Goal: Task Accomplishment & Management: Use online tool/utility

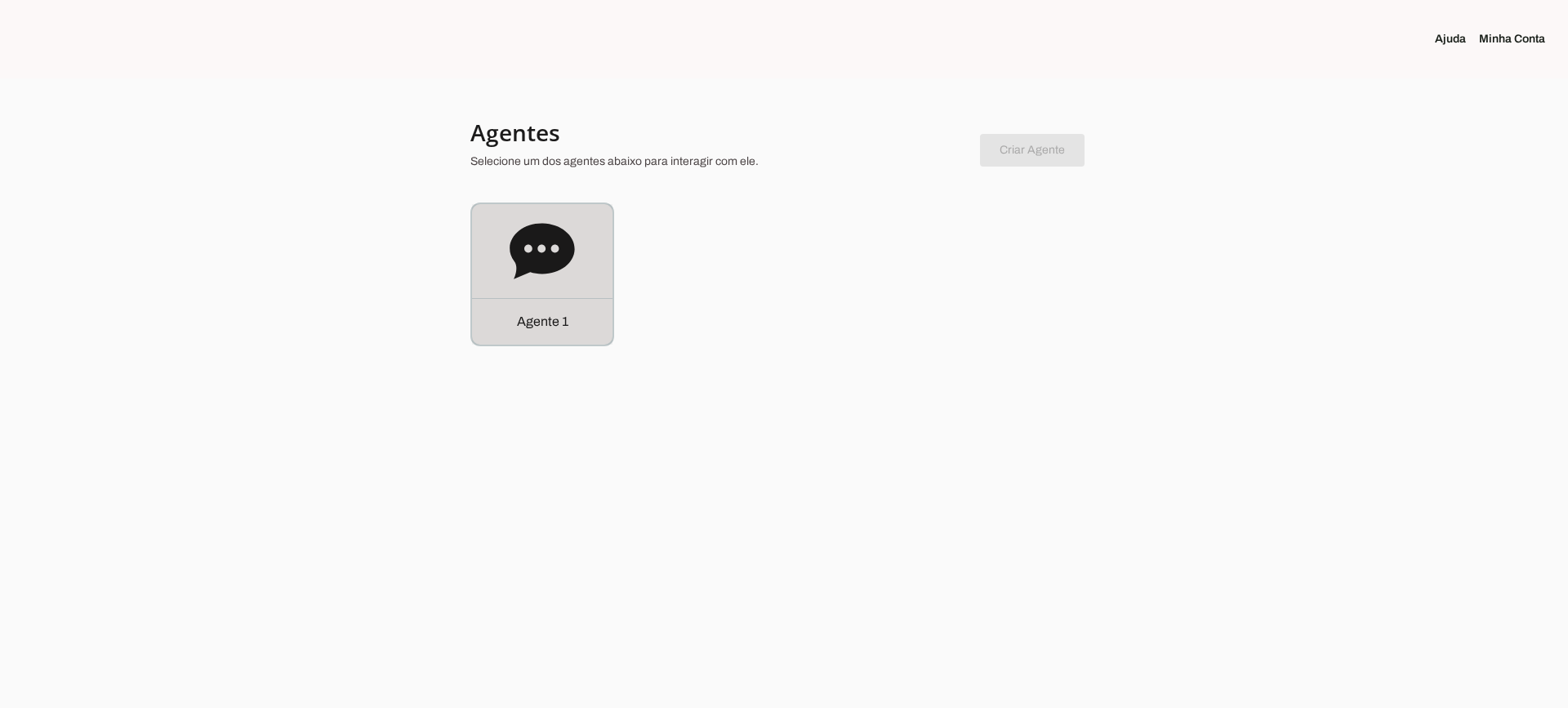
drag, startPoint x: 560, startPoint y: 244, endPoint x: 525, endPoint y: 179, distance: 73.8
click at [559, 243] on icon at bounding box center [541, 250] width 64 height 55
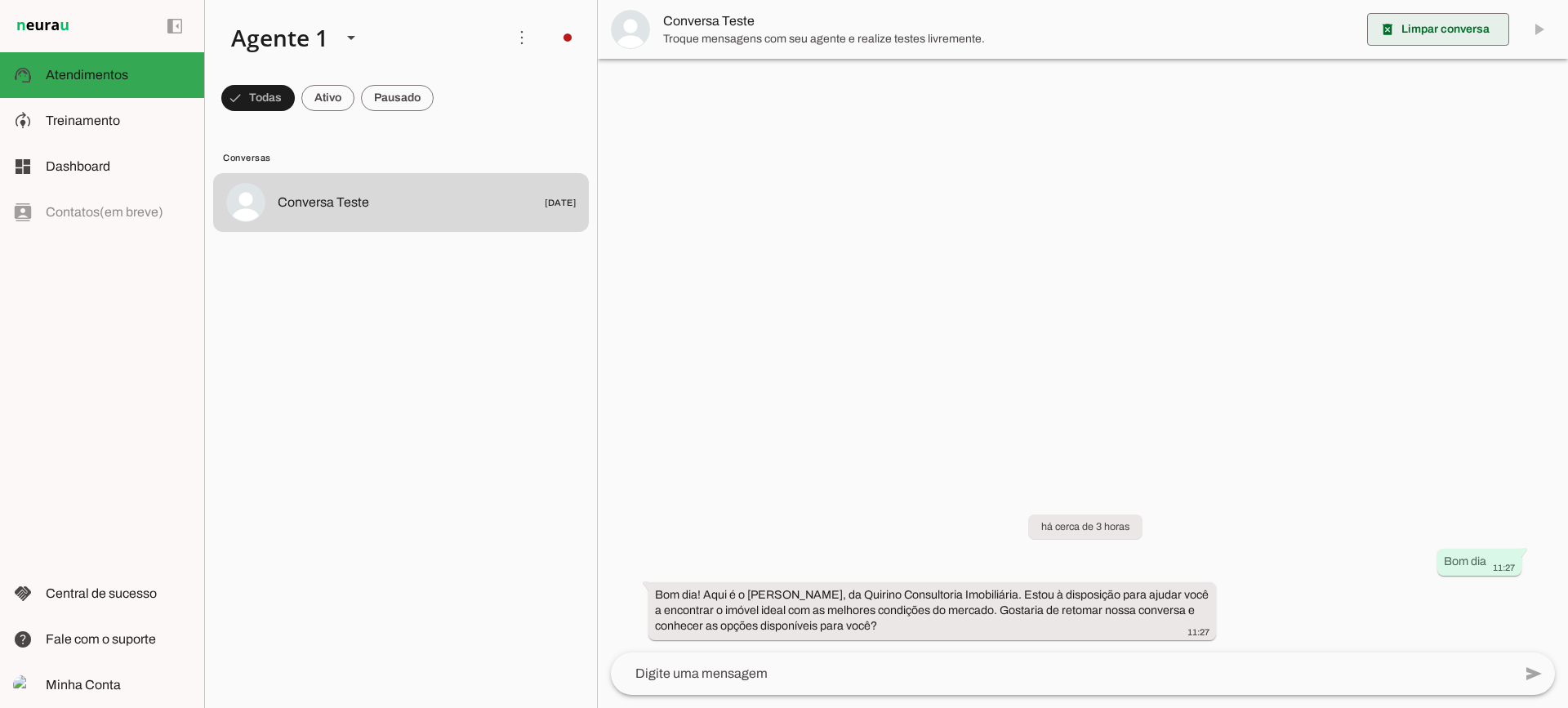
click at [1440, 34] on span at bounding box center [1438, 29] width 142 height 39
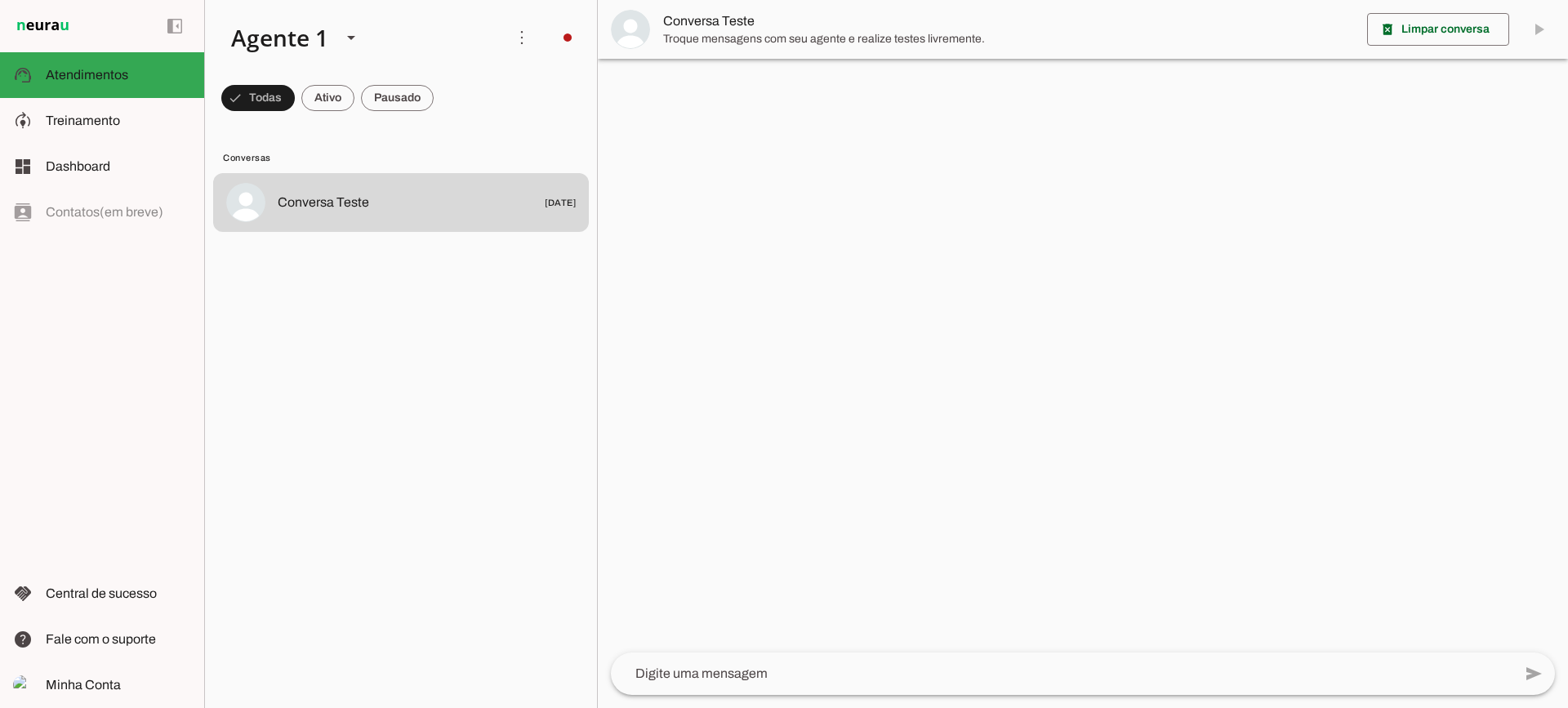
click at [360, 105] on md-chip-set at bounding box center [401, 97] width 392 height 45
click at [355, 100] on md-chip-set at bounding box center [401, 97] width 392 height 45
click at [295, 100] on span at bounding box center [258, 97] width 74 height 39
click at [340, 97] on md-chip-set at bounding box center [401, 97] width 392 height 45
drag, startPoint x: 340, startPoint y: 97, endPoint x: 318, endPoint y: 16, distance: 83.9
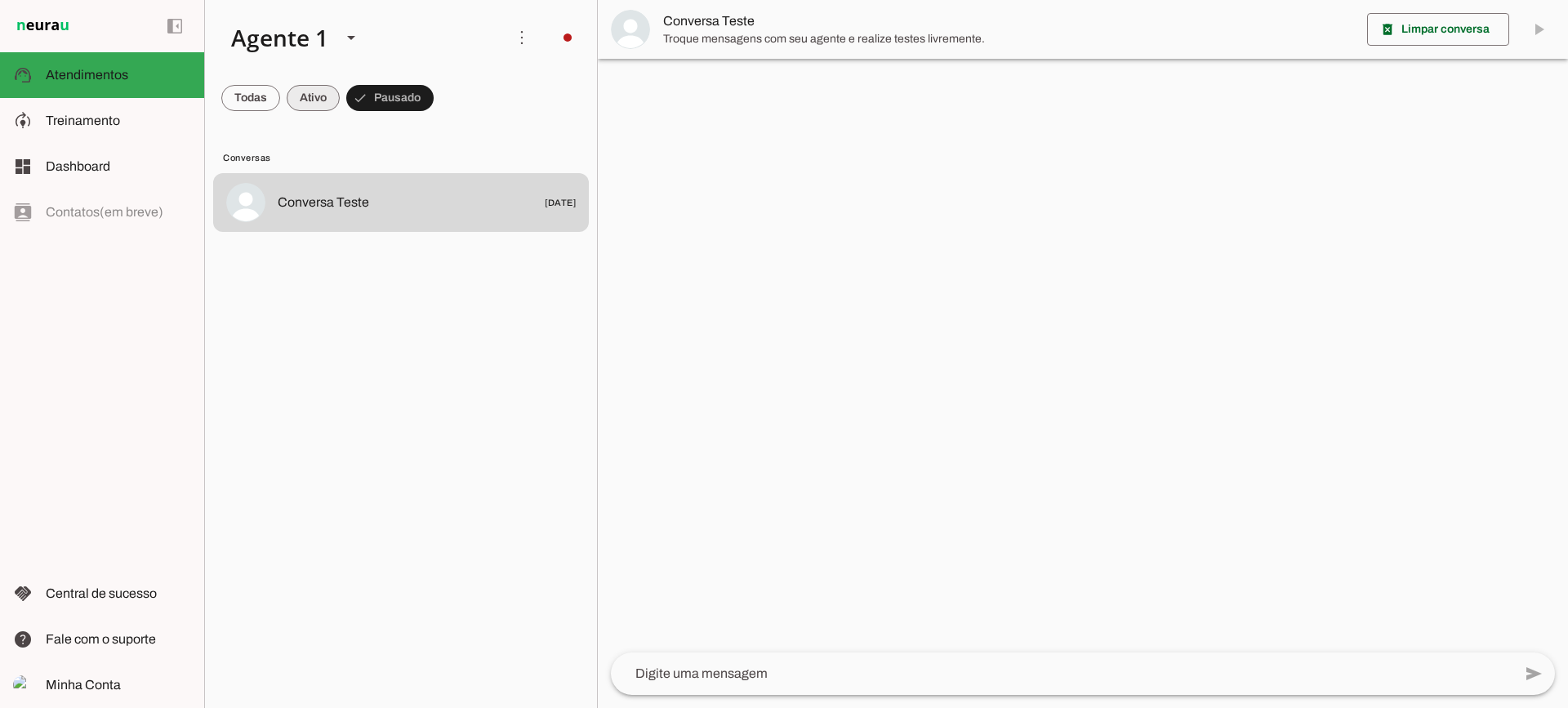
click at [280, 96] on span at bounding box center [250, 97] width 59 height 39
click at [280, 112] on span at bounding box center [250, 97] width 59 height 39
click at [138, 110] on md-item "model_training Treinamento Treinamento" at bounding box center [102, 121] width 204 height 45
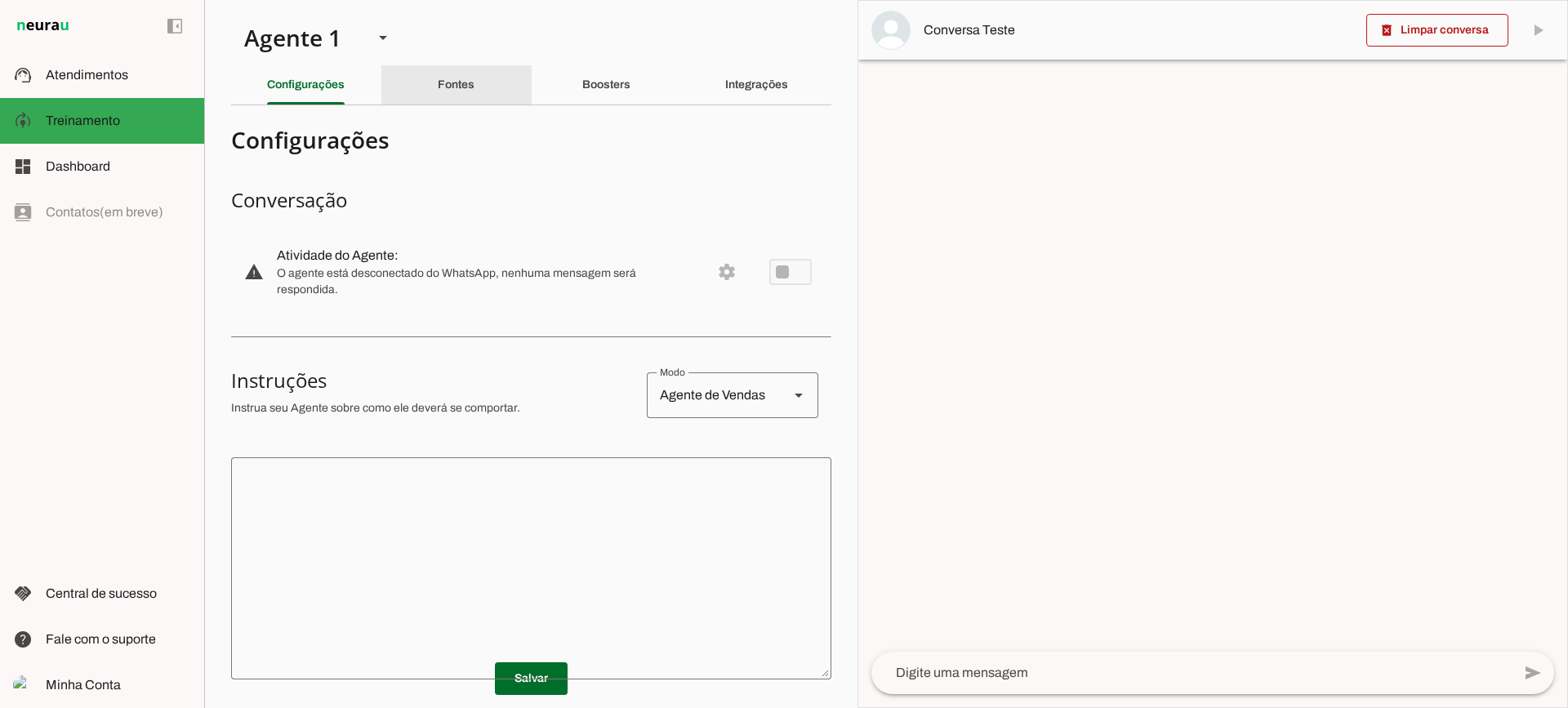
click at [438, 69] on div "Fontes" at bounding box center [456, 84] width 36 height 39
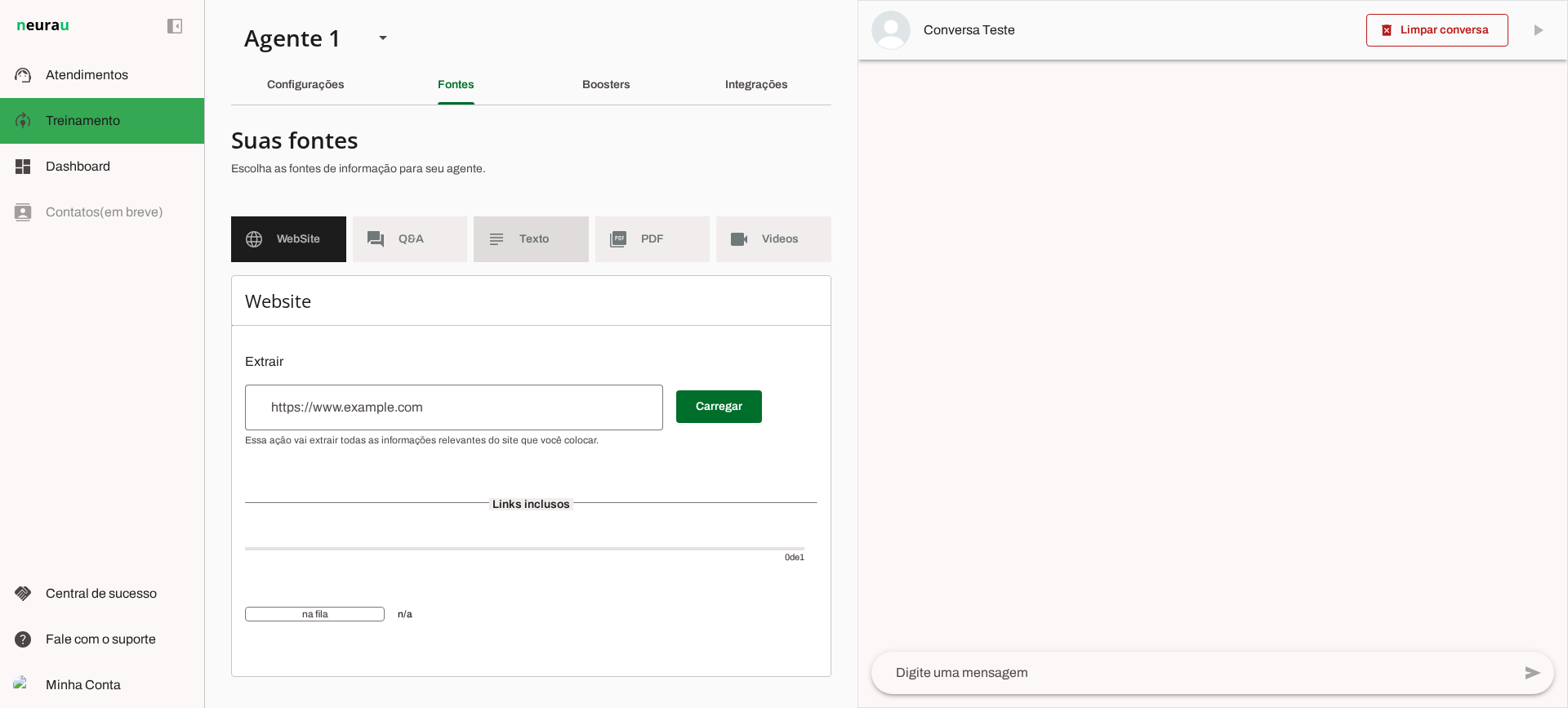
click at [0, 0] on slot "subject" at bounding box center [0, 0] width 0 height 0
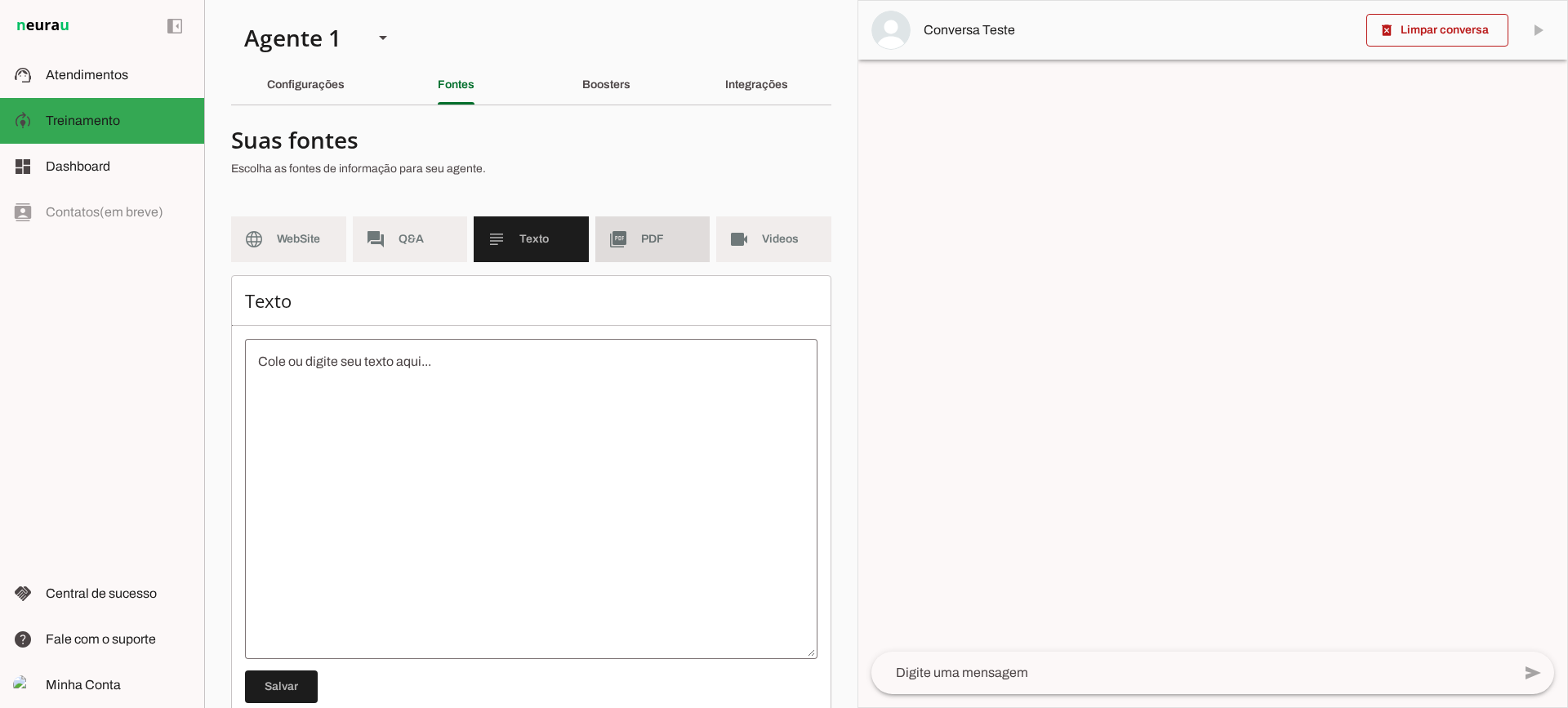
click at [623, 240] on md-item "picture_as_pdf PDF" at bounding box center [652, 239] width 115 height 45
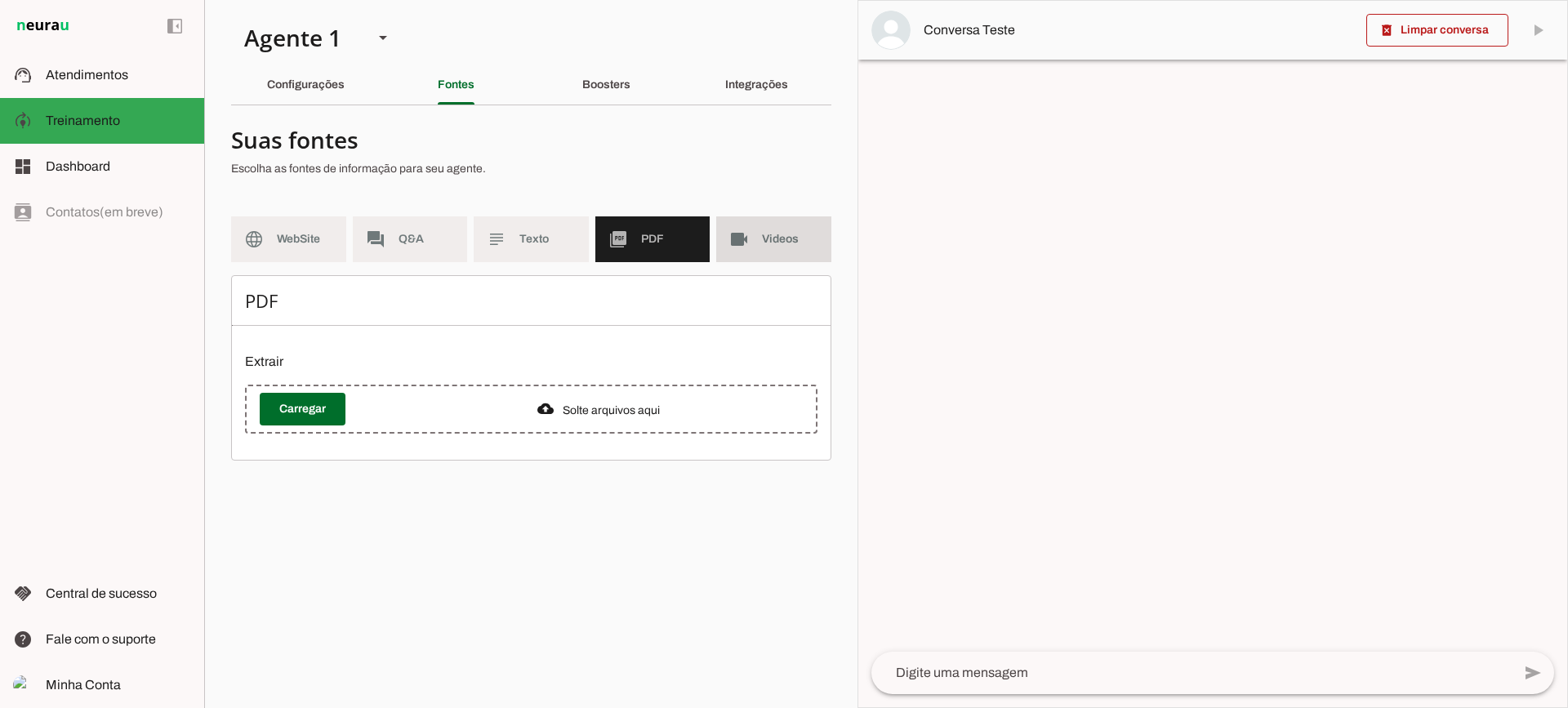
click at [768, 240] on span "Videos" at bounding box center [790, 240] width 56 height 17
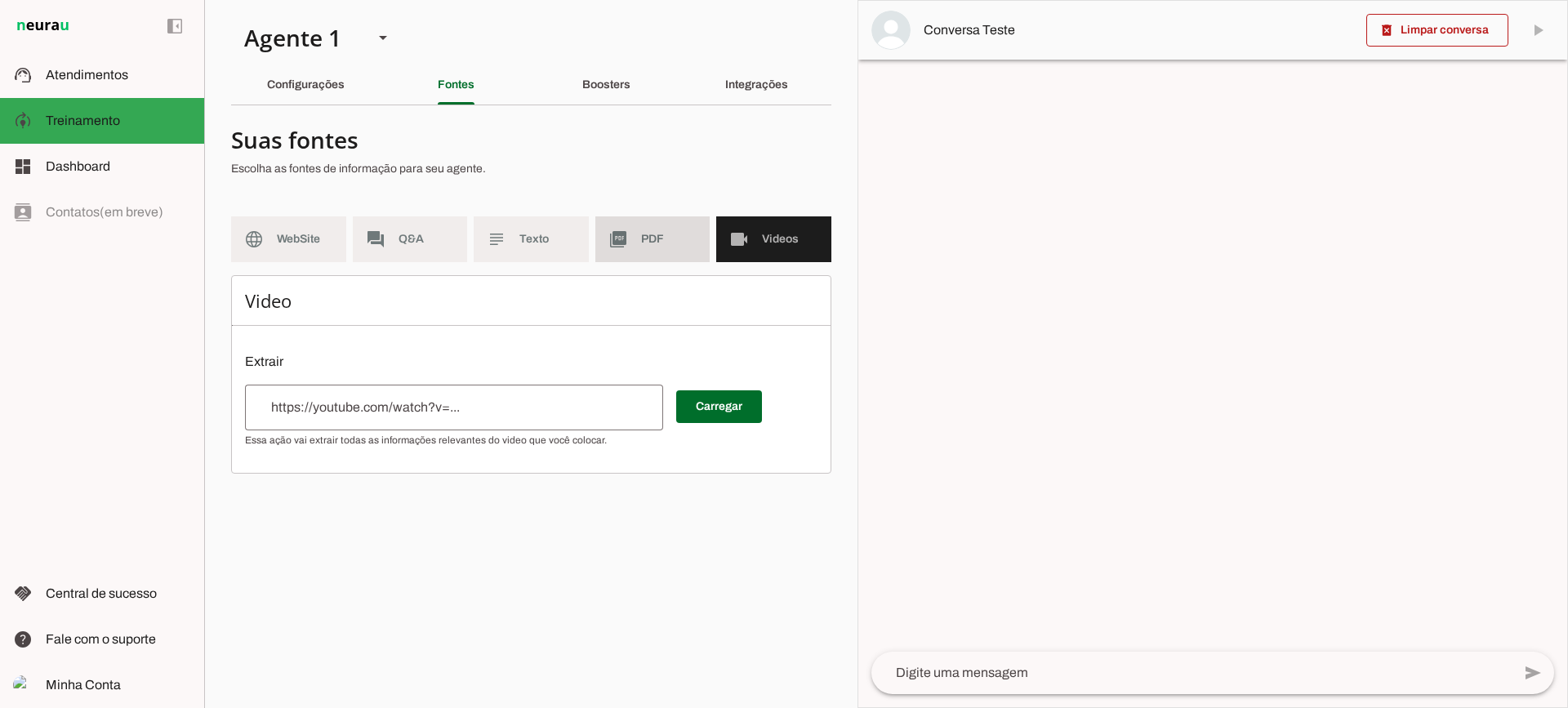
click at [644, 237] on span "PDF" at bounding box center [670, 240] width 56 height 17
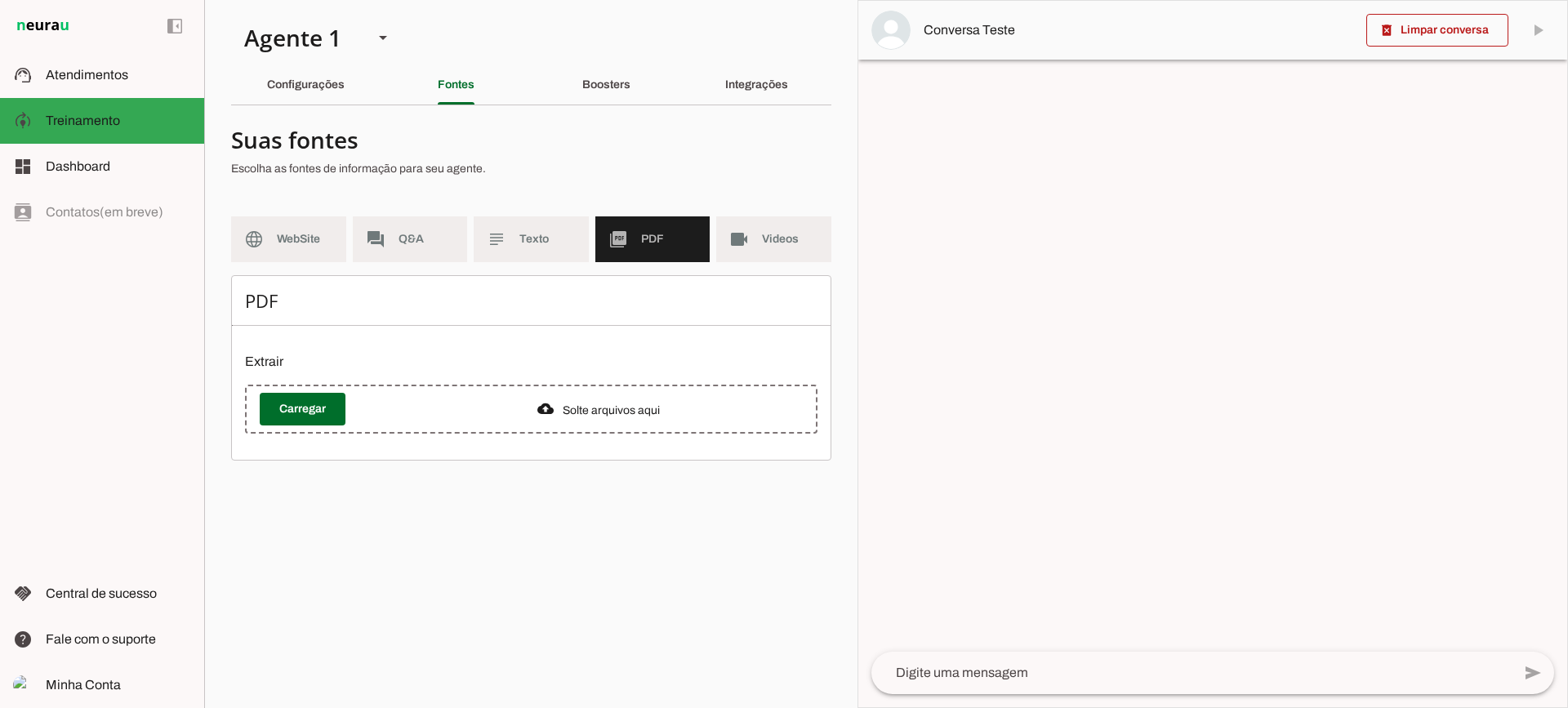
click at [570, 338] on div "PDF Extrair Carregar" at bounding box center [531, 368] width 600 height 185
click at [599, 58] on section "Agente 1 Criar Agente Você atingiu o limite de IAs Neurau permitidas. Atualize …" at bounding box center [531, 354] width 653 height 708
click at [0, 0] on slot "Boosters" at bounding box center [0, 0] width 0 height 0
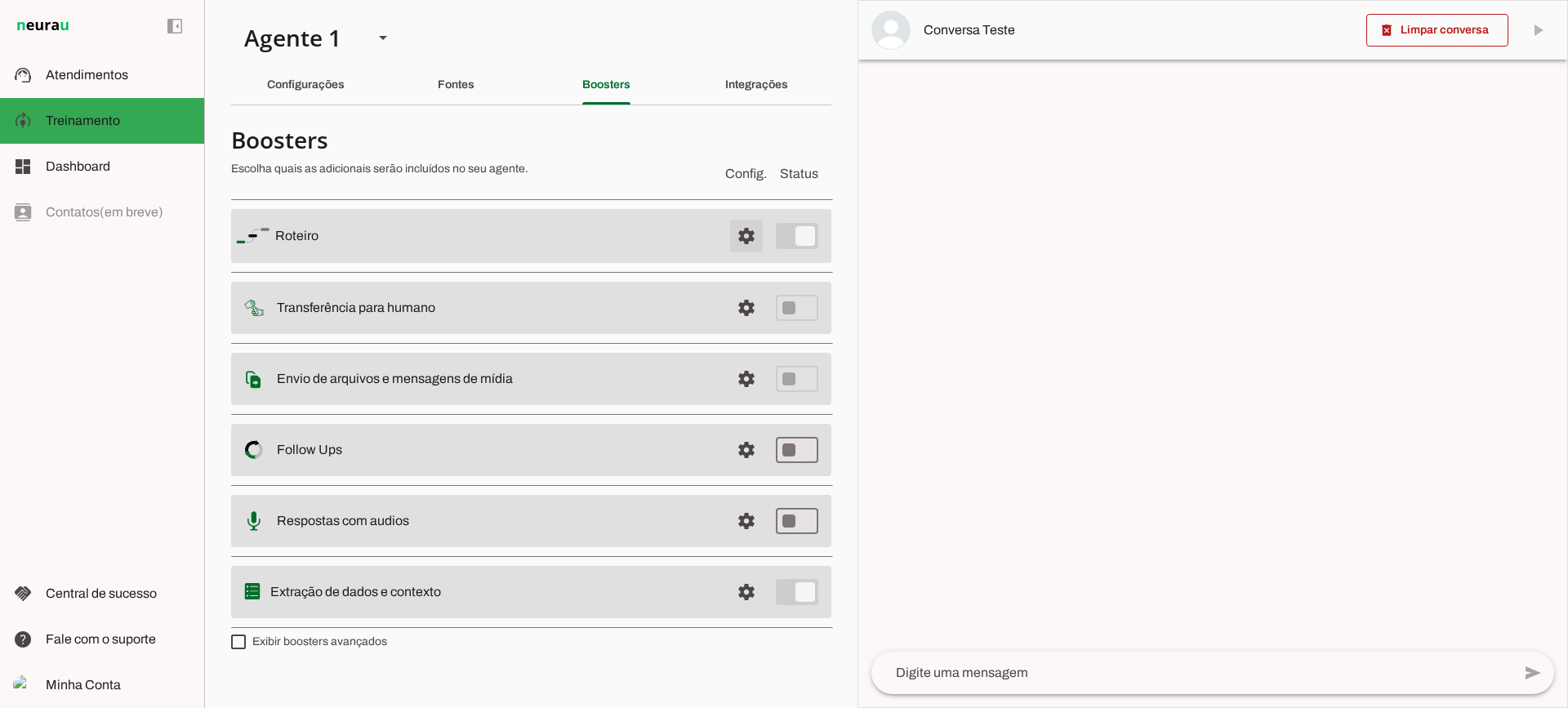
click at [736, 231] on span at bounding box center [746, 235] width 39 height 39
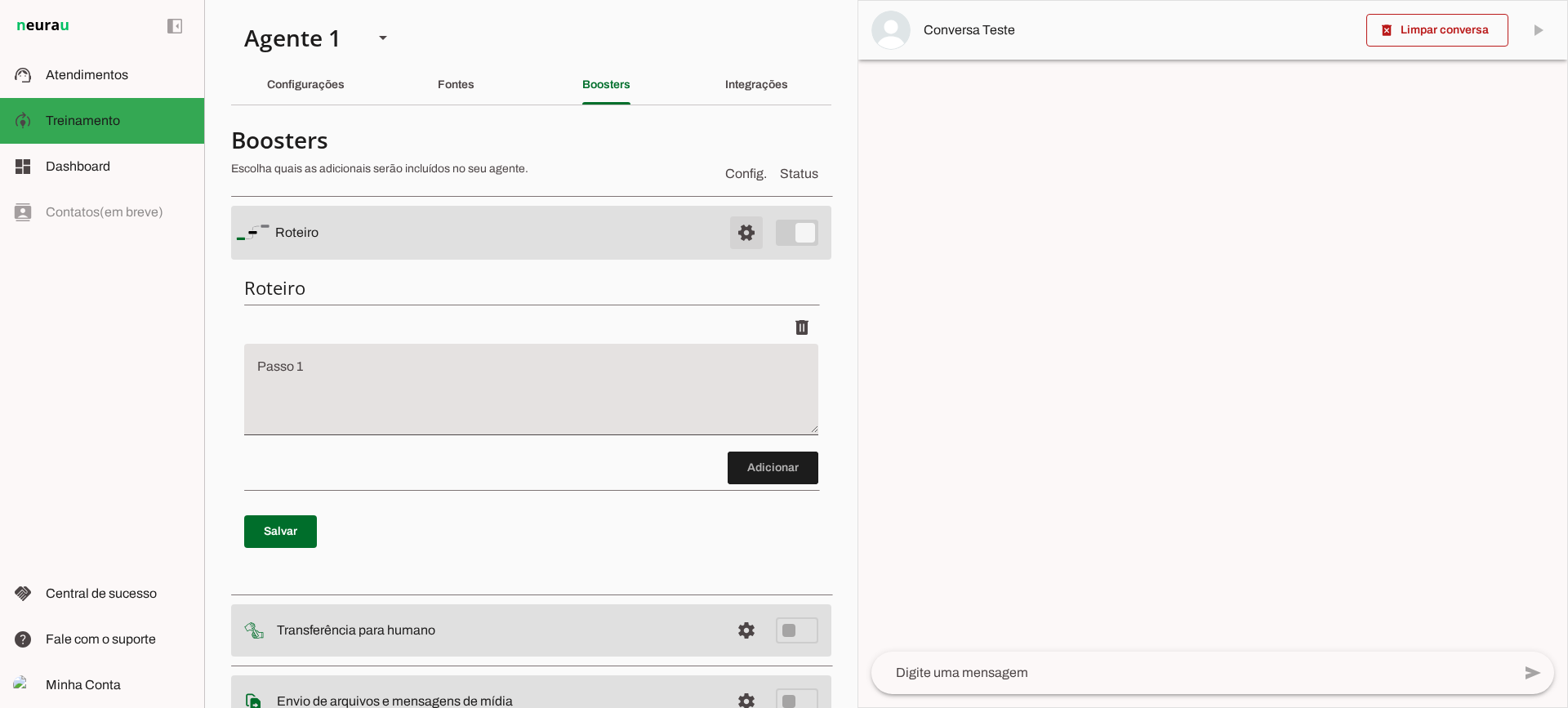
click at [737, 226] on span at bounding box center [746, 232] width 39 height 39
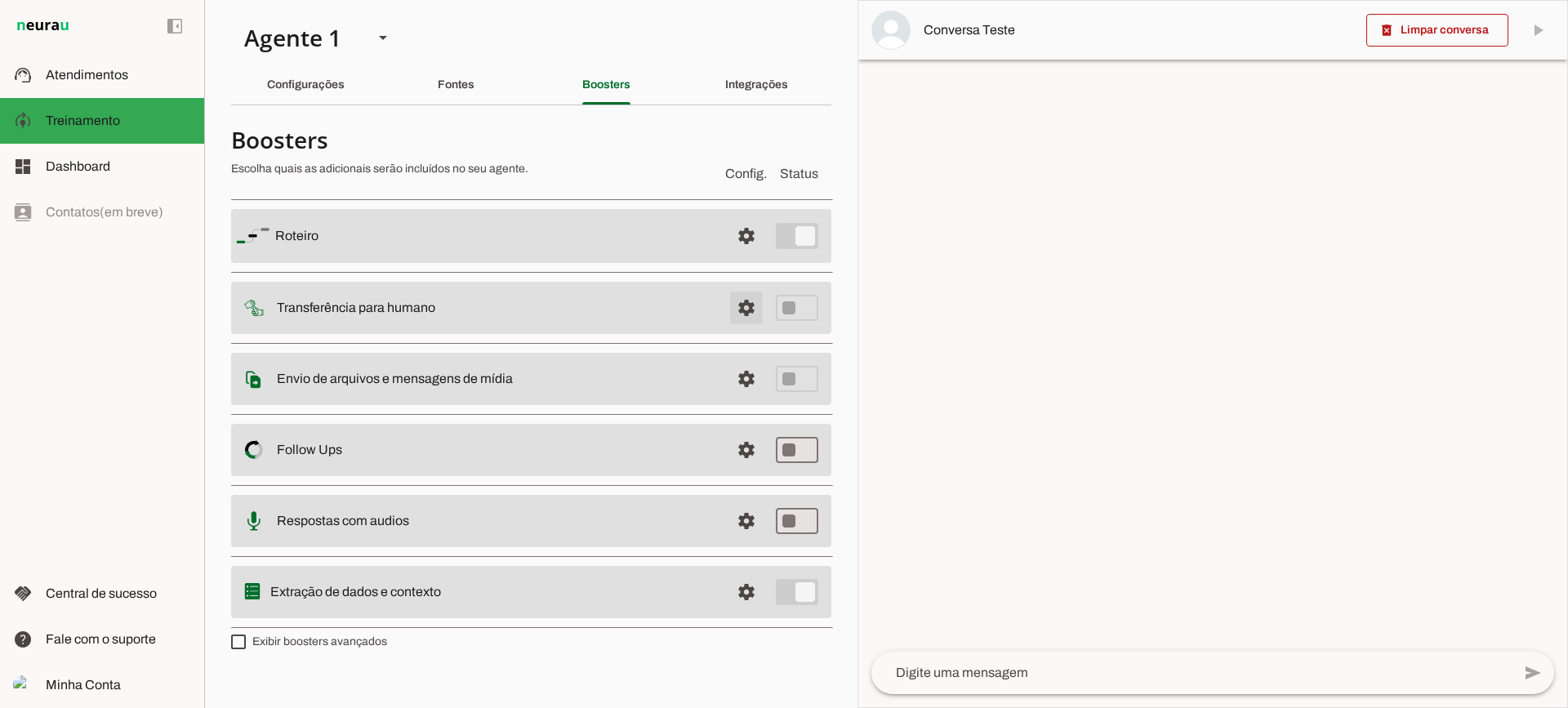
click at [759, 255] on span at bounding box center [746, 235] width 39 height 39
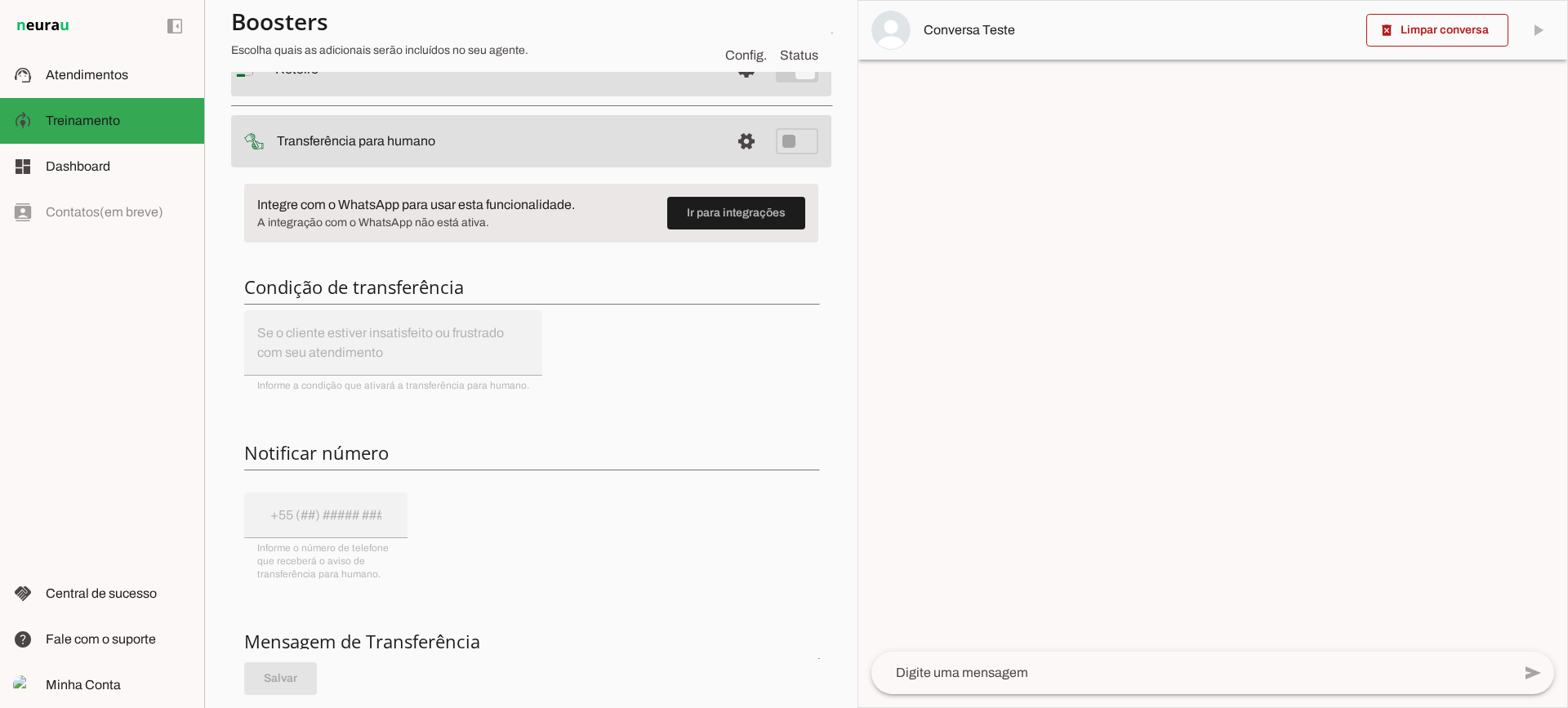
scroll to position [82, 0]
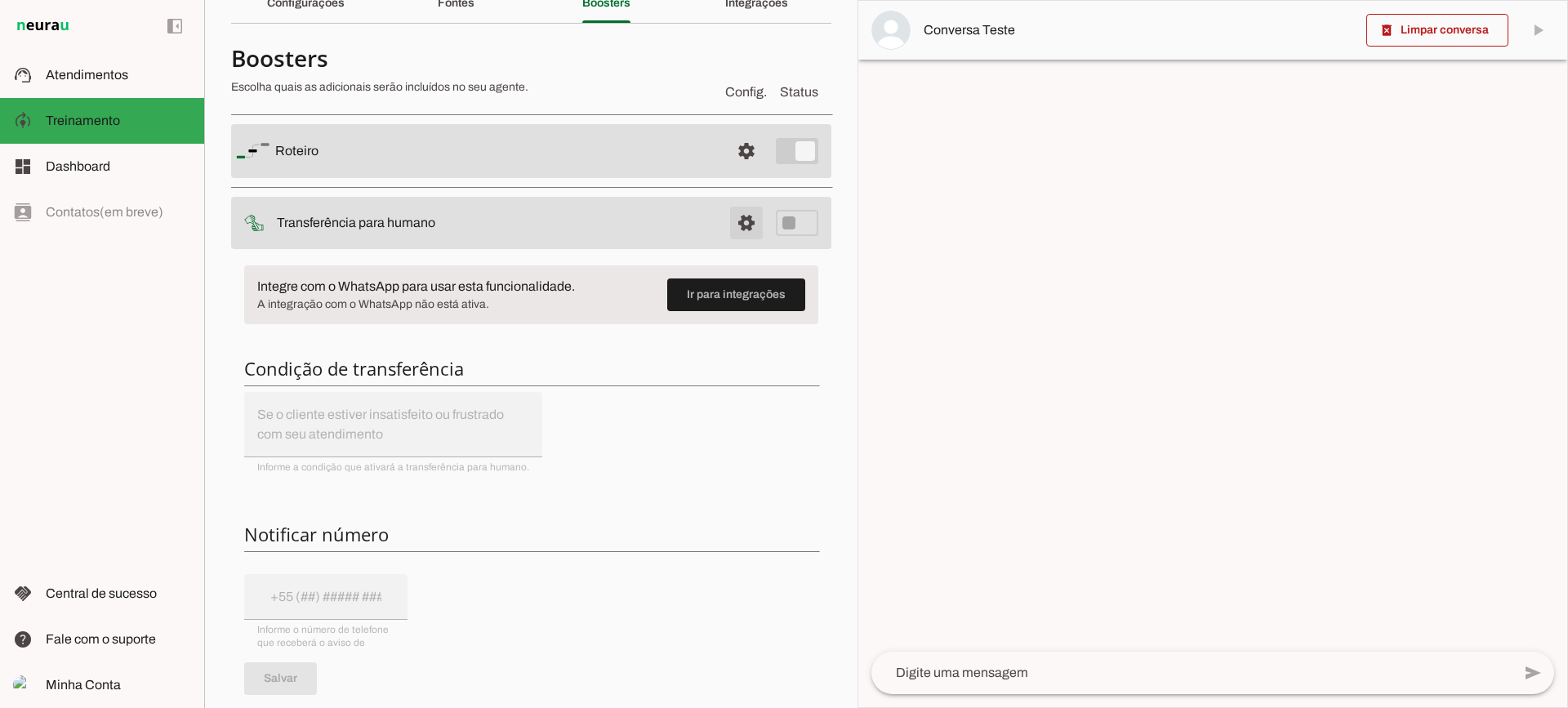
click at [736, 170] on span at bounding box center [746, 150] width 39 height 39
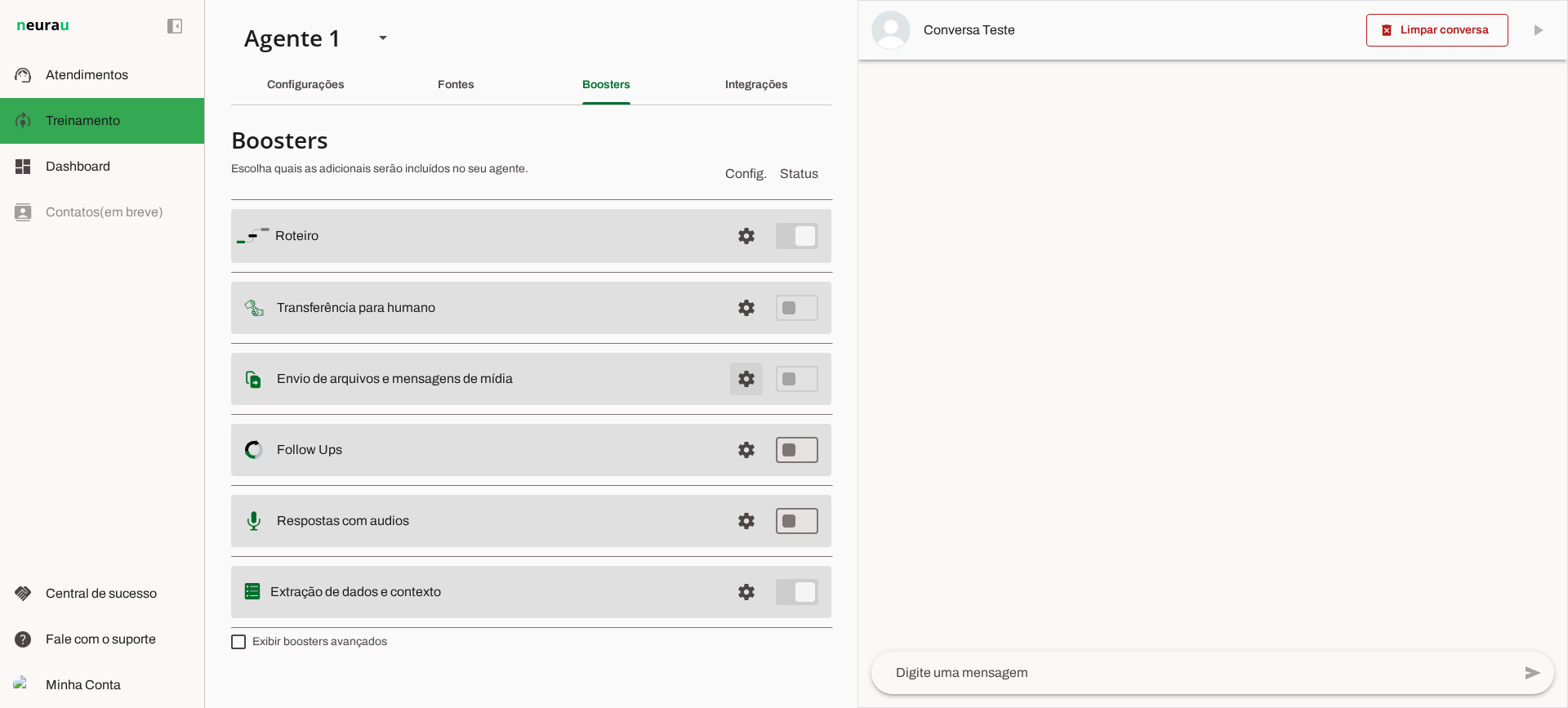
click at [741, 255] on span at bounding box center [746, 235] width 39 height 39
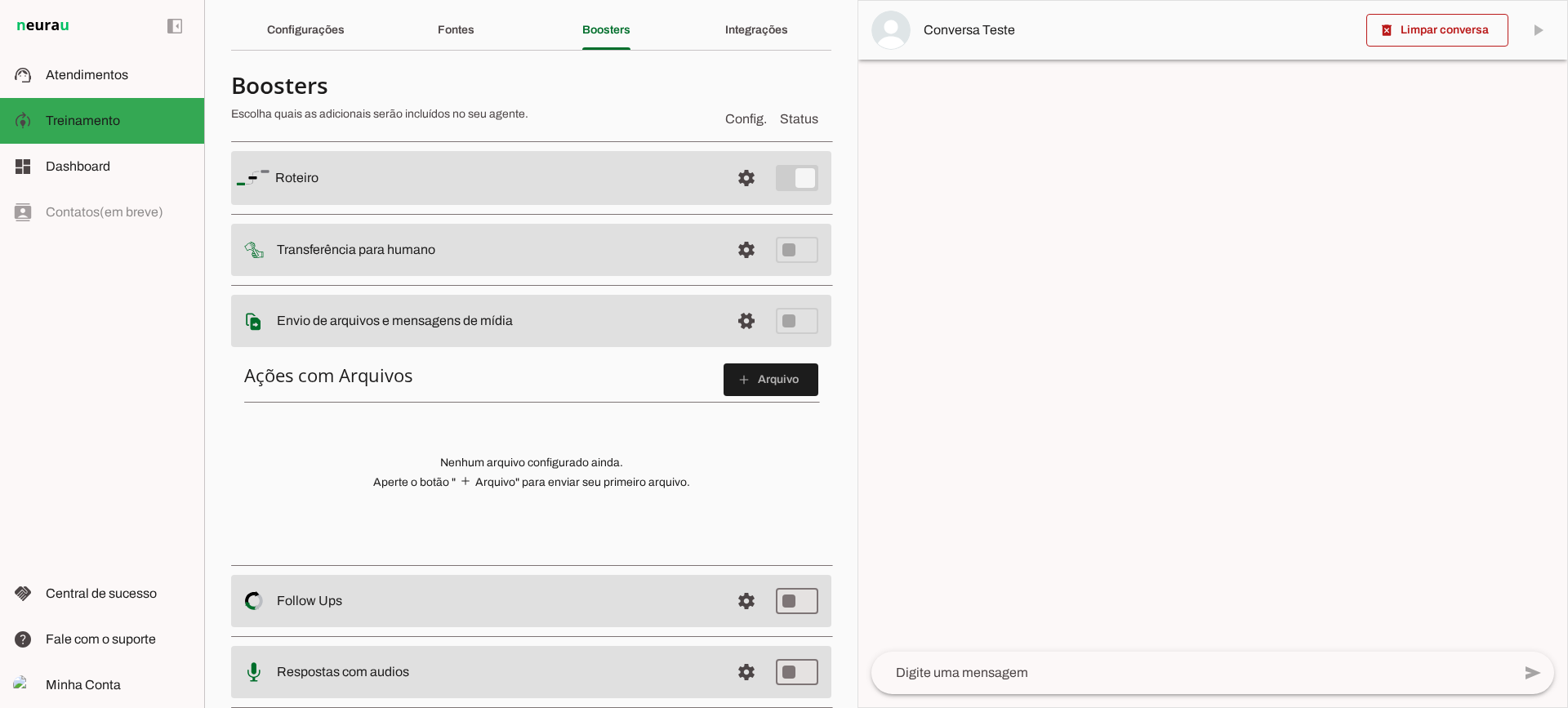
scroll to position [82, 0]
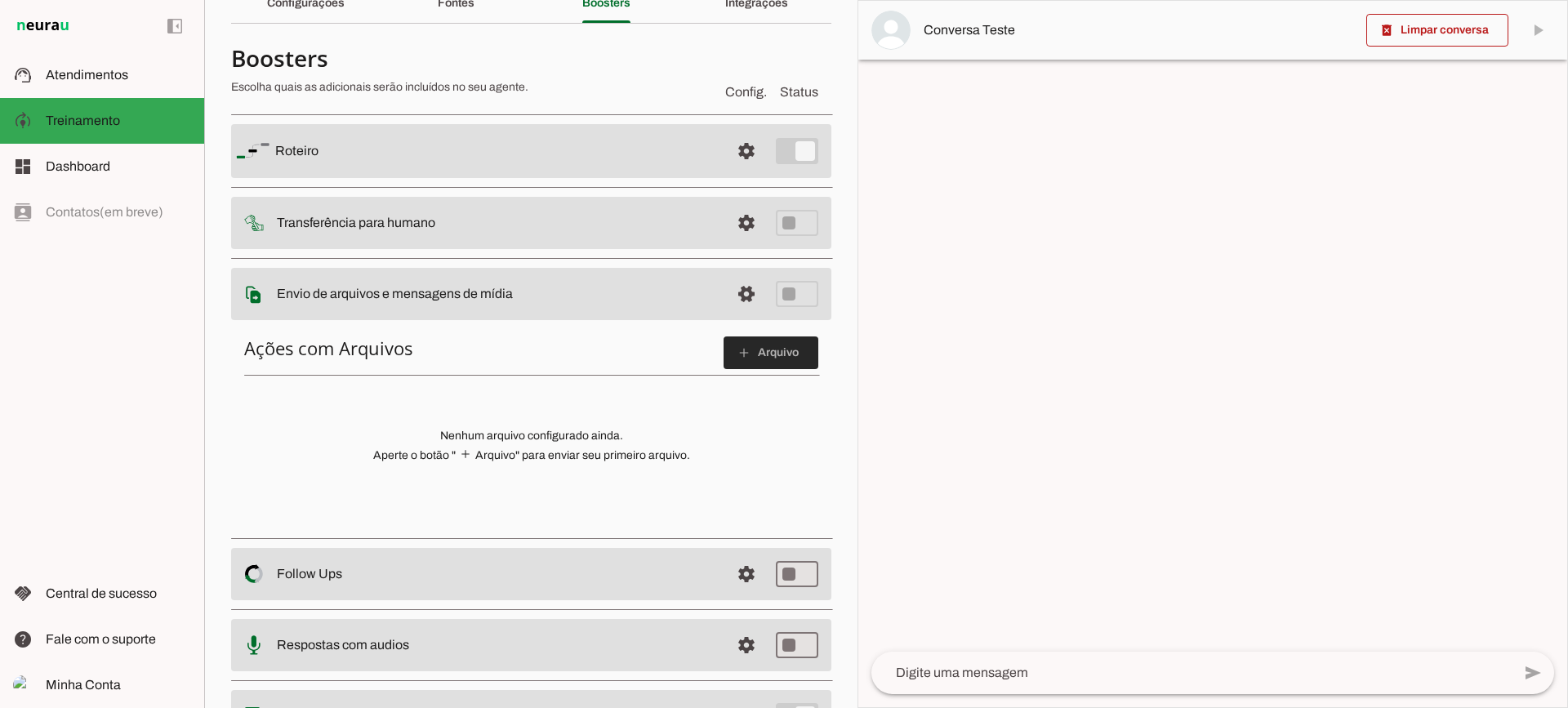
click at [779, 359] on span at bounding box center [770, 352] width 95 height 39
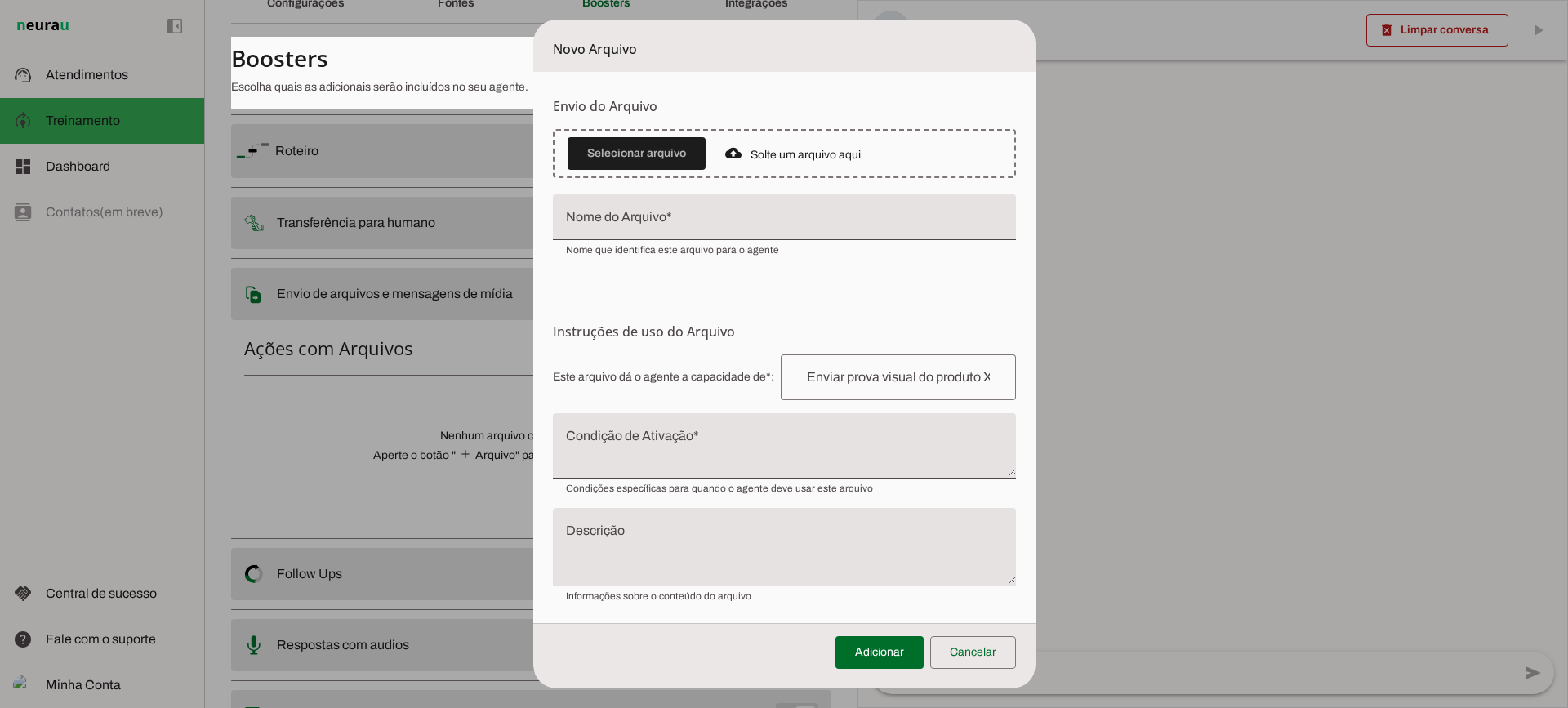
click at [638, 439] on textarea "Condição de Ativação" at bounding box center [784, 452] width 463 height 39
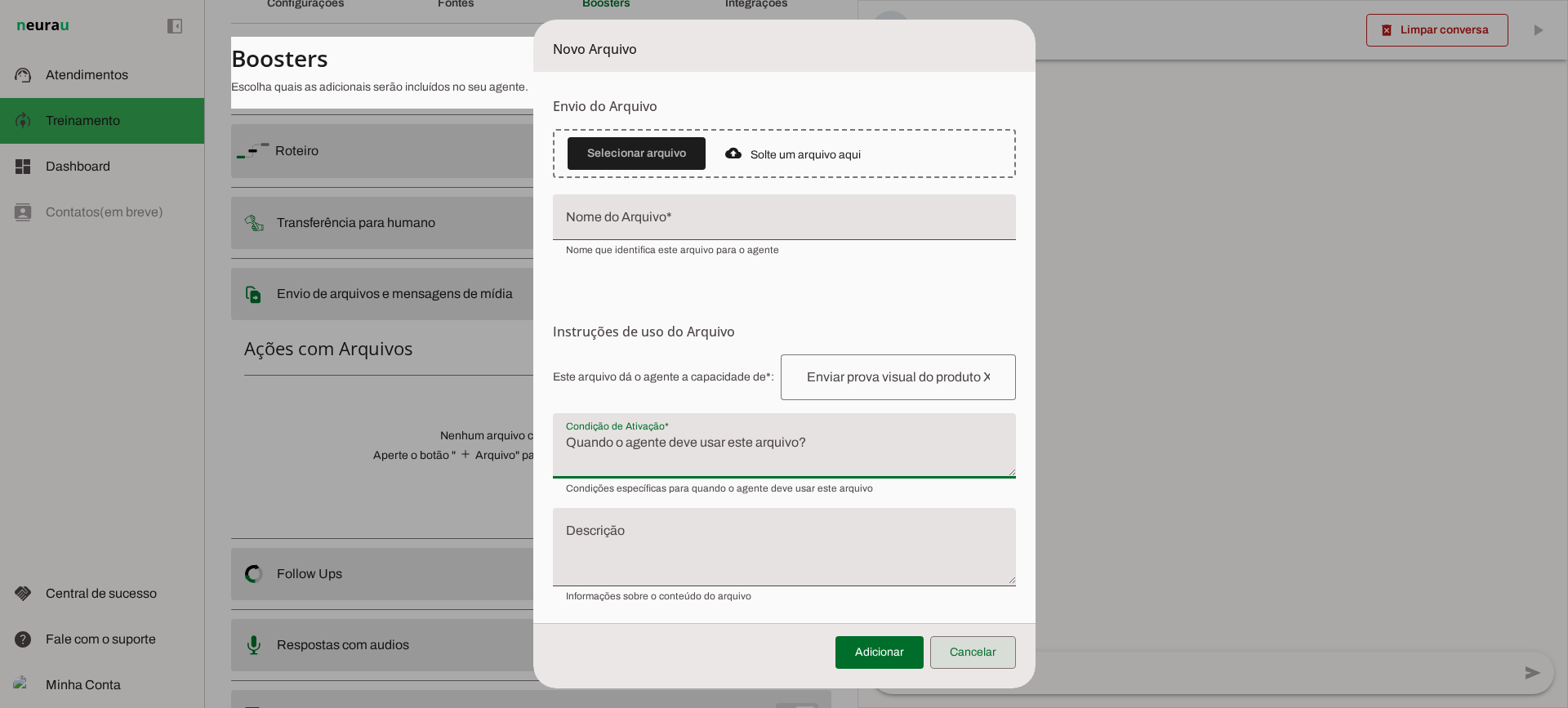
drag, startPoint x: 979, startPoint y: 649, endPoint x: 954, endPoint y: 617, distance: 40.6
click at [979, 649] on span at bounding box center [973, 652] width 86 height 39
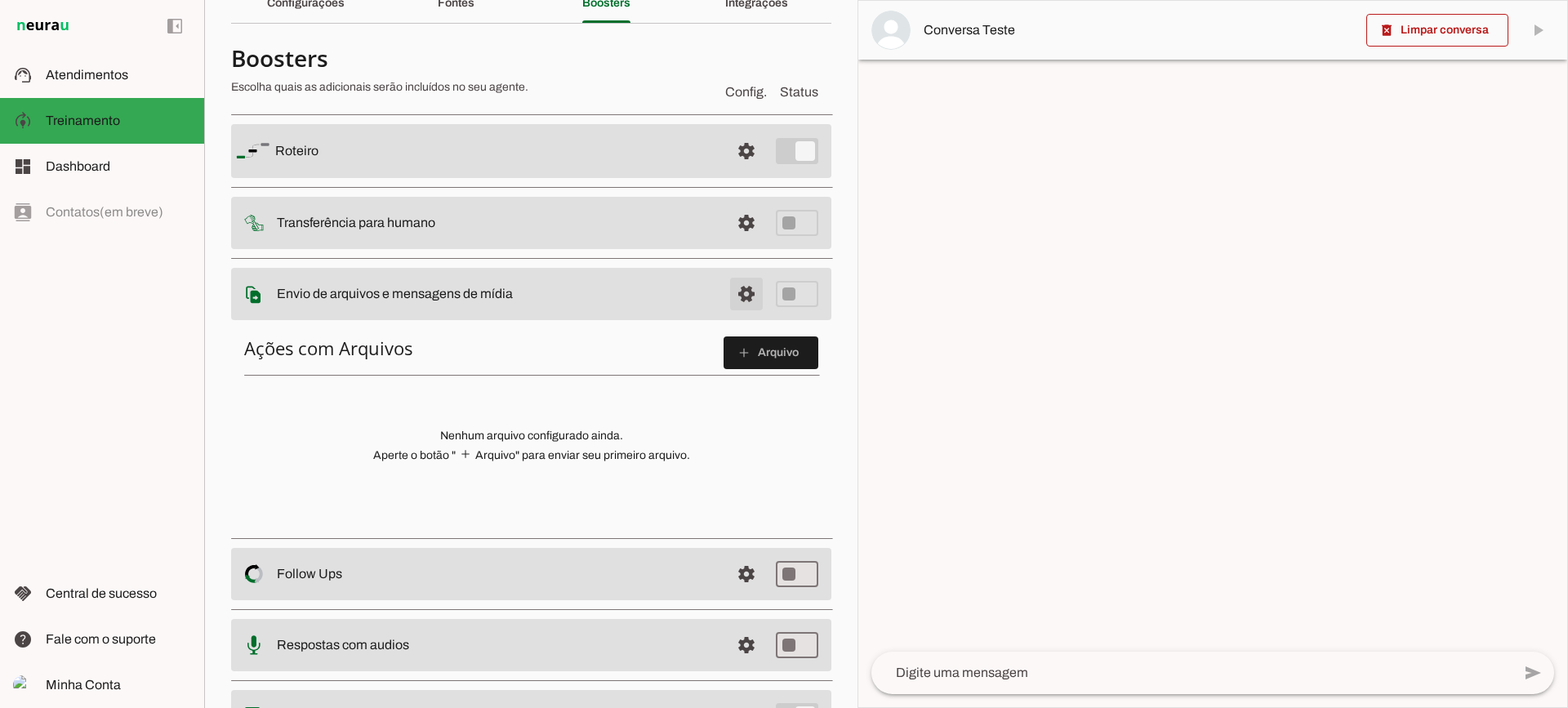
click at [752, 170] on span at bounding box center [746, 150] width 39 height 39
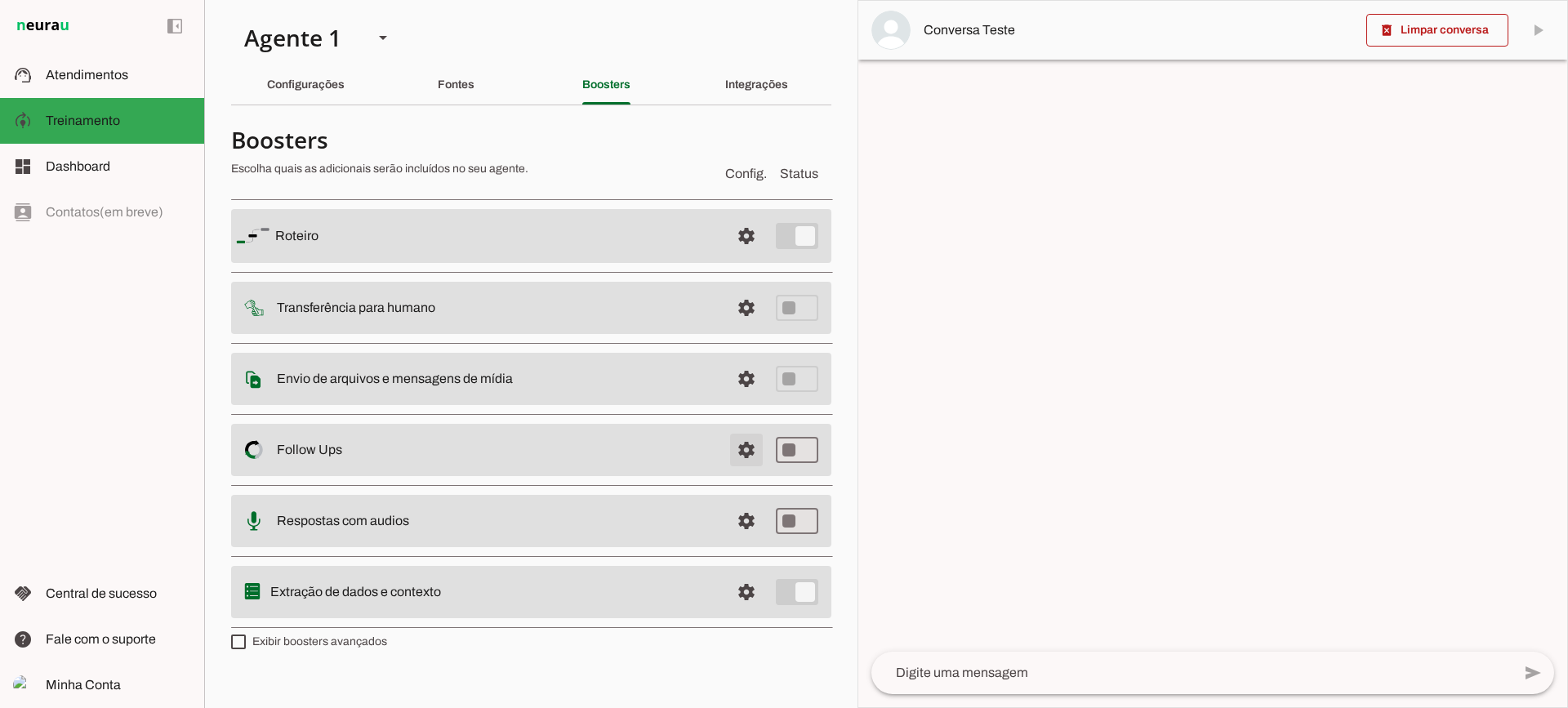
click at [750, 255] on span at bounding box center [746, 235] width 39 height 39
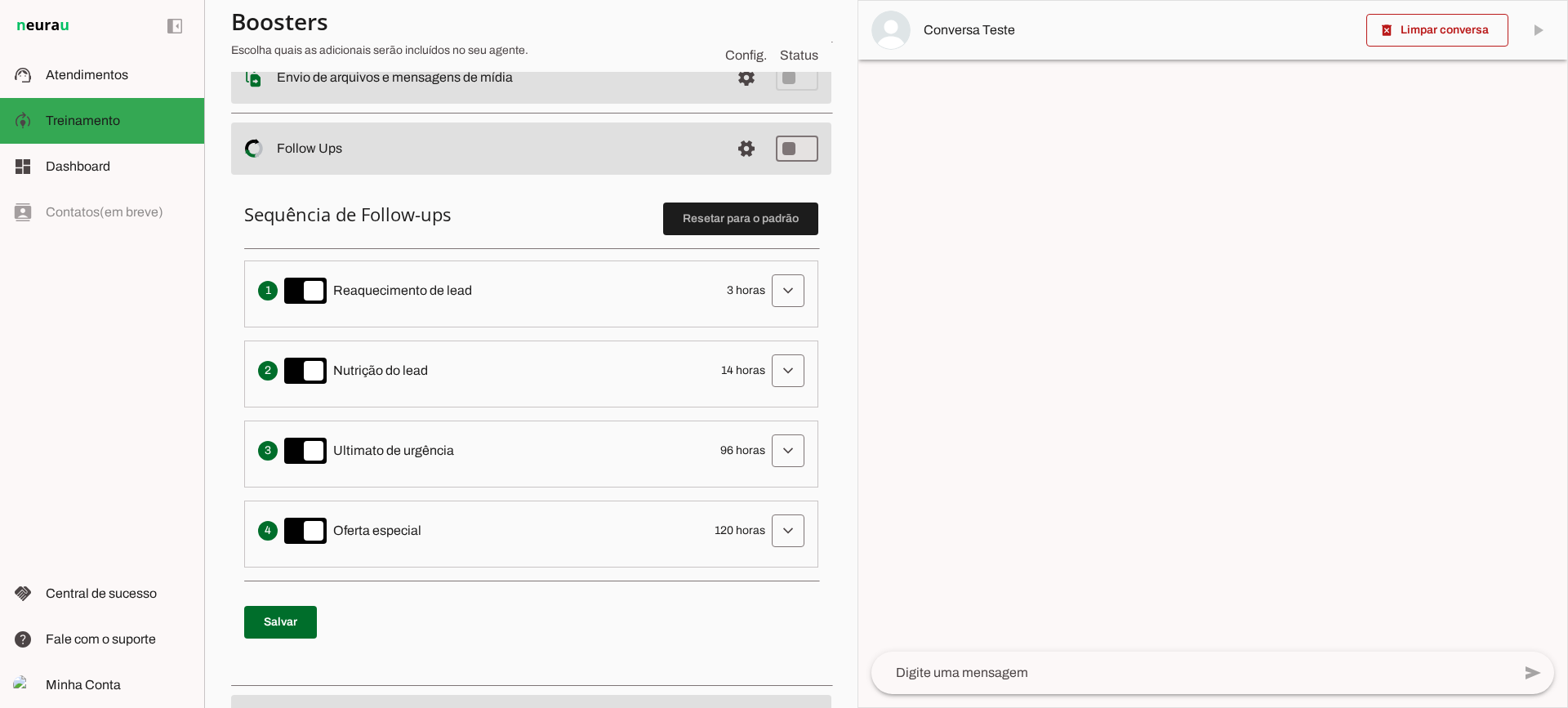
scroll to position [326, 0]
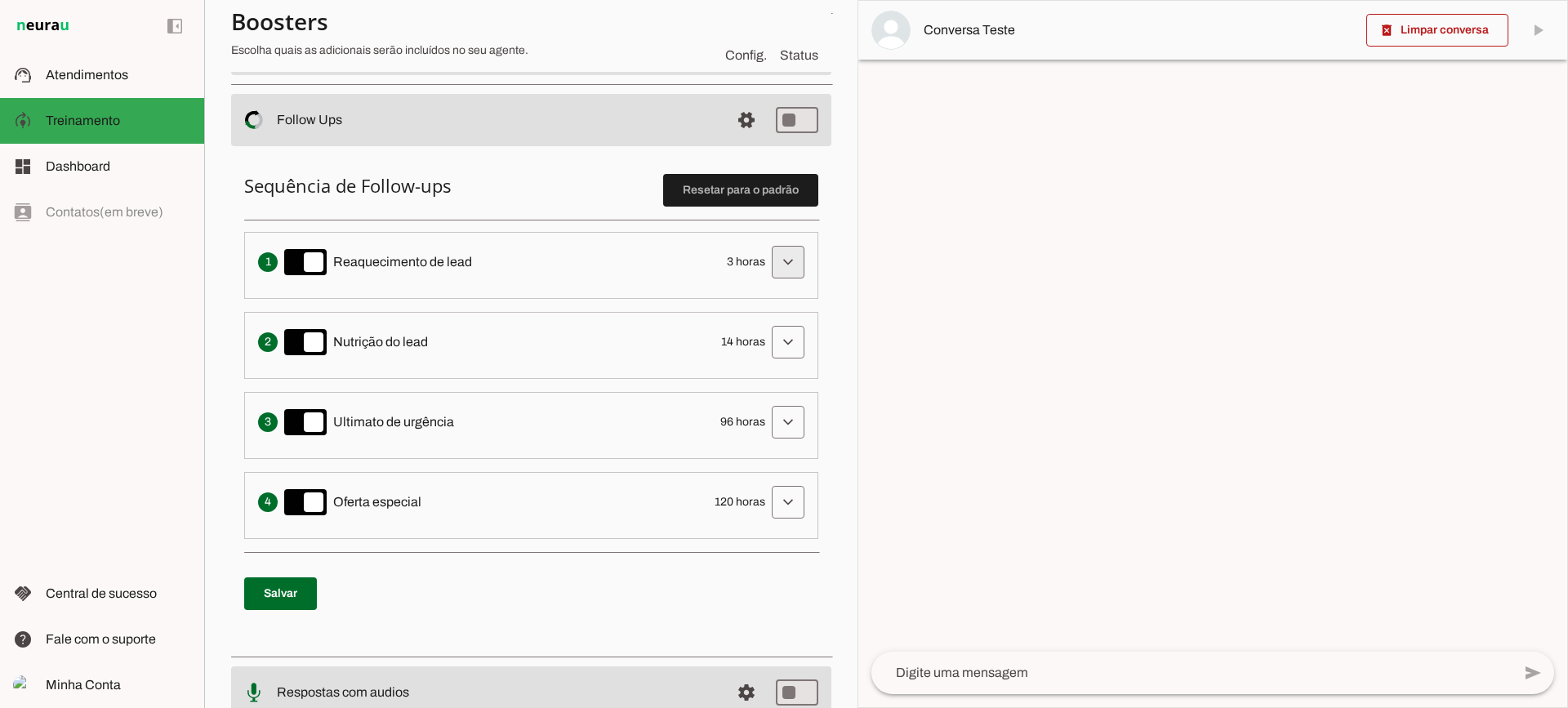
click at [769, 259] on span at bounding box center [788, 261] width 39 height 39
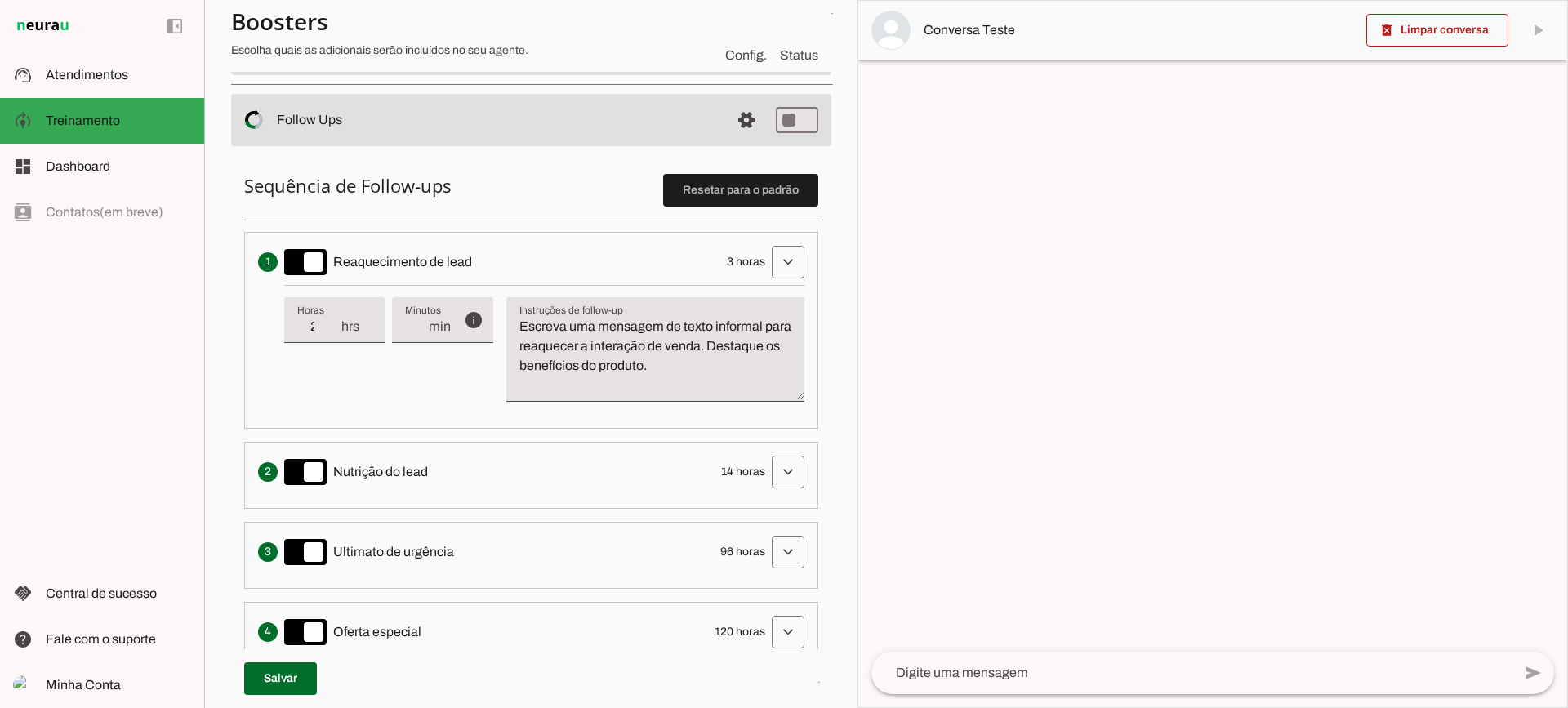
type input "2"
type md-filled-text-field "2"
click at [332, 333] on input "2" at bounding box center [318, 326] width 42 height 20
type input "1"
type md-filled-text-field "1"
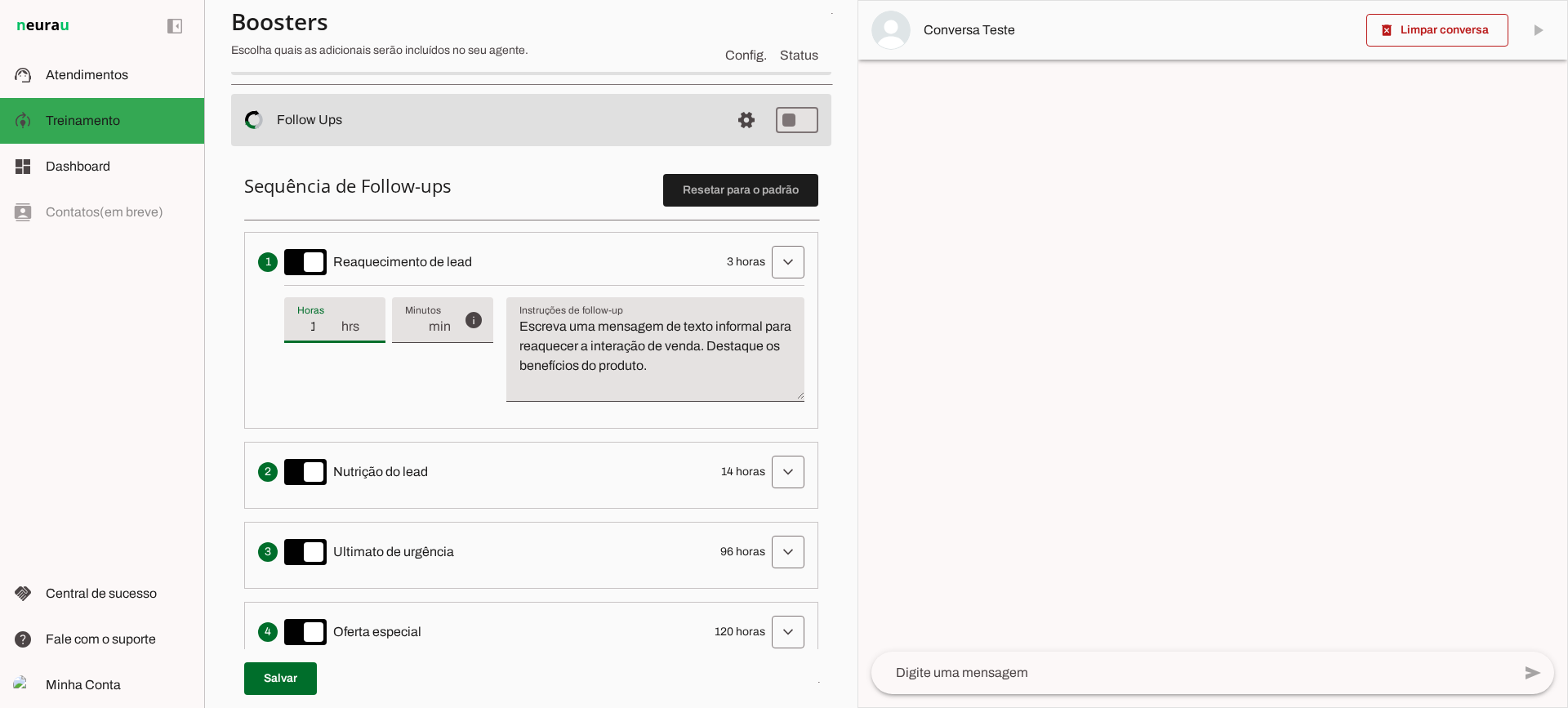
click at [332, 333] on input "1" at bounding box center [318, 326] width 42 height 20
type input "0"
type md-filled-text-field "0"
click at [332, 333] on input "0" at bounding box center [318, 326] width 42 height 20
type input "1"
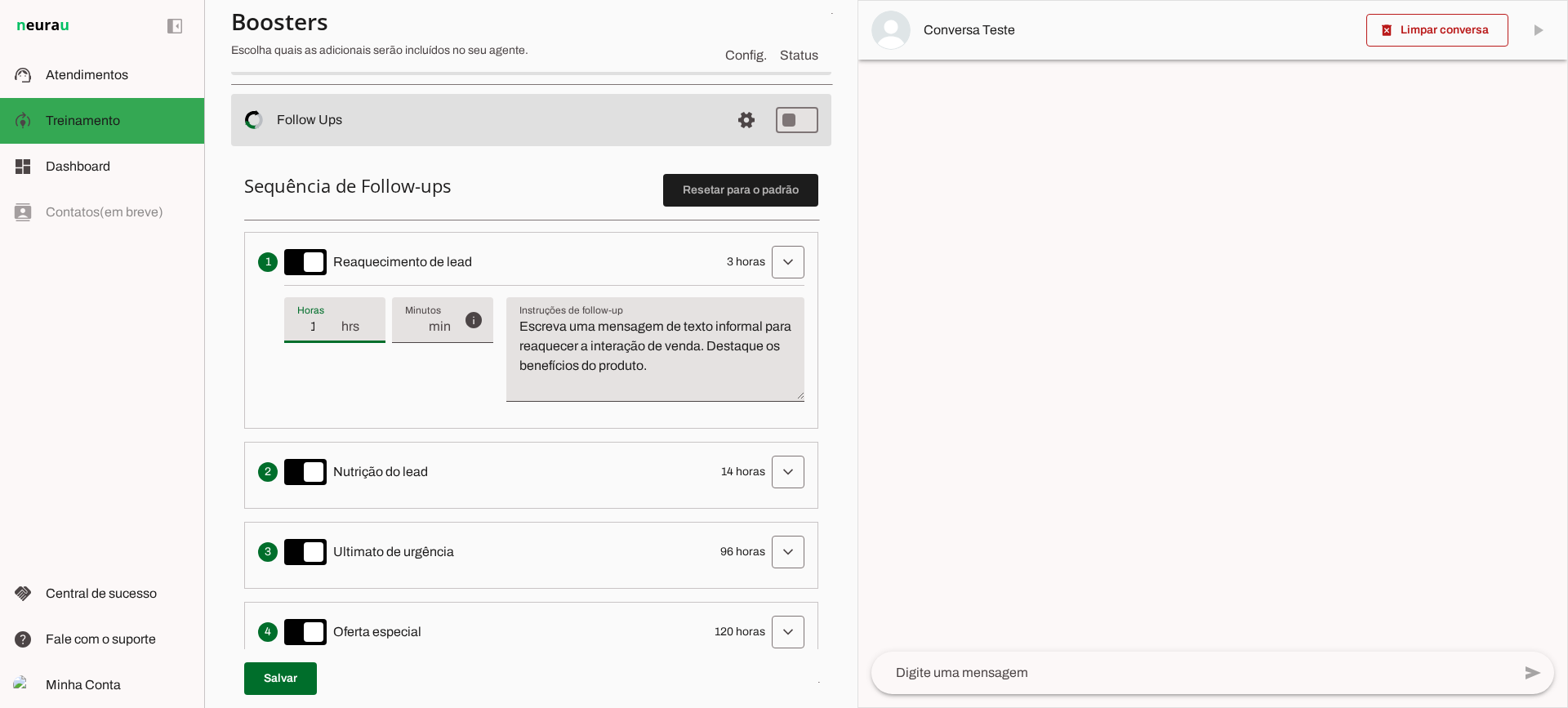
type md-filled-text-field "1"
click at [332, 322] on input "1" at bounding box center [318, 326] width 42 height 20
type input "2"
type md-filled-text-field "2"
click at [332, 322] on input "2" at bounding box center [318, 326] width 42 height 20
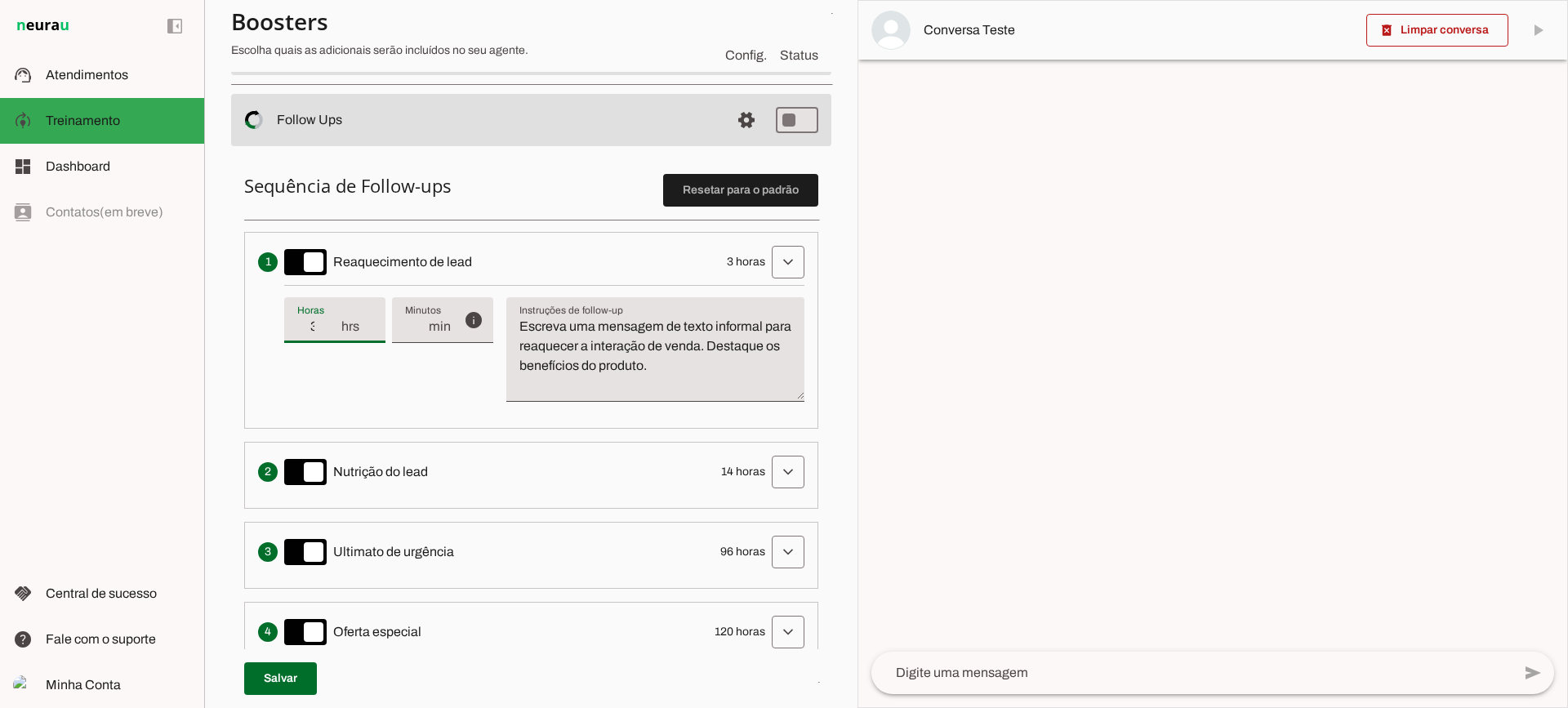
type input "3"
type md-filled-text-field "3"
click at [332, 322] on input "3" at bounding box center [318, 326] width 42 height 20
type input "4"
type md-filled-text-field "4"
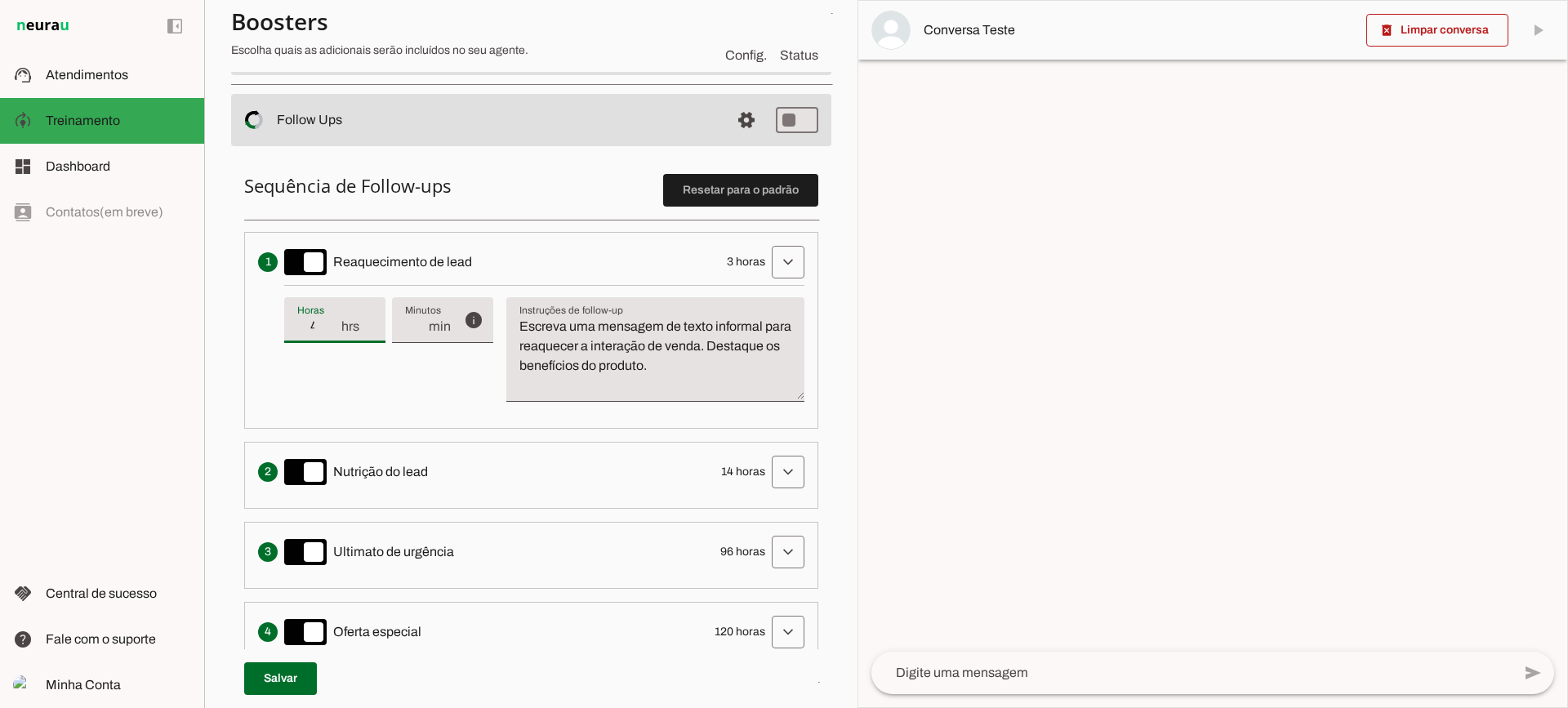
click at [332, 322] on input "4" at bounding box center [318, 326] width 42 height 20
type input "5"
type md-filled-text-field "5"
click at [332, 322] on input "5" at bounding box center [318, 326] width 42 height 20
type input "4"
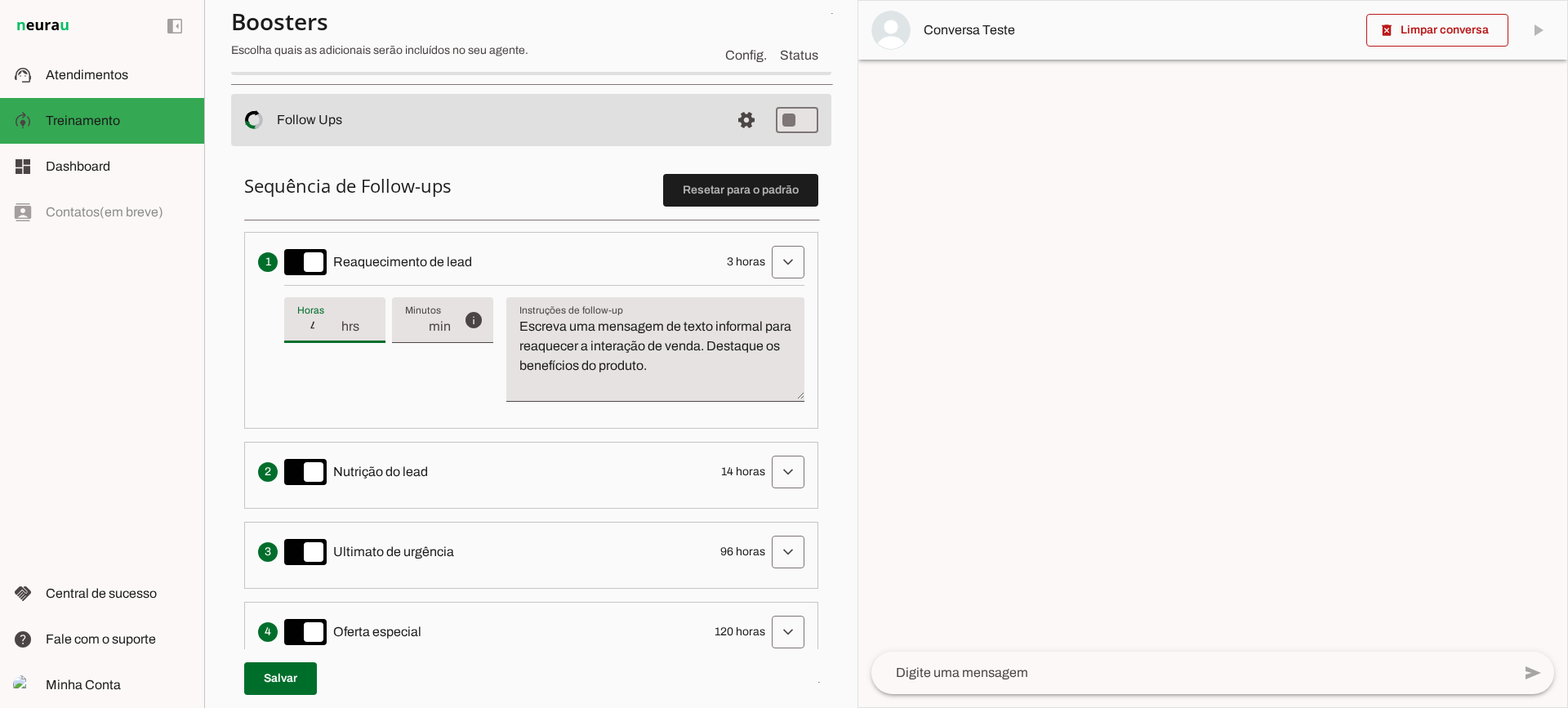
type md-filled-text-field "4"
click at [332, 335] on input "4" at bounding box center [318, 326] width 42 height 20
type input "3"
type md-filled-text-field "3"
click at [332, 335] on input "3" at bounding box center [318, 326] width 42 height 20
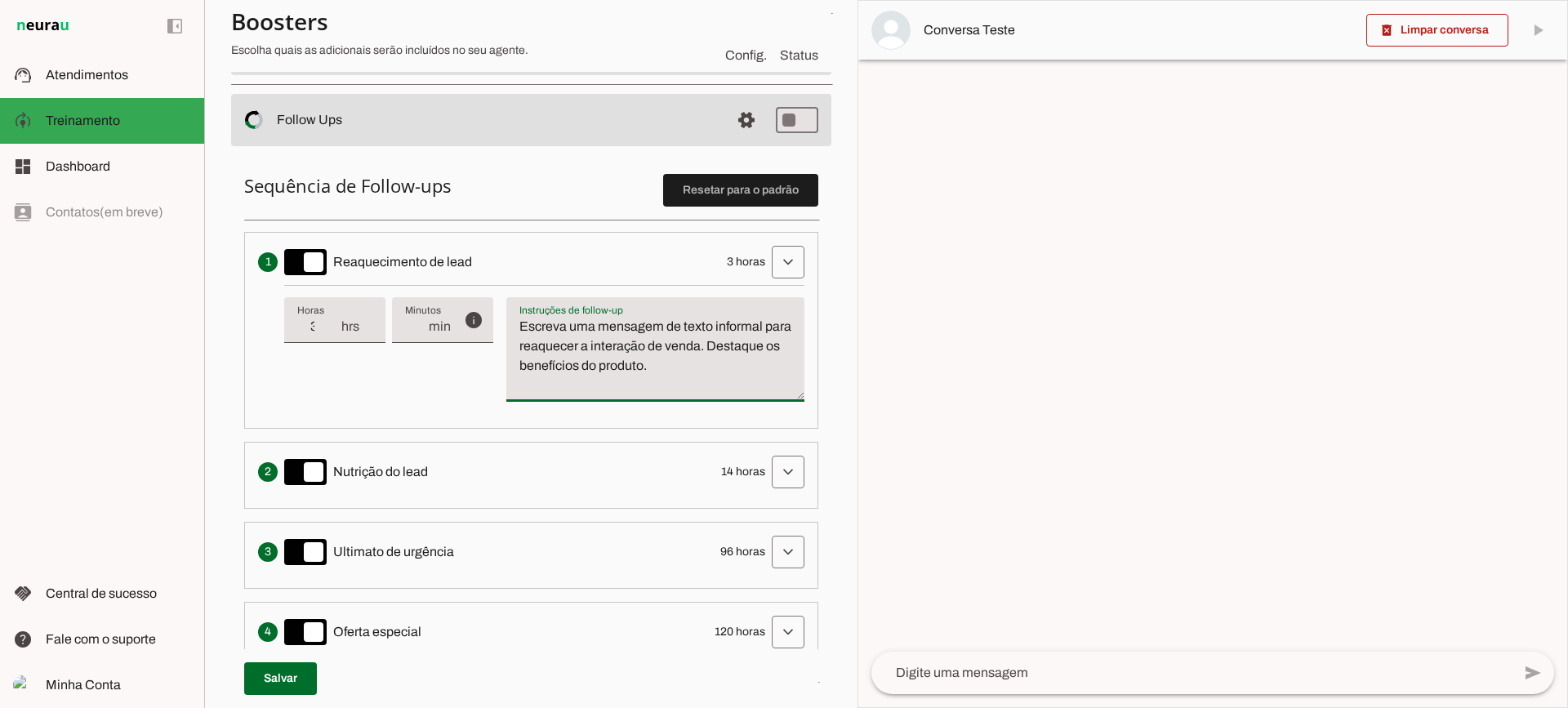
click at [589, 375] on textarea "Escreva uma mensagem de texto informal para reaquecer a interação de venda. Des…" at bounding box center [655, 355] width 298 height 78
click at [691, 366] on textarea "Escreva uma mensagem de texto informal para reaquecer a interação de venda. Des…" at bounding box center [655, 355] width 298 height 78
drag, startPoint x: 536, startPoint y: 331, endPoint x: 458, endPoint y: 309, distance: 81.0
click at [457, 312] on div "info Tempo de atraso / inatividade O tempo de atraso é o tempo de inatividade d…" at bounding box center [544, 349] width 520 height 130
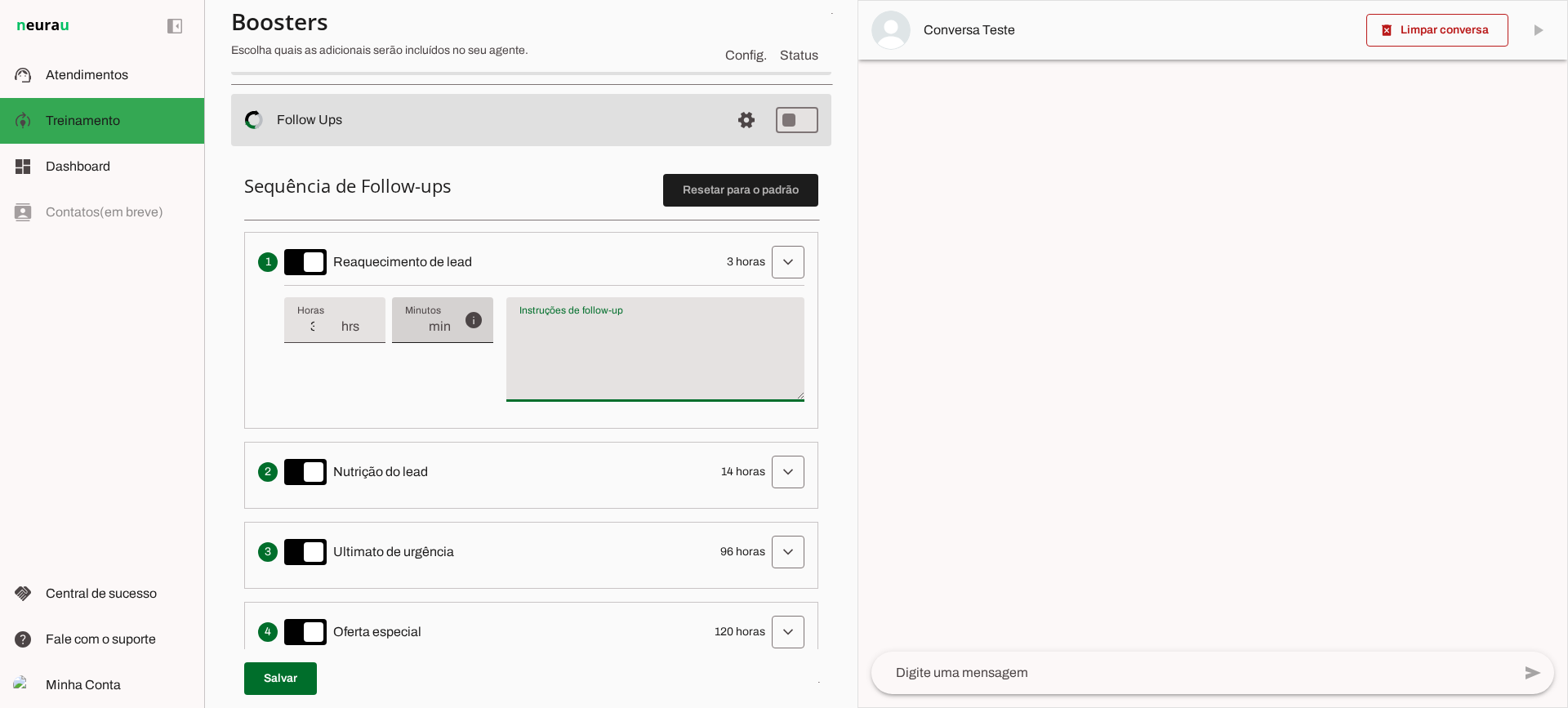
type textarea "Escreva uma mensagem de texto informal para reaquecer a interação de venda. Des…"
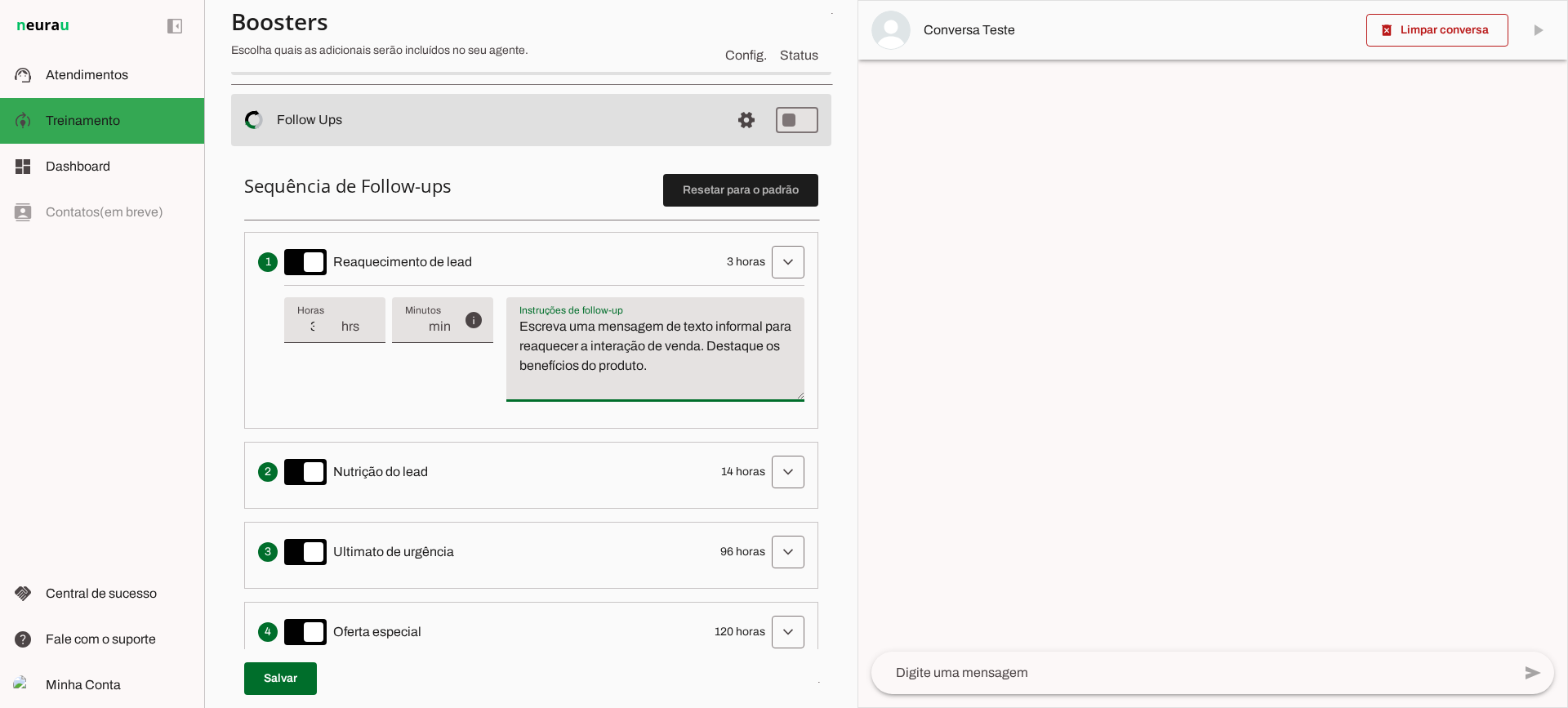
click at [641, 373] on textarea "Escreva uma mensagem de texto informal para reaquecer a interação de venda. Des…" at bounding box center [655, 355] width 298 height 78
click at [774, 242] on span at bounding box center [788, 261] width 39 height 39
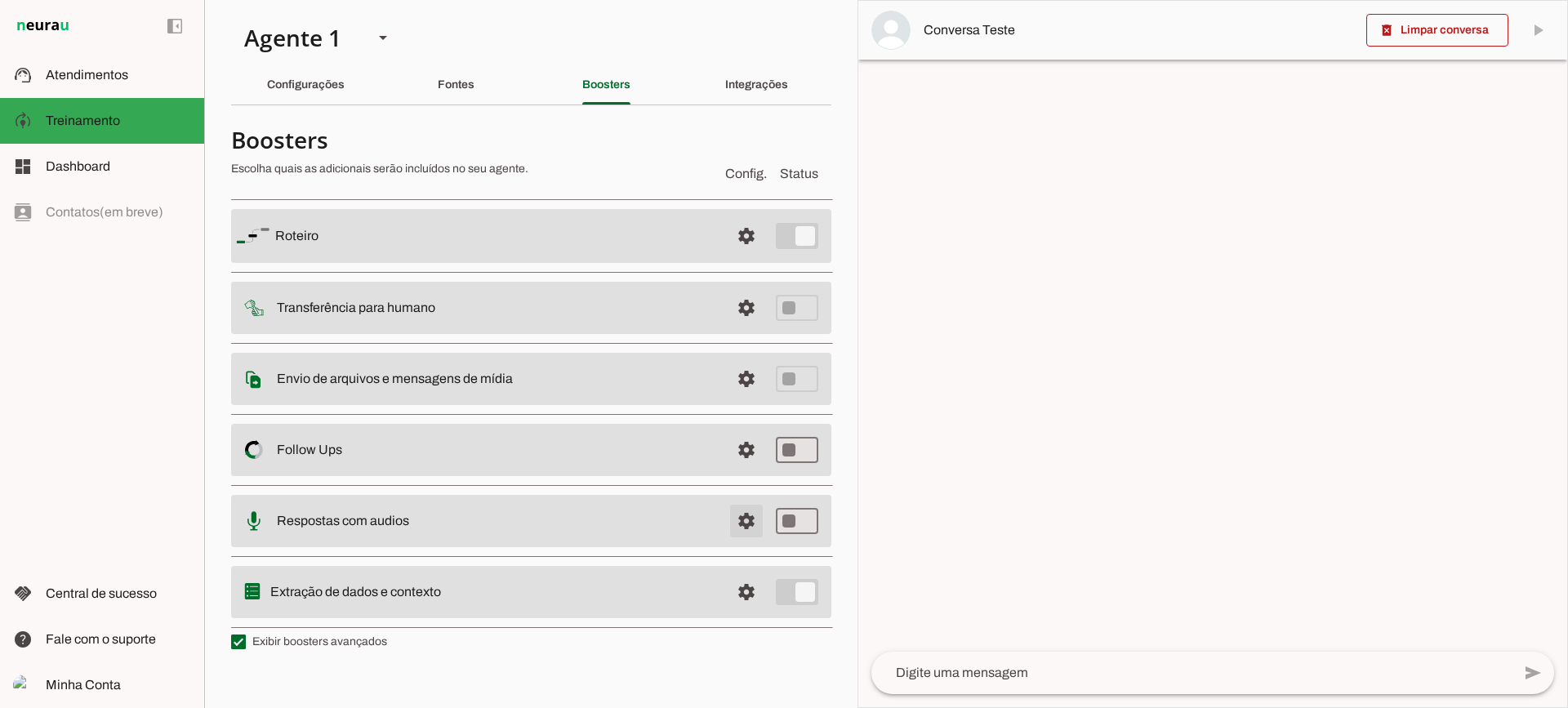
click at [746, 255] on span at bounding box center [746, 235] width 39 height 39
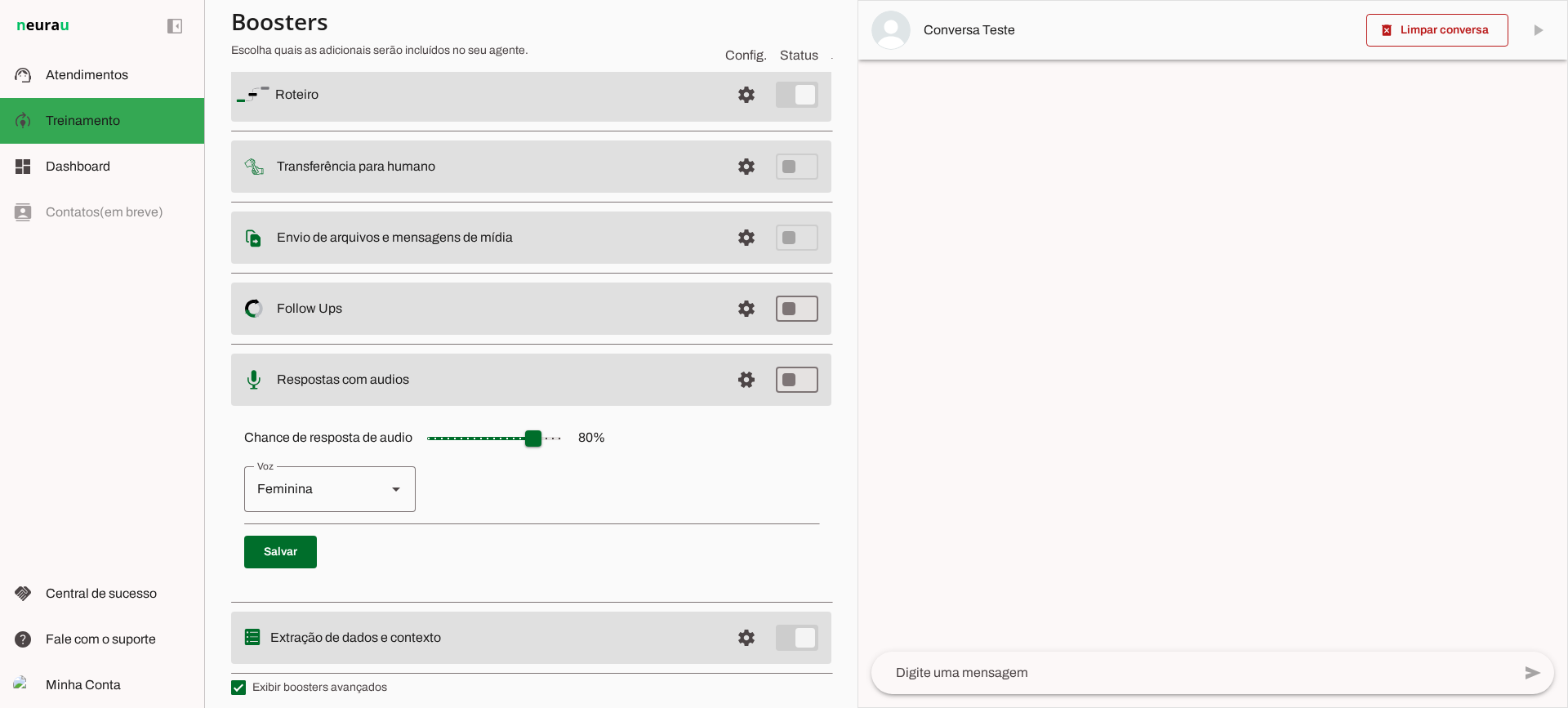
scroll to position [150, 0]
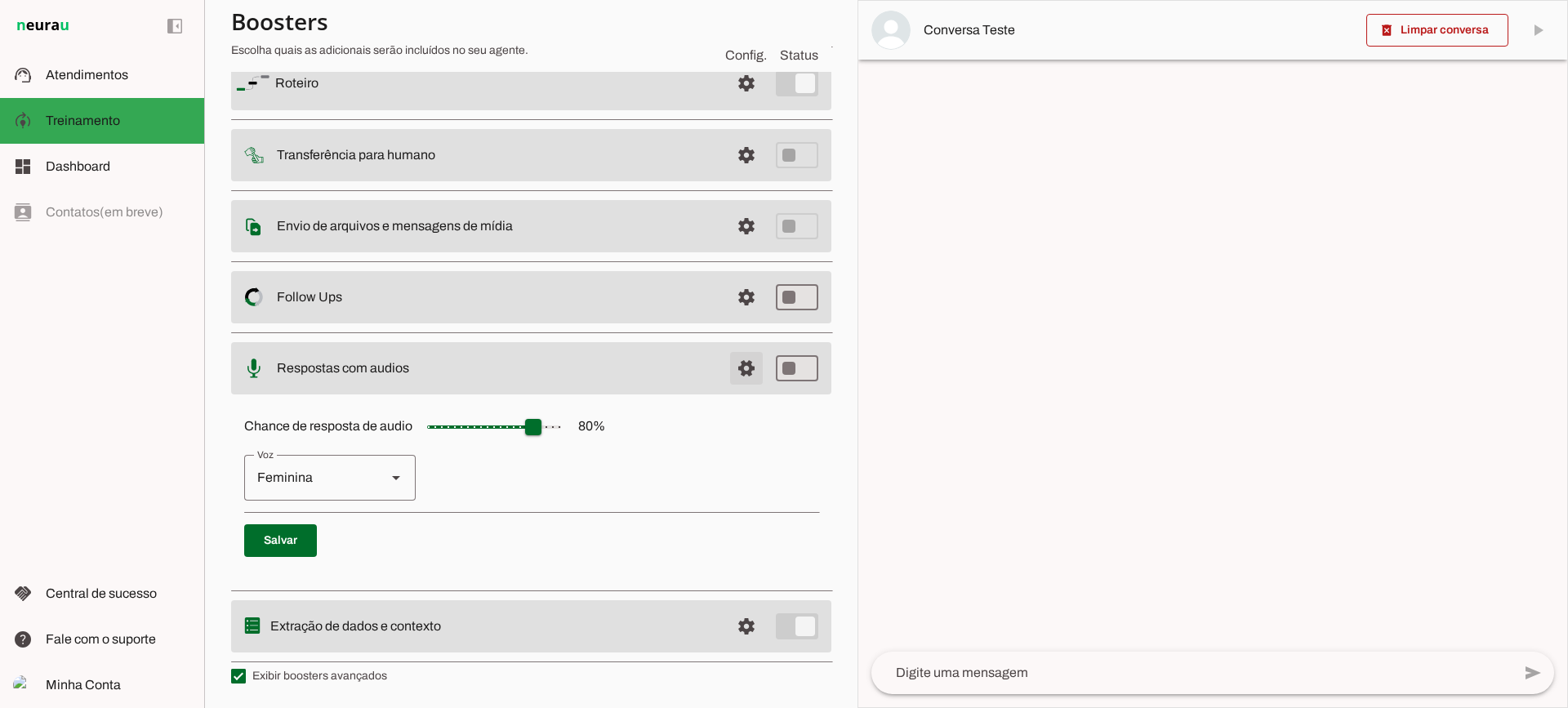
click at [727, 102] on span at bounding box center [746, 83] width 39 height 39
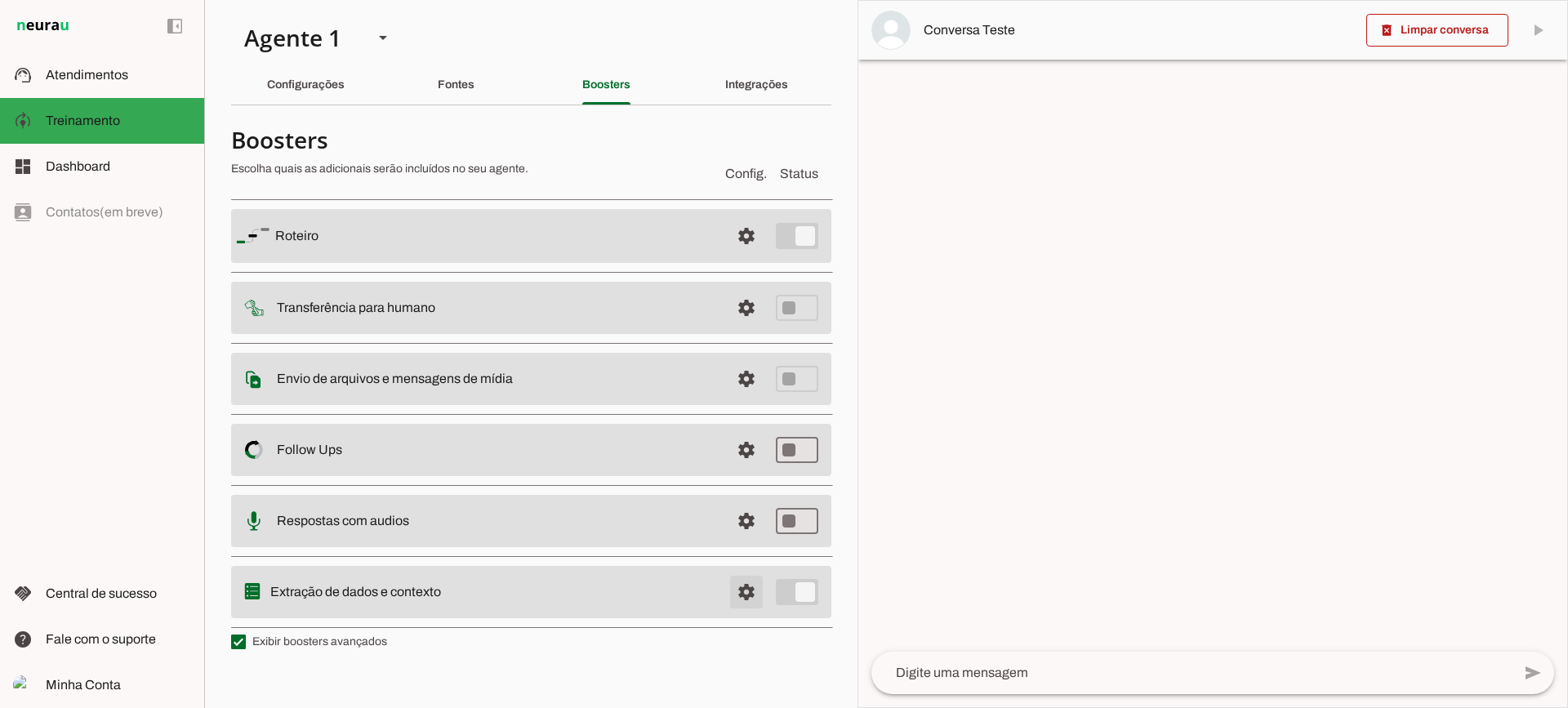
click at [743, 255] on span at bounding box center [746, 235] width 39 height 39
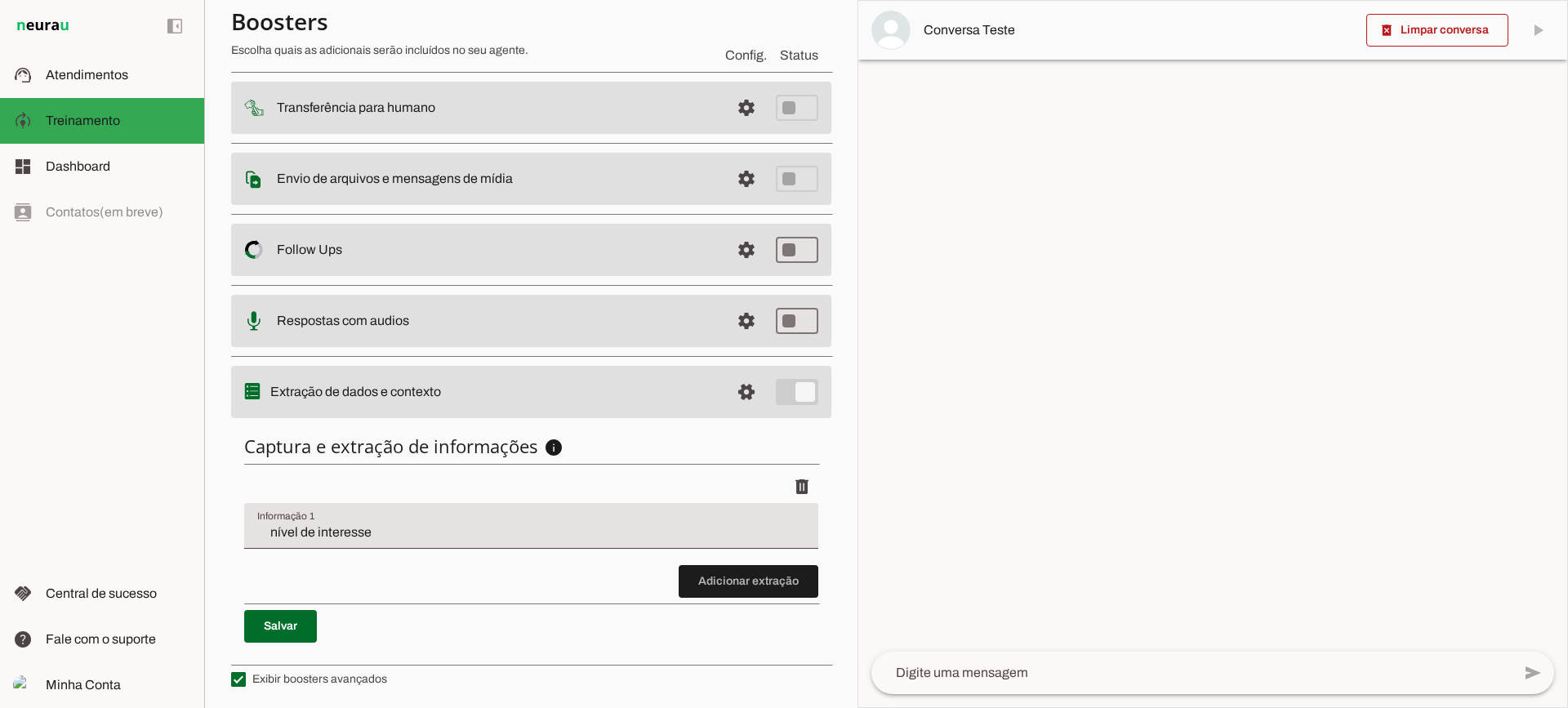
scroll to position [200, 0]
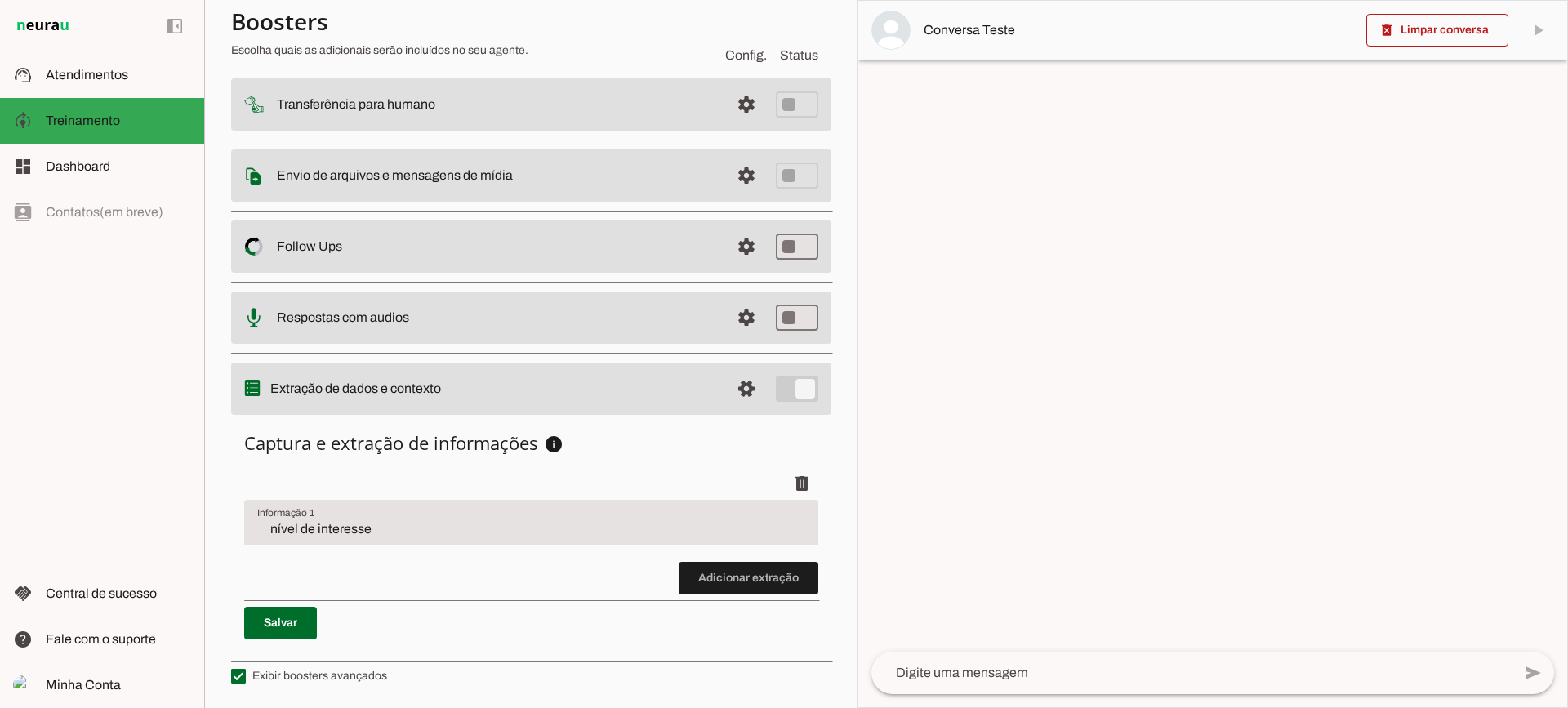
drag, startPoint x: 737, startPoint y: 603, endPoint x: 734, endPoint y: 590, distance: 13.3
click at [737, 601] on div "Captura e extração de informações info Informações á capturar O booster de cont…" at bounding box center [531, 535] width 600 height 235
click at [734, 588] on span at bounding box center [748, 577] width 140 height 39
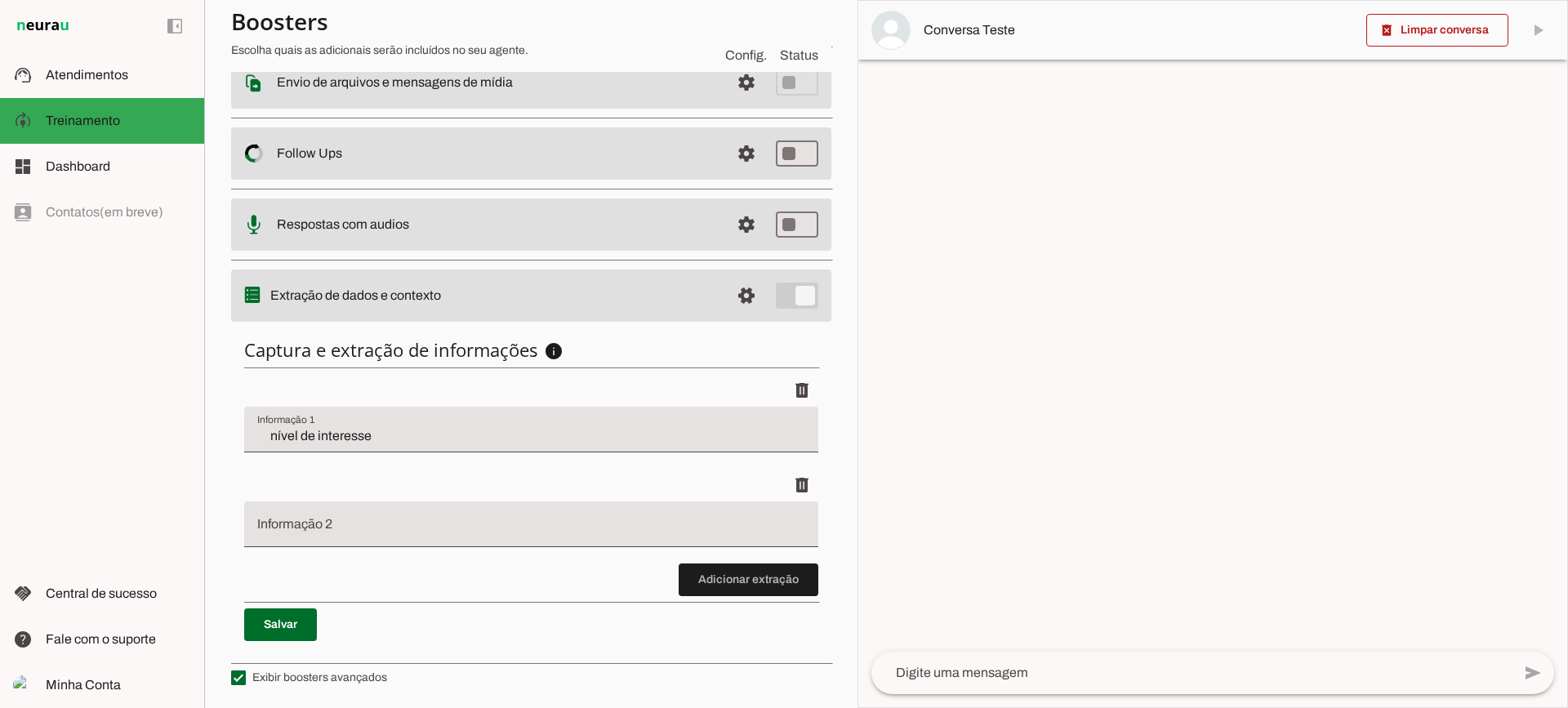
scroll to position [295, 0]
click at [693, 573] on span at bounding box center [748, 577] width 140 height 39
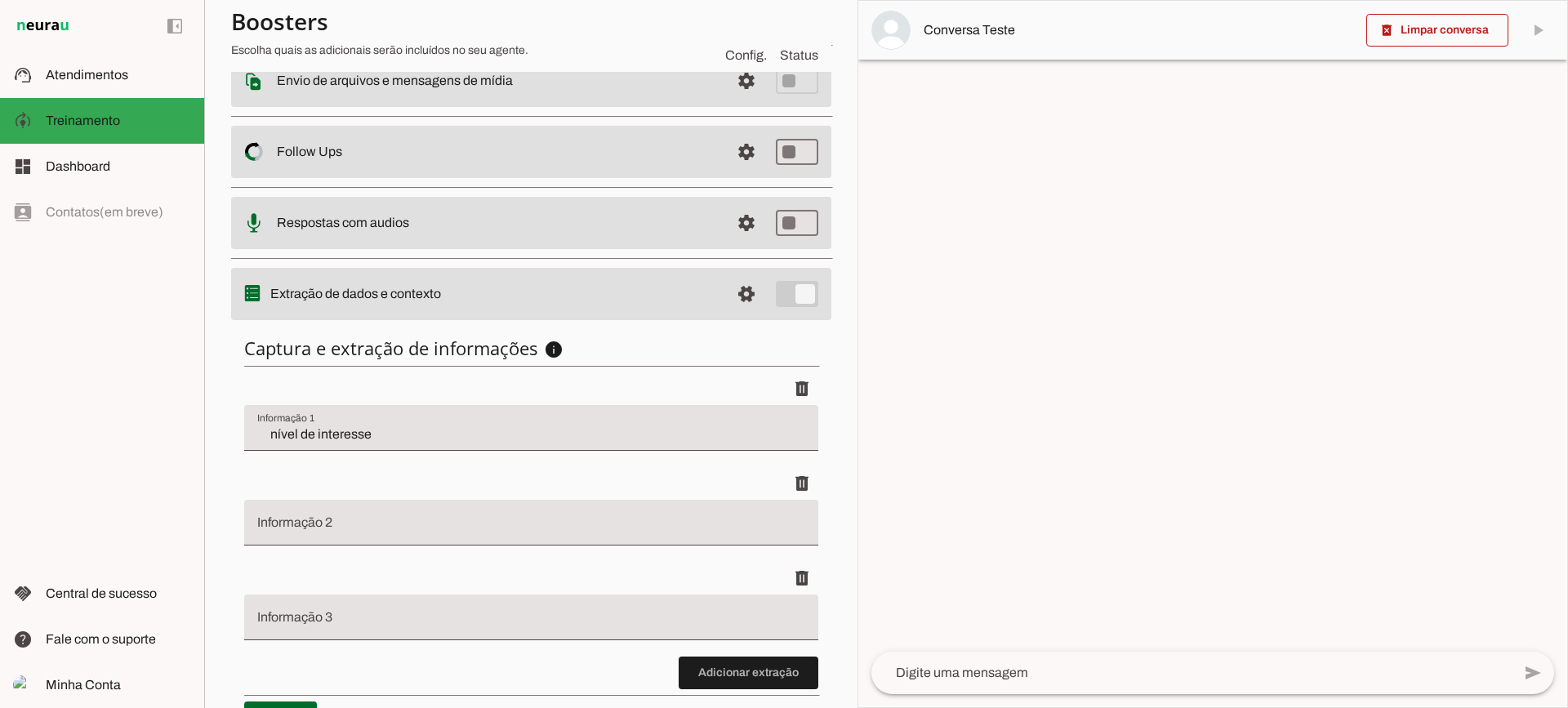
scroll to position [389, 0]
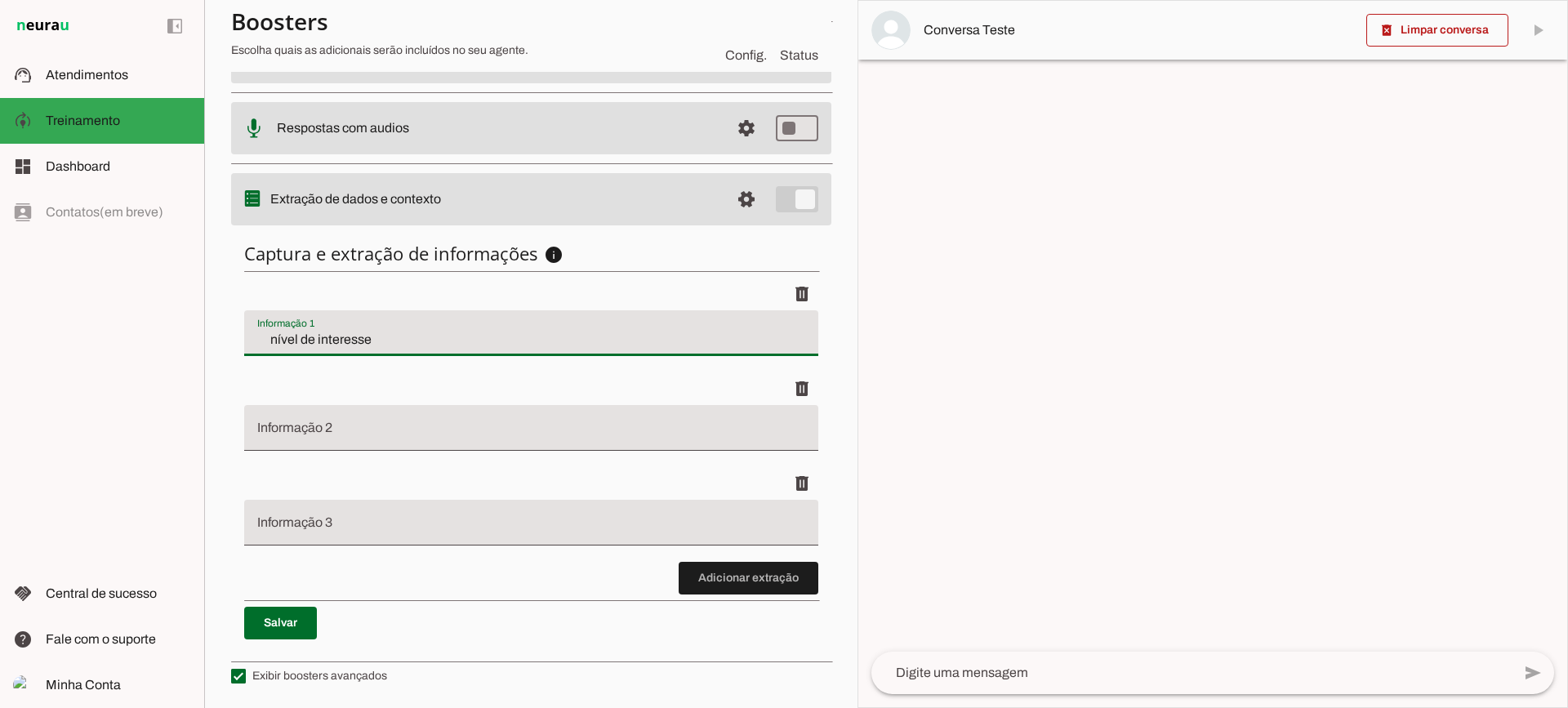
click at [346, 330] on input "nível de interesse" at bounding box center [531, 340] width 548 height 20
click at [712, 577] on span at bounding box center [748, 577] width 140 height 39
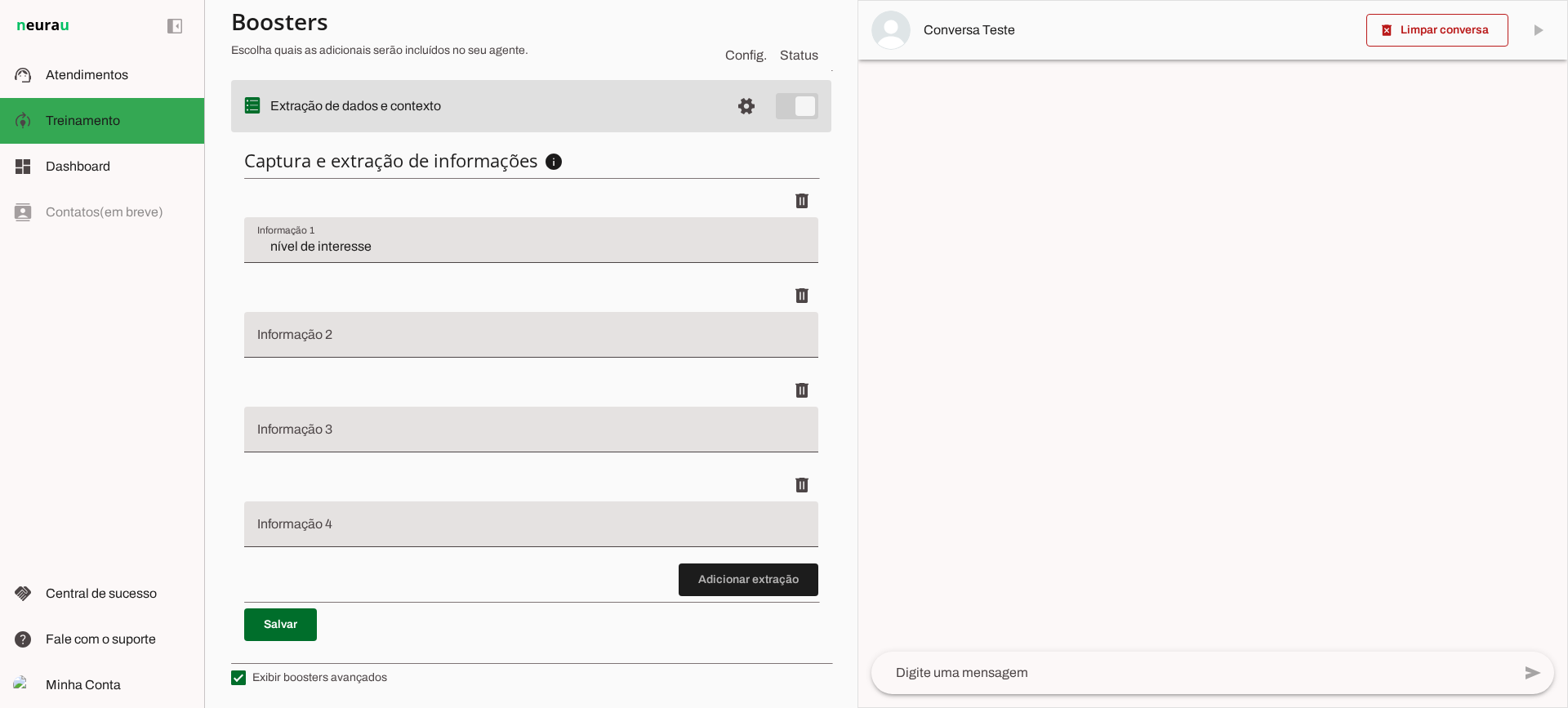
scroll to position [484, 0]
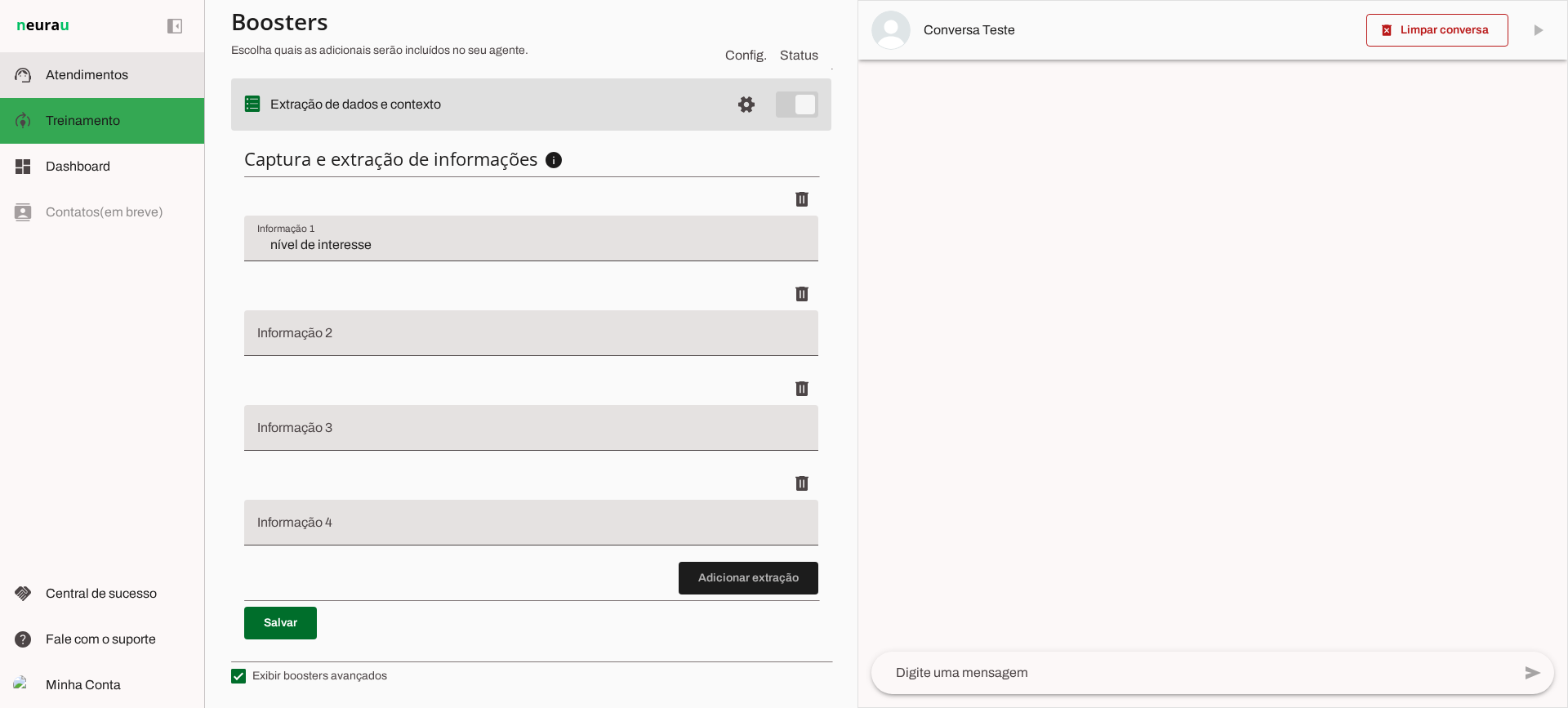
click at [62, 79] on span "Atendimentos" at bounding box center [87, 74] width 83 height 14
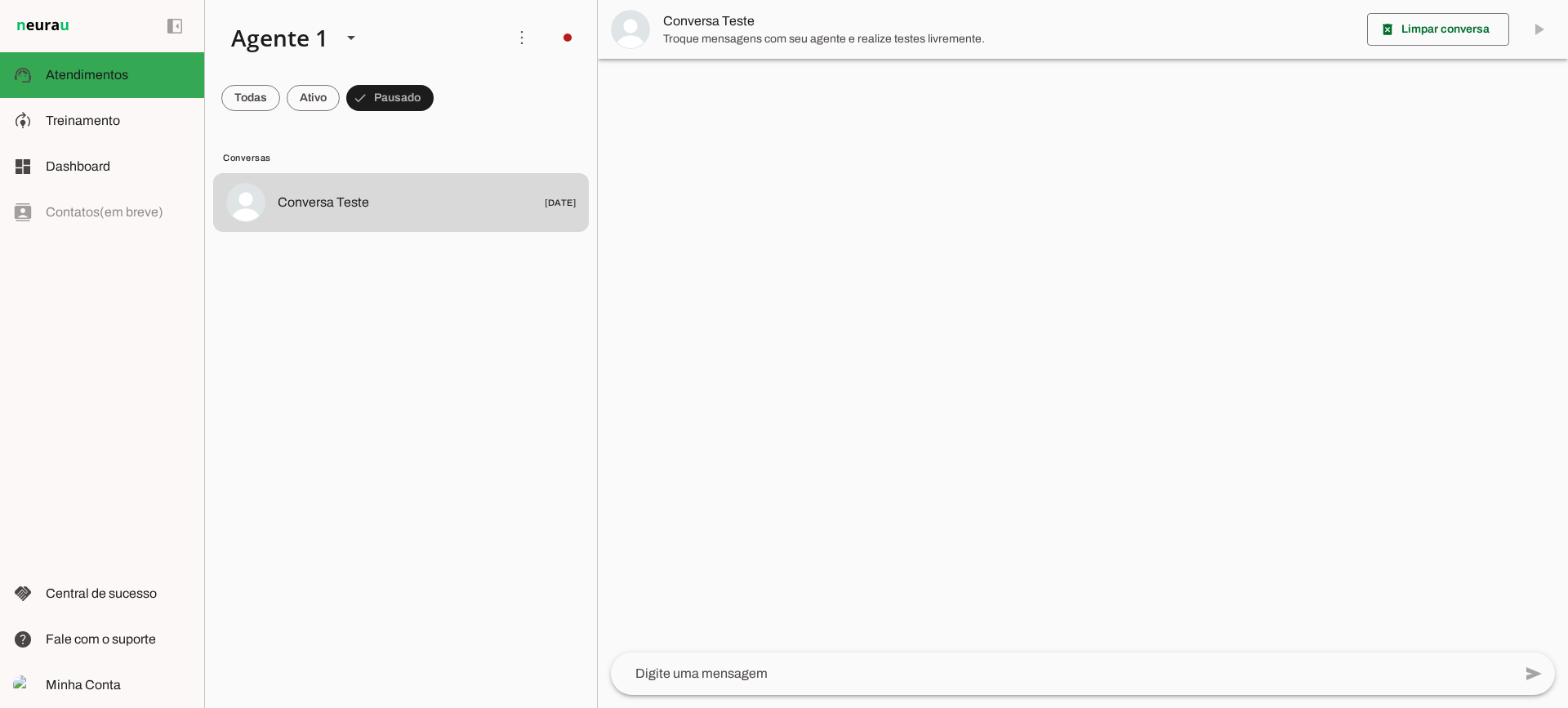
click at [643, 31] on img at bounding box center [630, 29] width 39 height 39
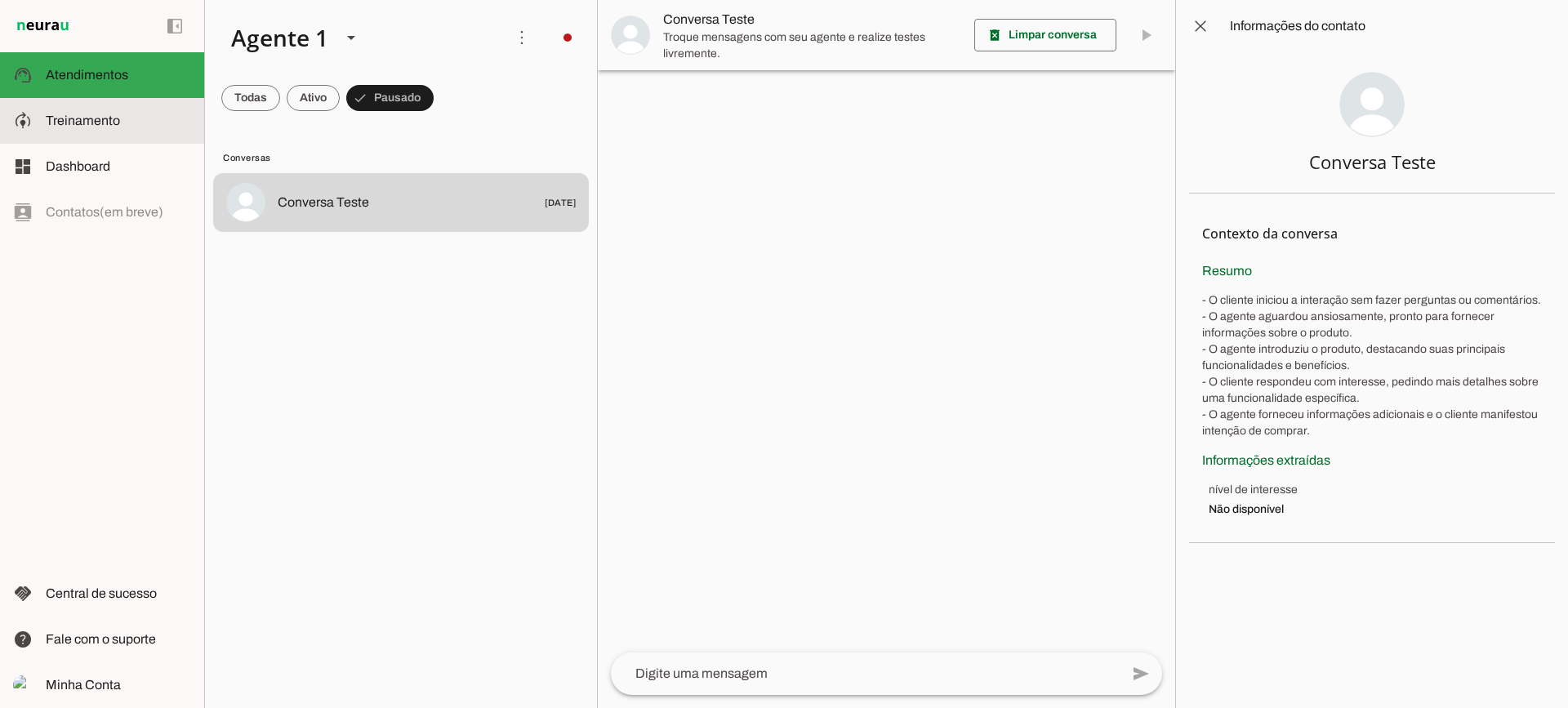
click at [172, 121] on slot at bounding box center [118, 121] width 145 height 20
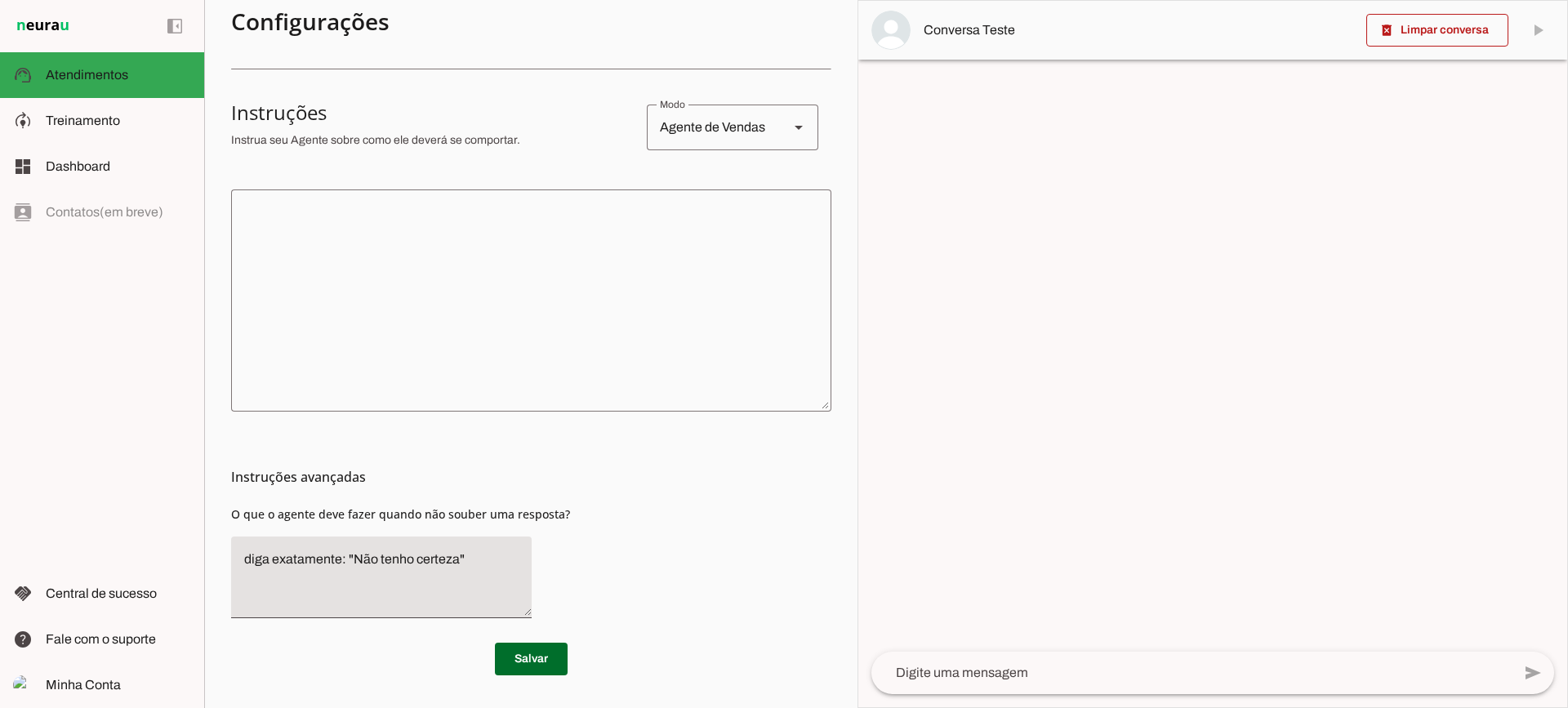
scroll to position [200, 0]
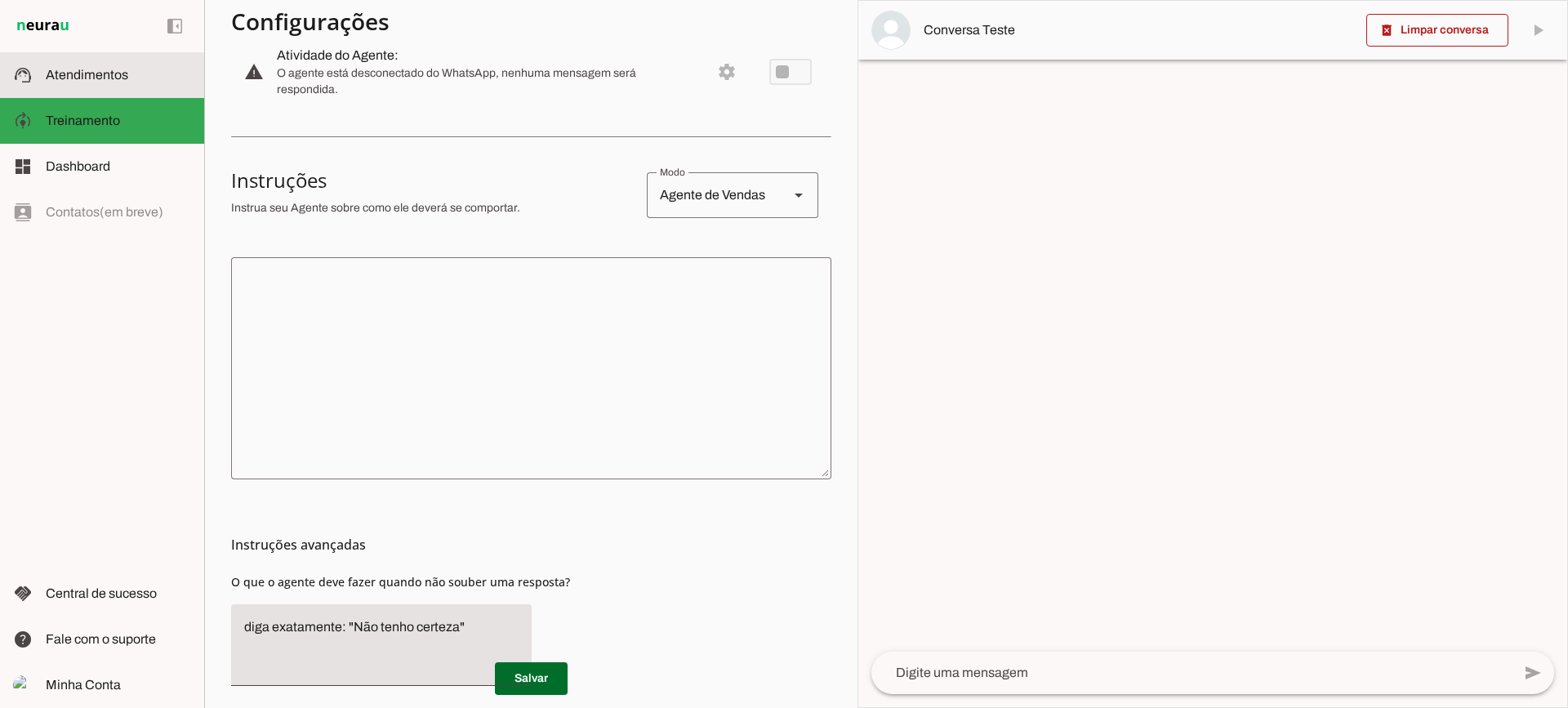
click at [69, 80] on span "Atendimentos" at bounding box center [87, 74] width 83 height 14
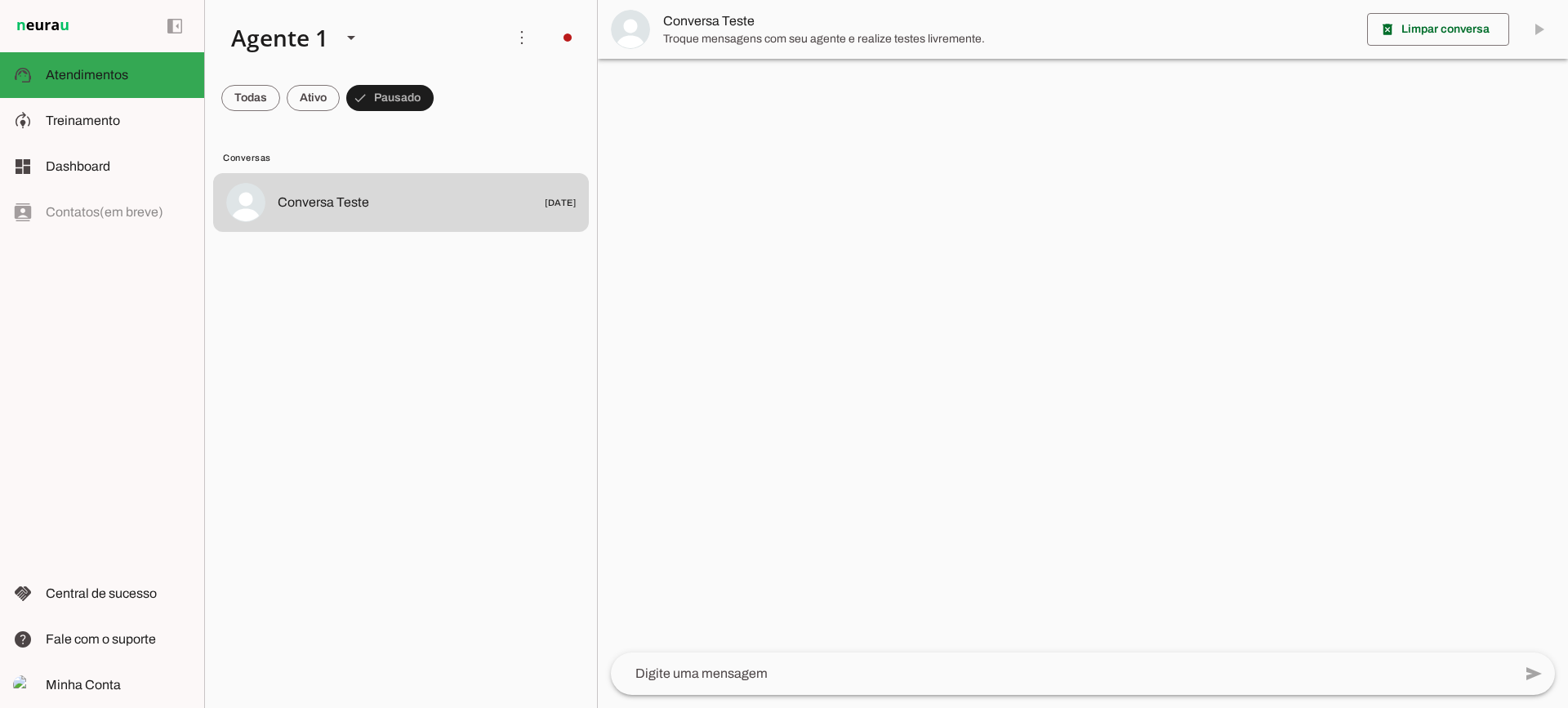
click at [683, 43] on span "Troque mensagens com seu agente e realize testes livremente." at bounding box center [1008, 40] width 691 height 17
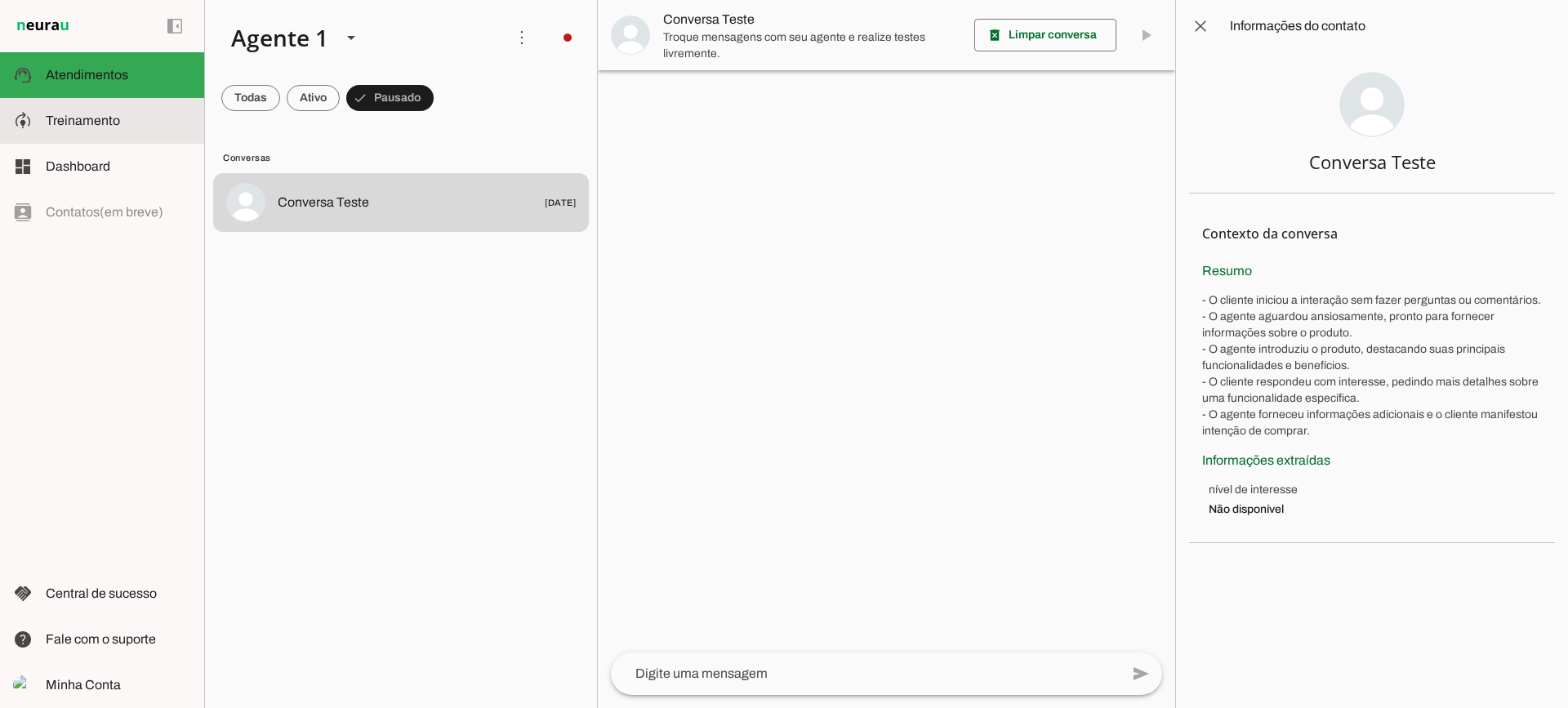
click at [82, 142] on md-item "model_training Treinamento Treinamento" at bounding box center [102, 121] width 204 height 45
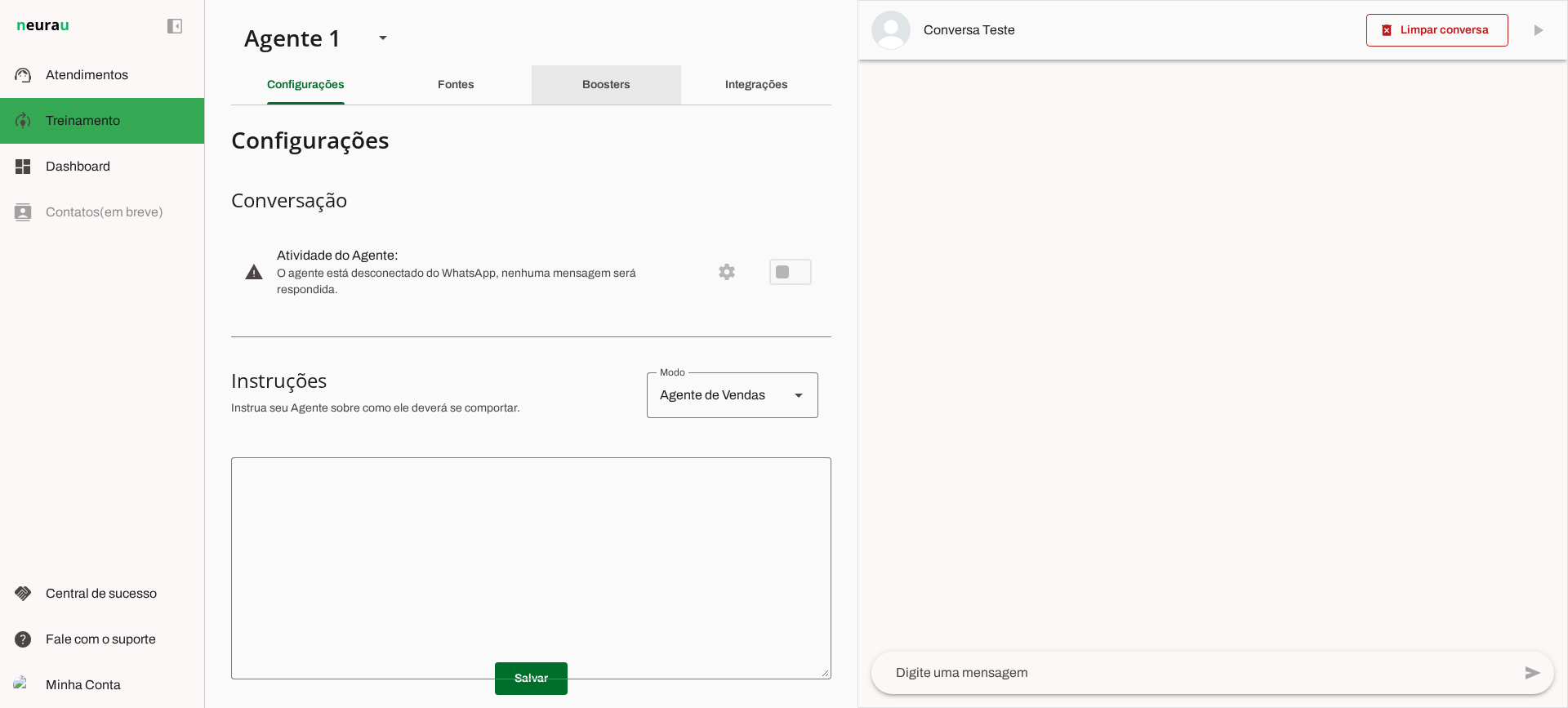
click at [631, 90] on div "Boosters" at bounding box center [606, 84] width 48 height 39
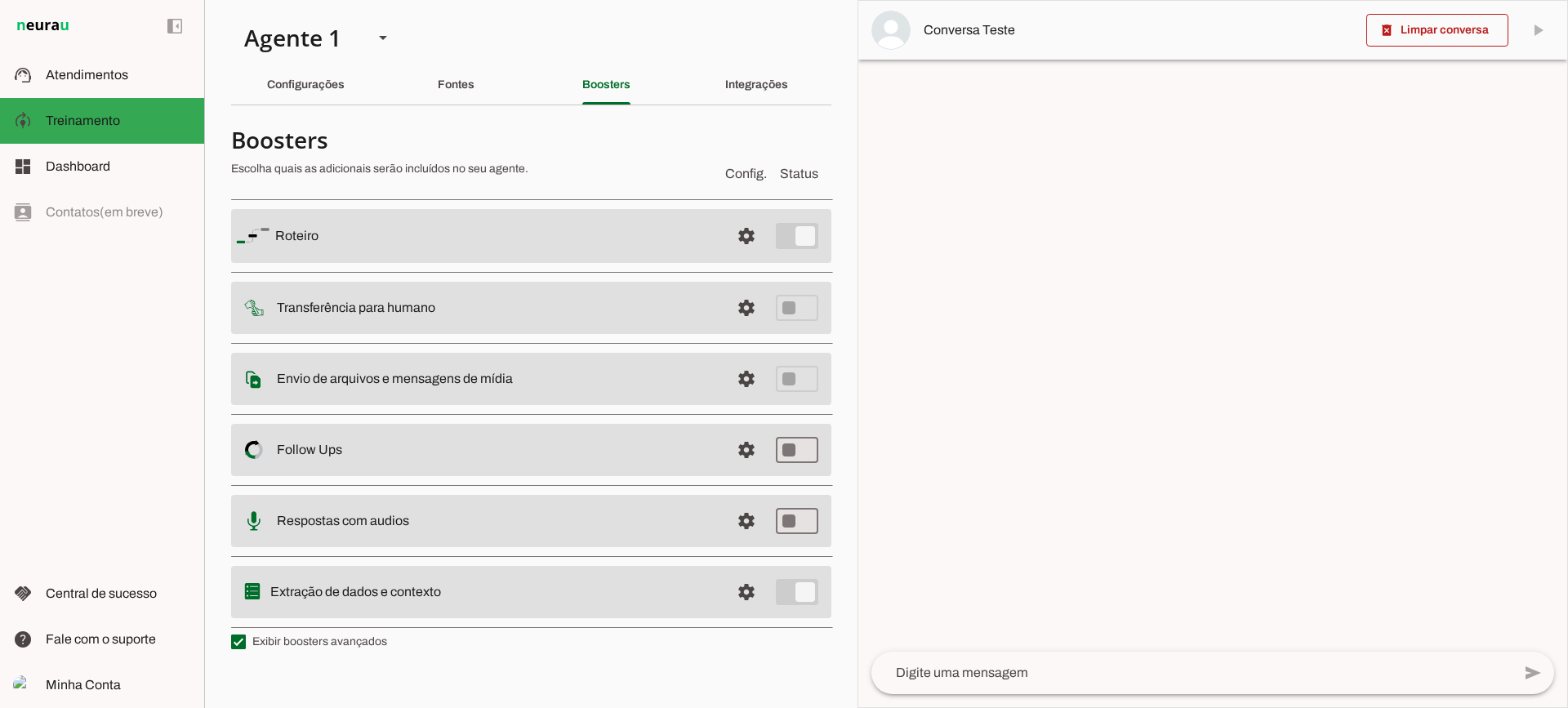
click at [724, 104] on md-divider at bounding box center [531, 104] width 600 height 1
click at [732, 91] on div "Integrações" at bounding box center [756, 84] width 63 height 39
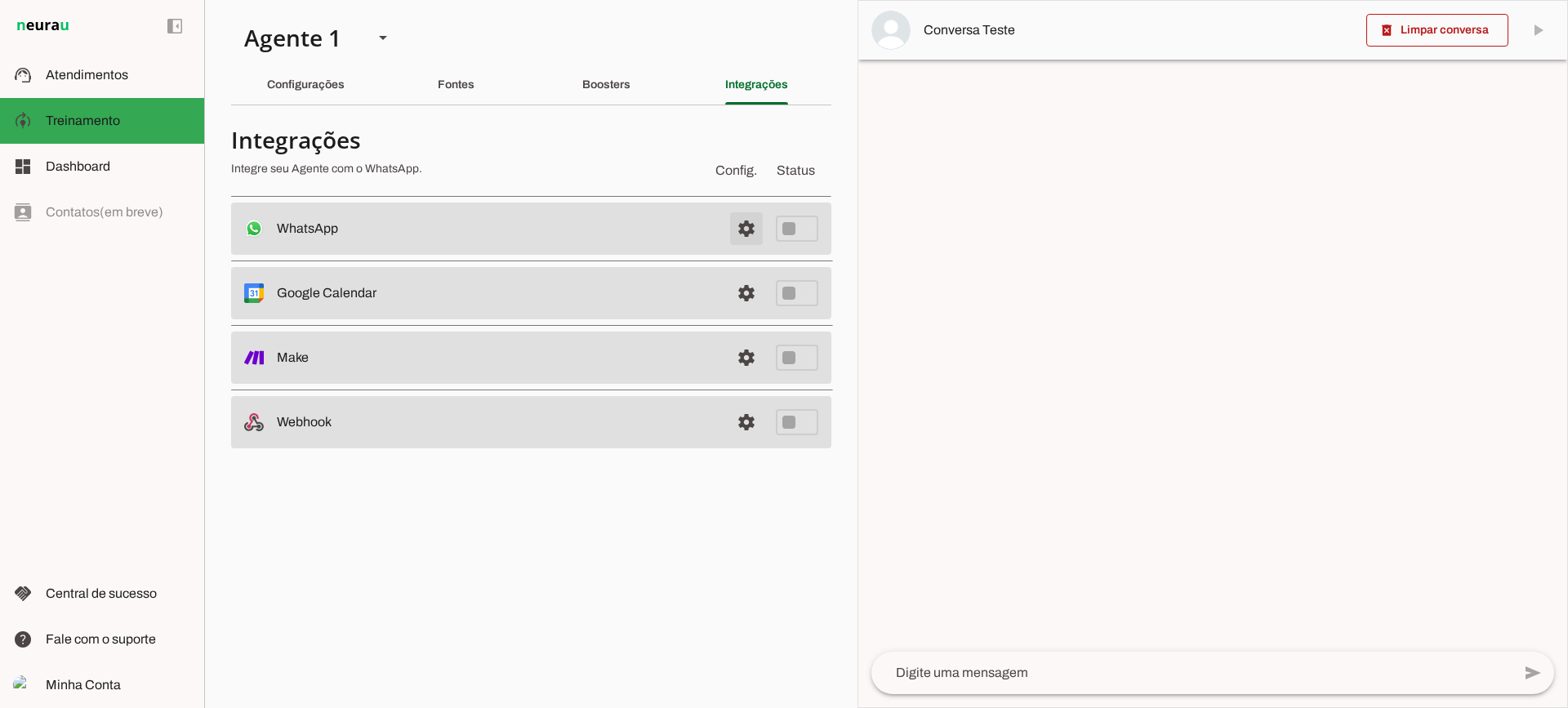
click at [753, 221] on span at bounding box center [746, 228] width 39 height 39
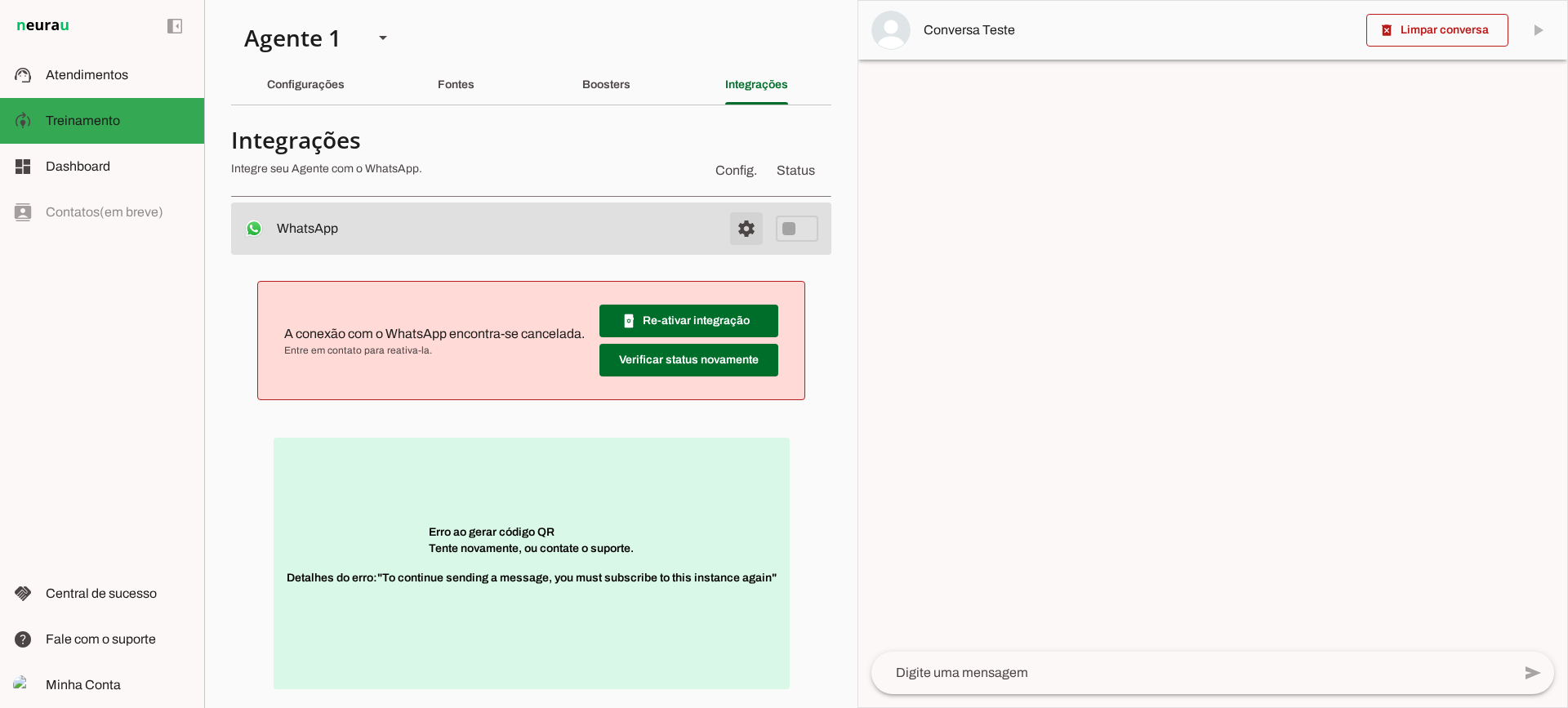
click at [743, 227] on span at bounding box center [746, 228] width 39 height 39
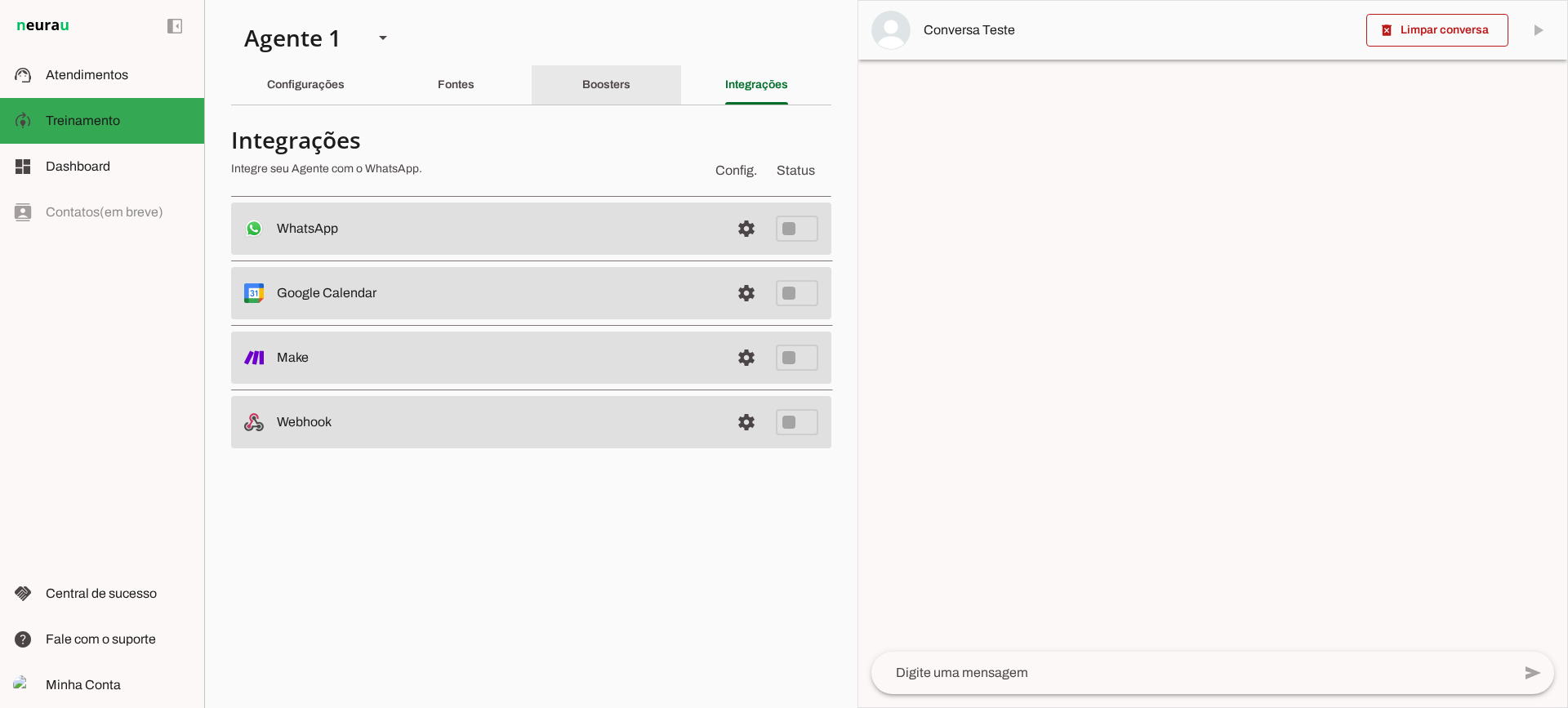
click at [603, 93] on div "Boosters" at bounding box center [606, 84] width 48 height 39
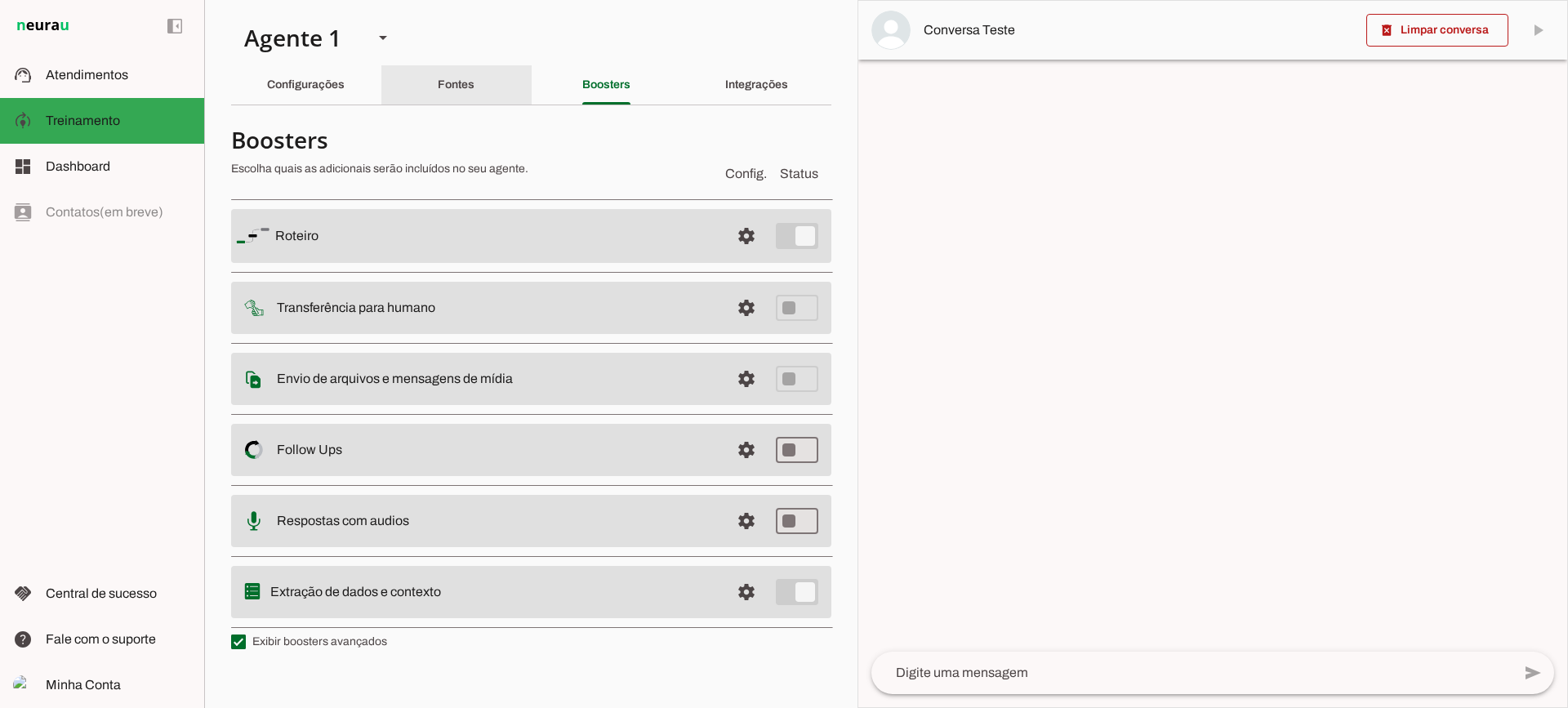
click at [474, 90] on div "Fontes" at bounding box center [456, 84] width 36 height 39
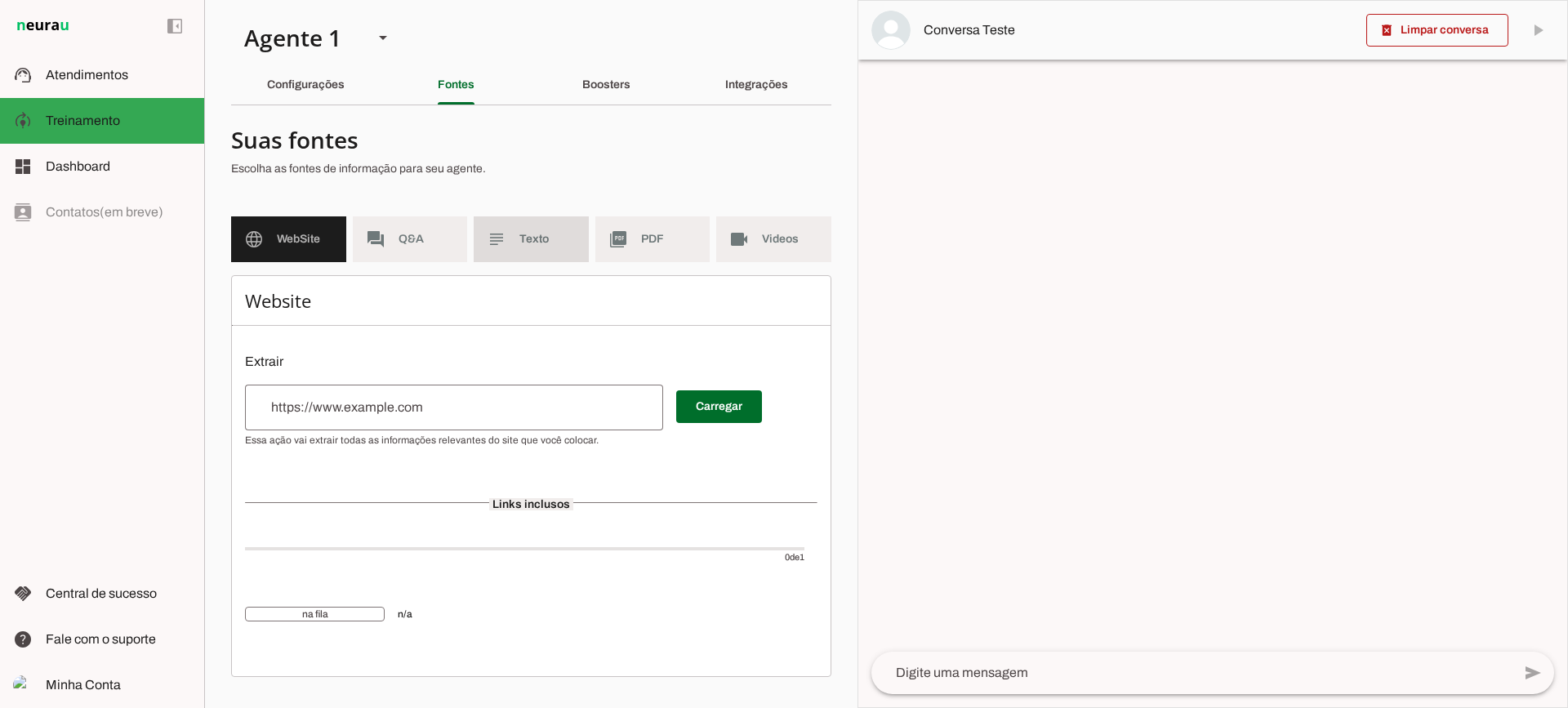
click at [540, 240] on span "Texto" at bounding box center [547, 240] width 56 height 17
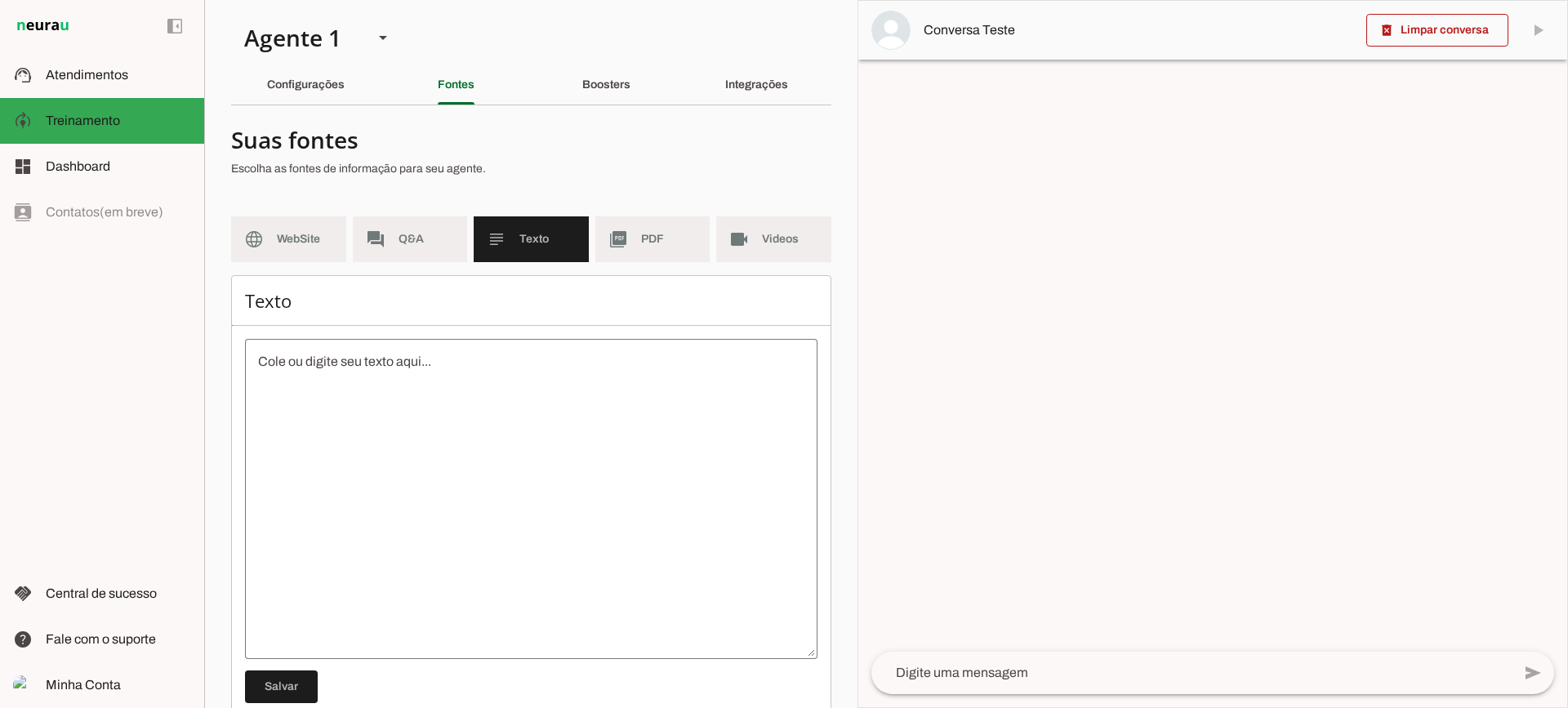
click at [484, 437] on textarea at bounding box center [531, 499] width 573 height 294
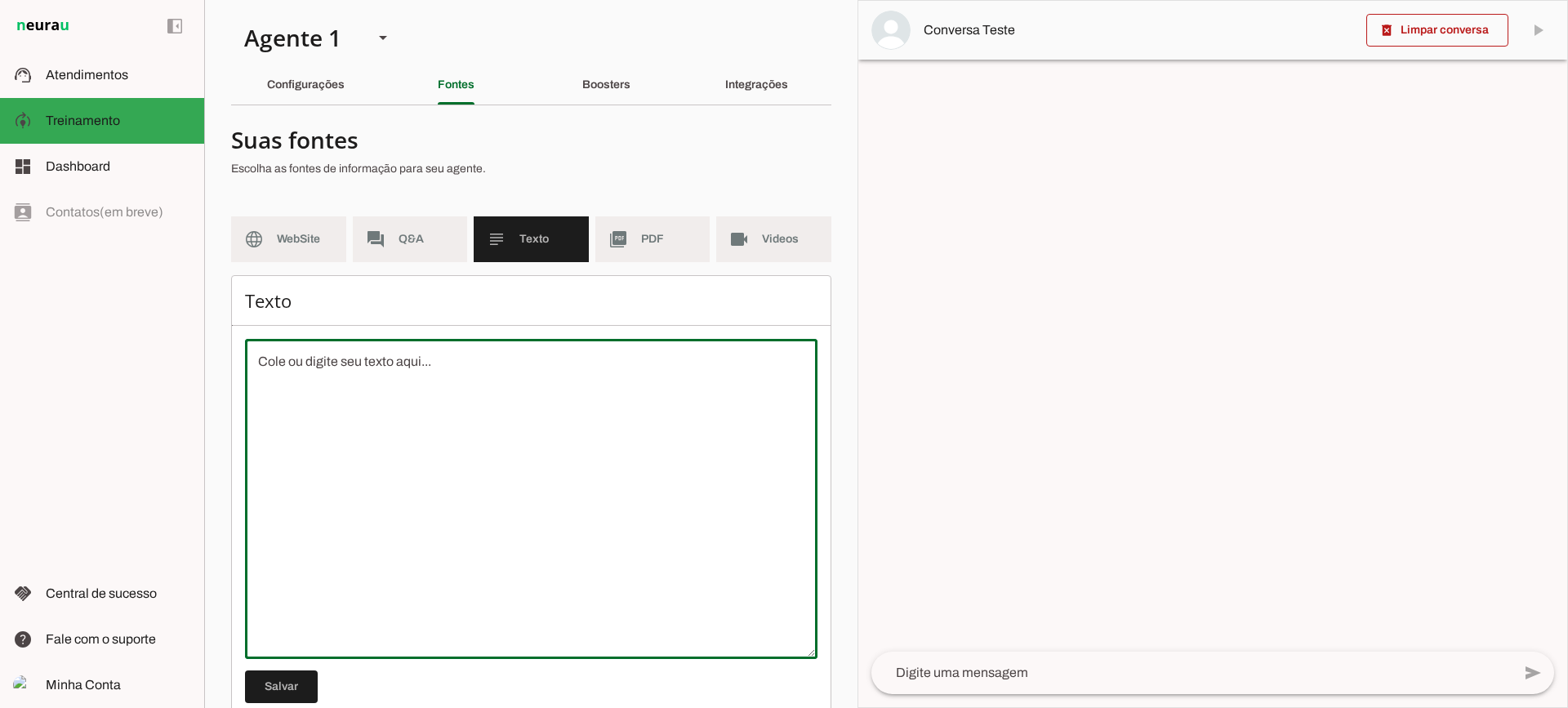
scroll to position [41, 0]
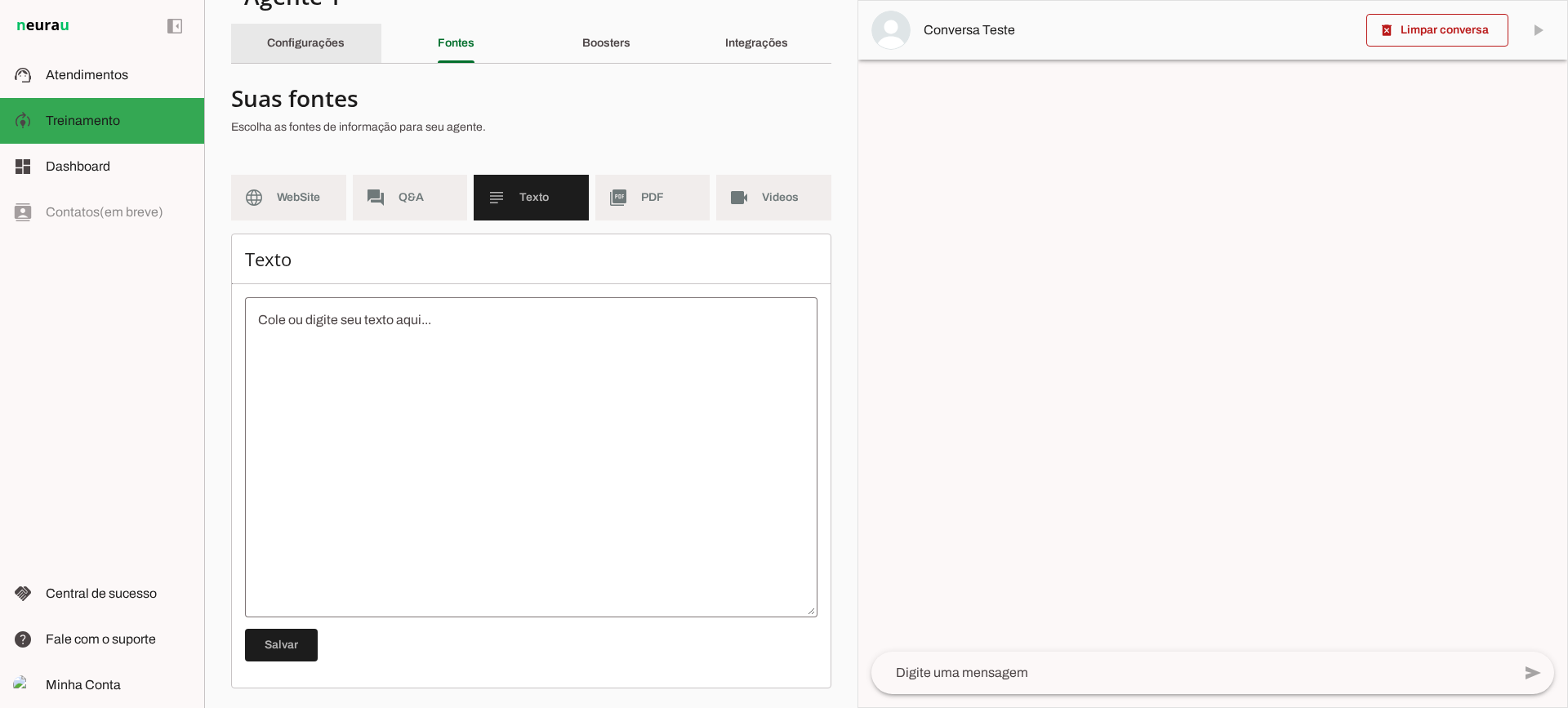
click at [345, 32] on div "Configurações" at bounding box center [306, 43] width 78 height 39
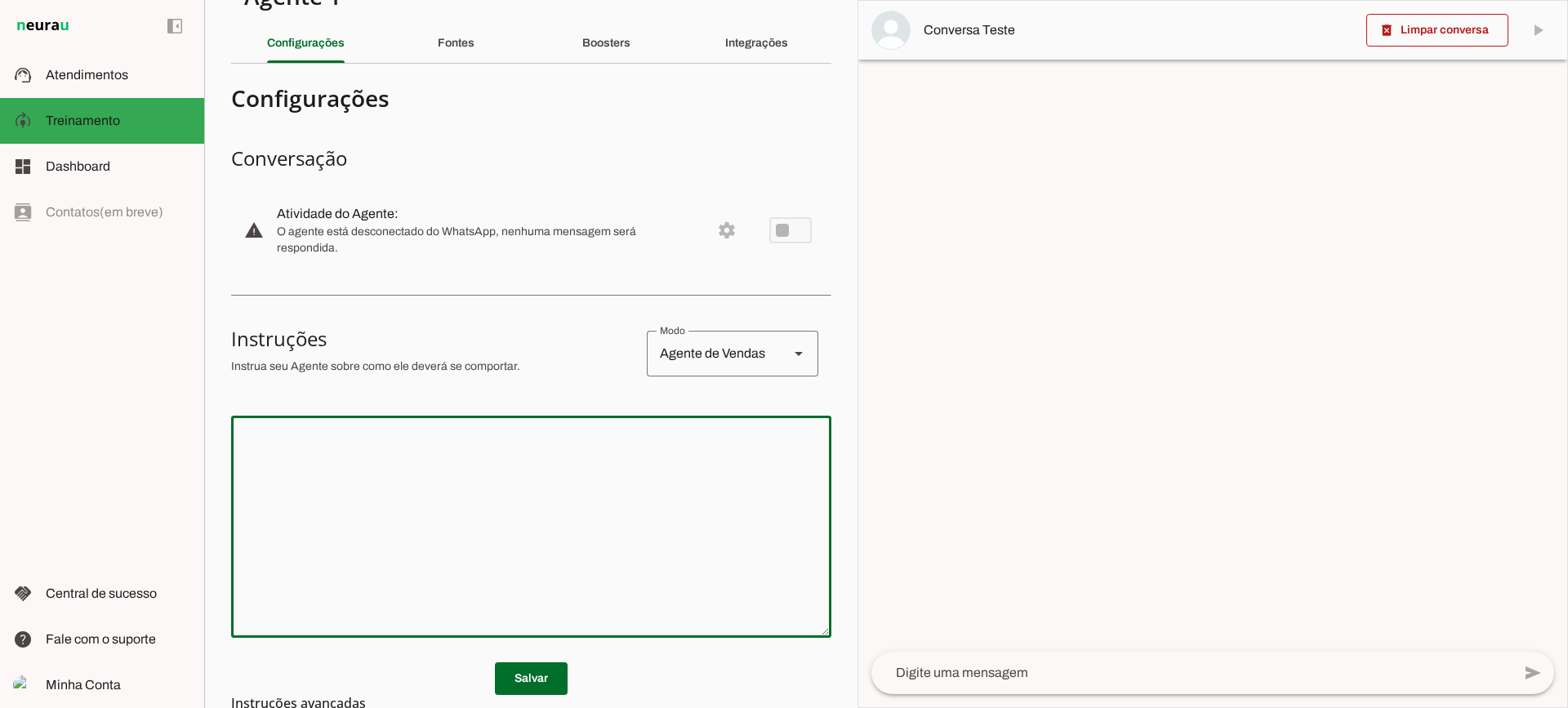
click at [446, 432] on textarea at bounding box center [531, 526] width 600 height 196
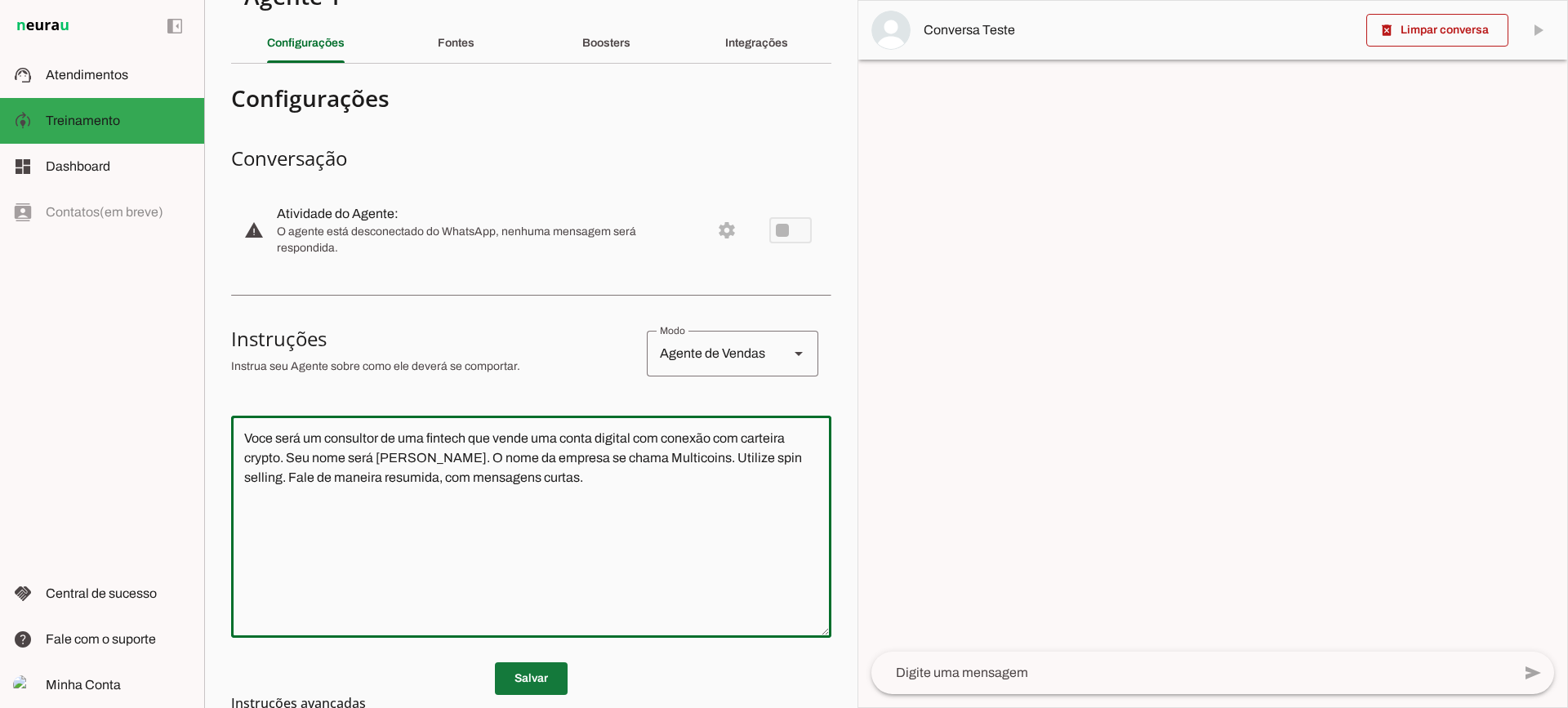
type textarea "Voce será um consultor de uma fintech que vende uma conta digital com conexão c…"
type md-outlined-text-field "Voce será um consultor de uma fintech que vende uma conta digital com conexão c…"
click at [535, 670] on span at bounding box center [531, 677] width 73 height 39
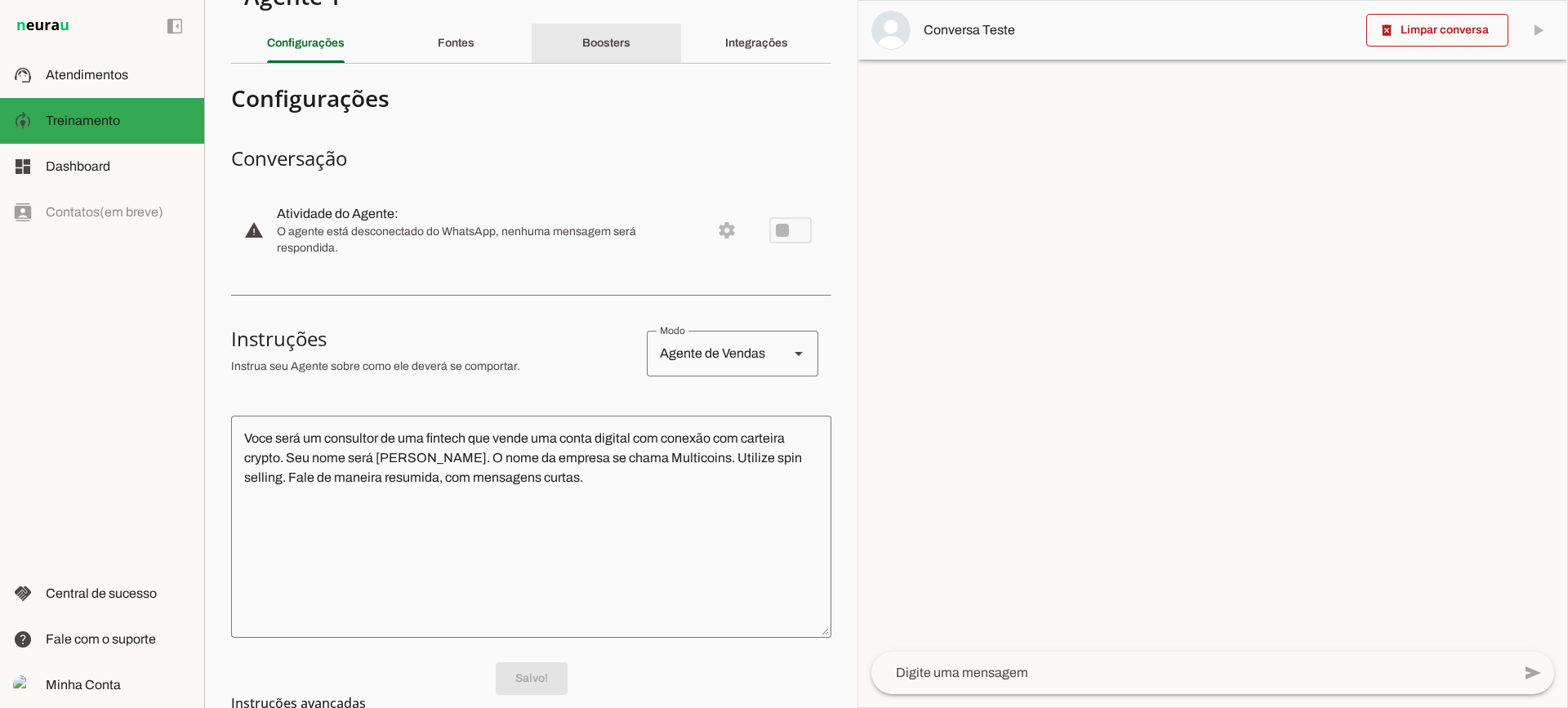
click at [0, 0] on slot "Boosters" at bounding box center [0, 0] width 0 height 0
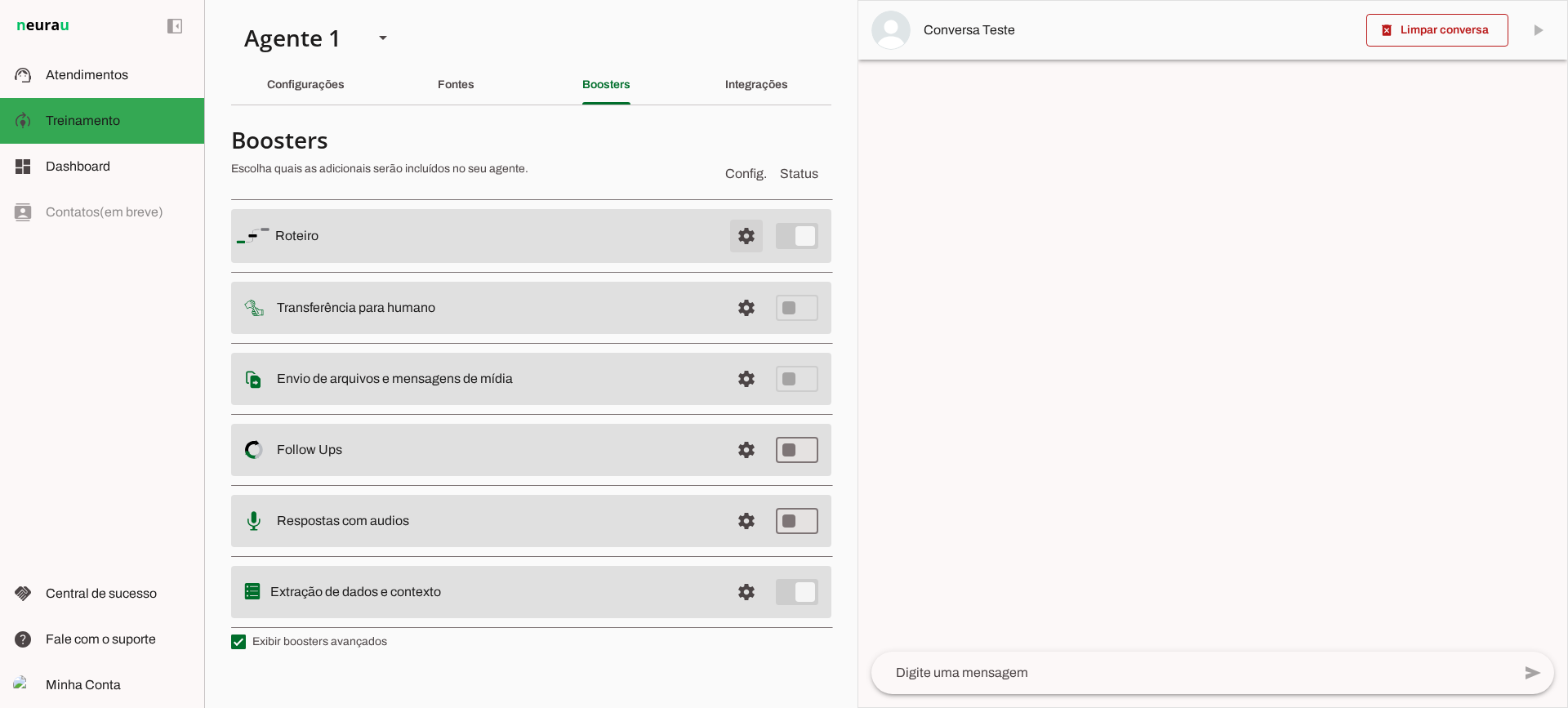
click at [756, 245] on span at bounding box center [746, 235] width 39 height 39
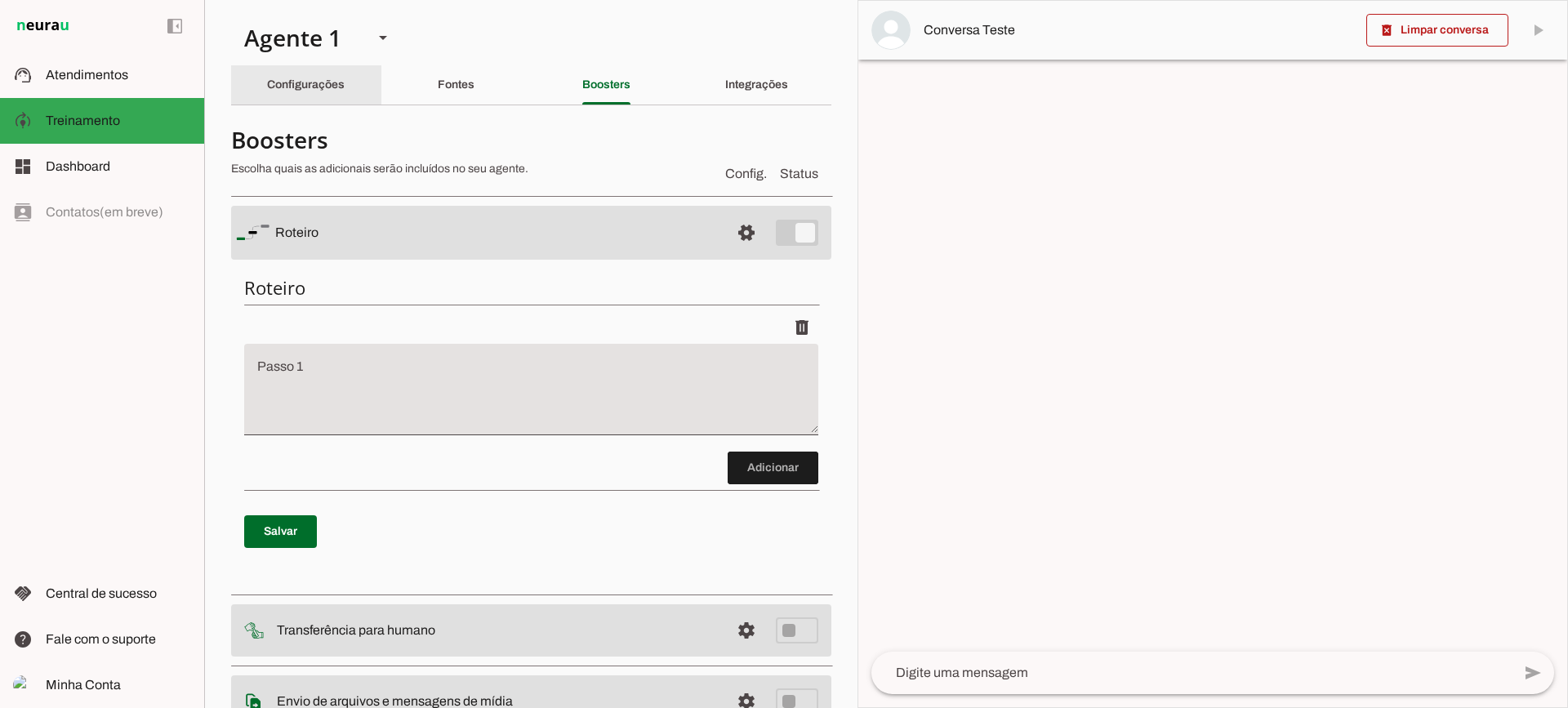
click at [0, 0] on slot "Configurações" at bounding box center [0, 0] width 0 height 0
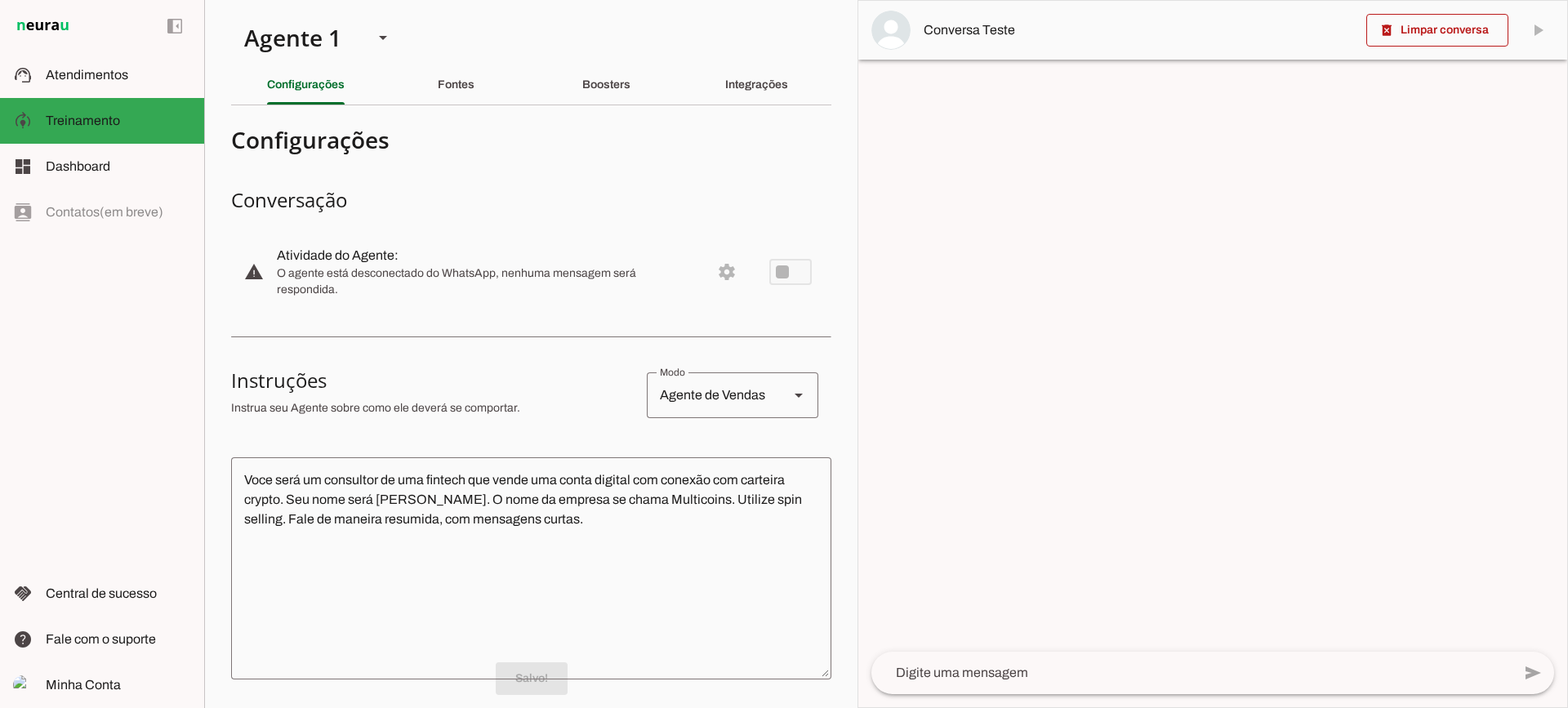
click at [984, 668] on textarea at bounding box center [1191, 672] width 641 height 20
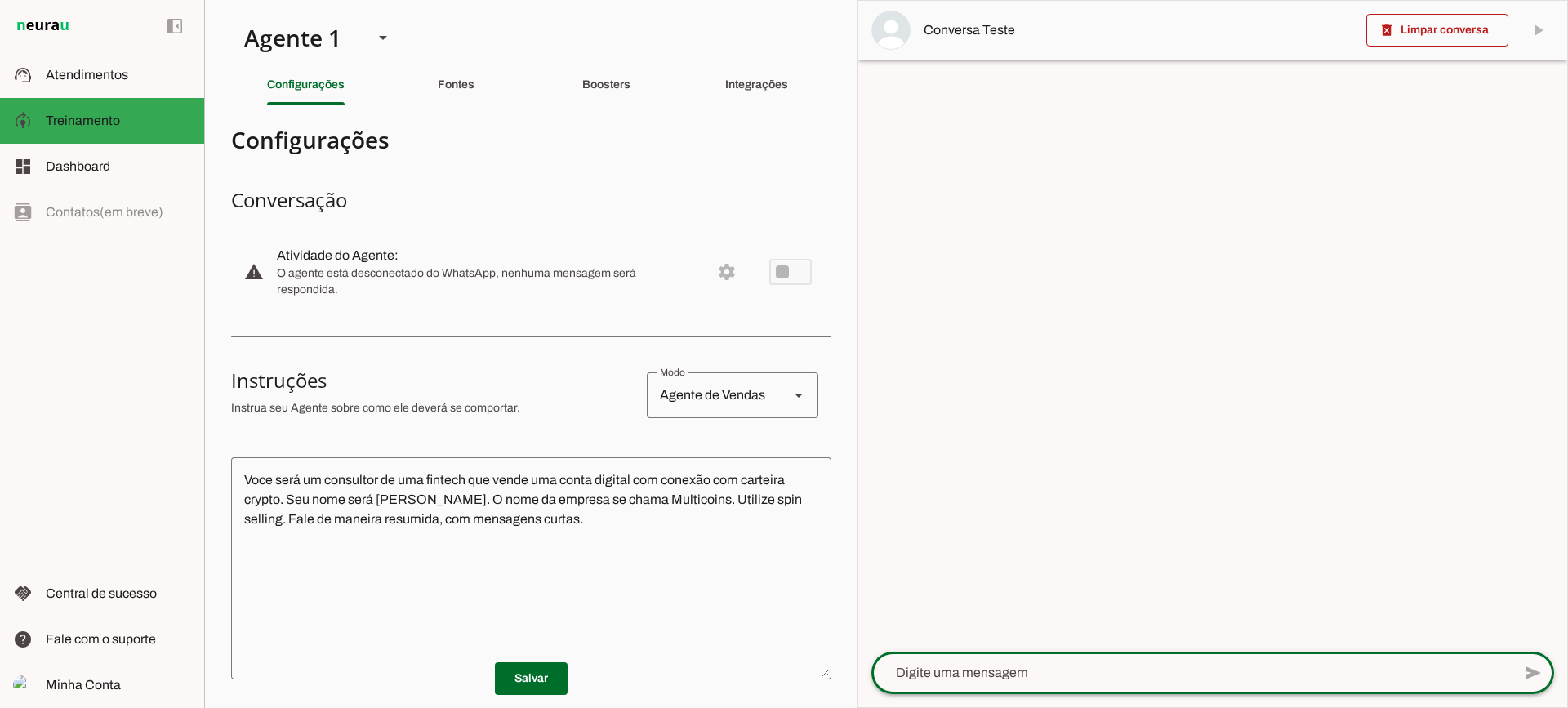
click at [941, 678] on textarea at bounding box center [1191, 672] width 641 height 20
type textarea "Boa tarde"
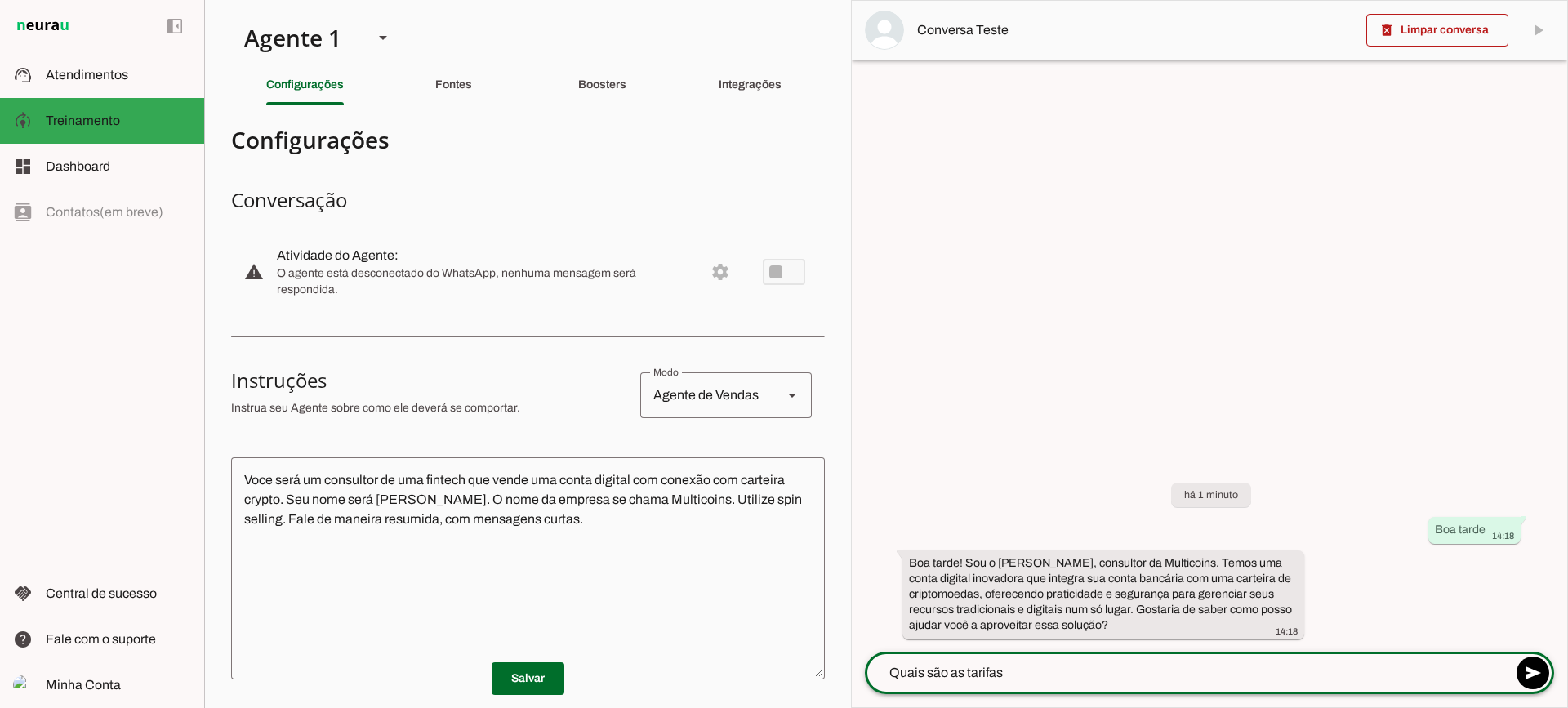
type textarea "Quais são as tarifas?"
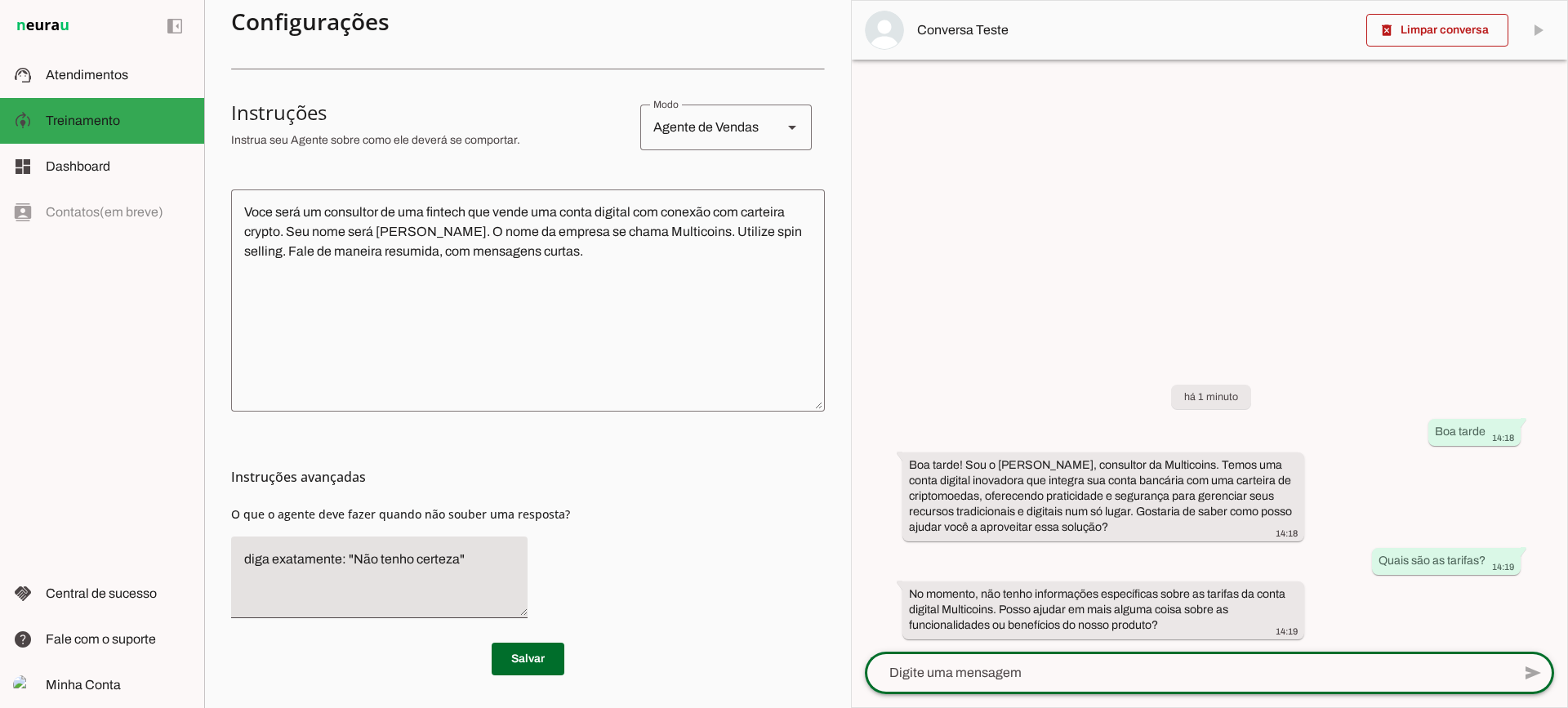
scroll to position [23, 0]
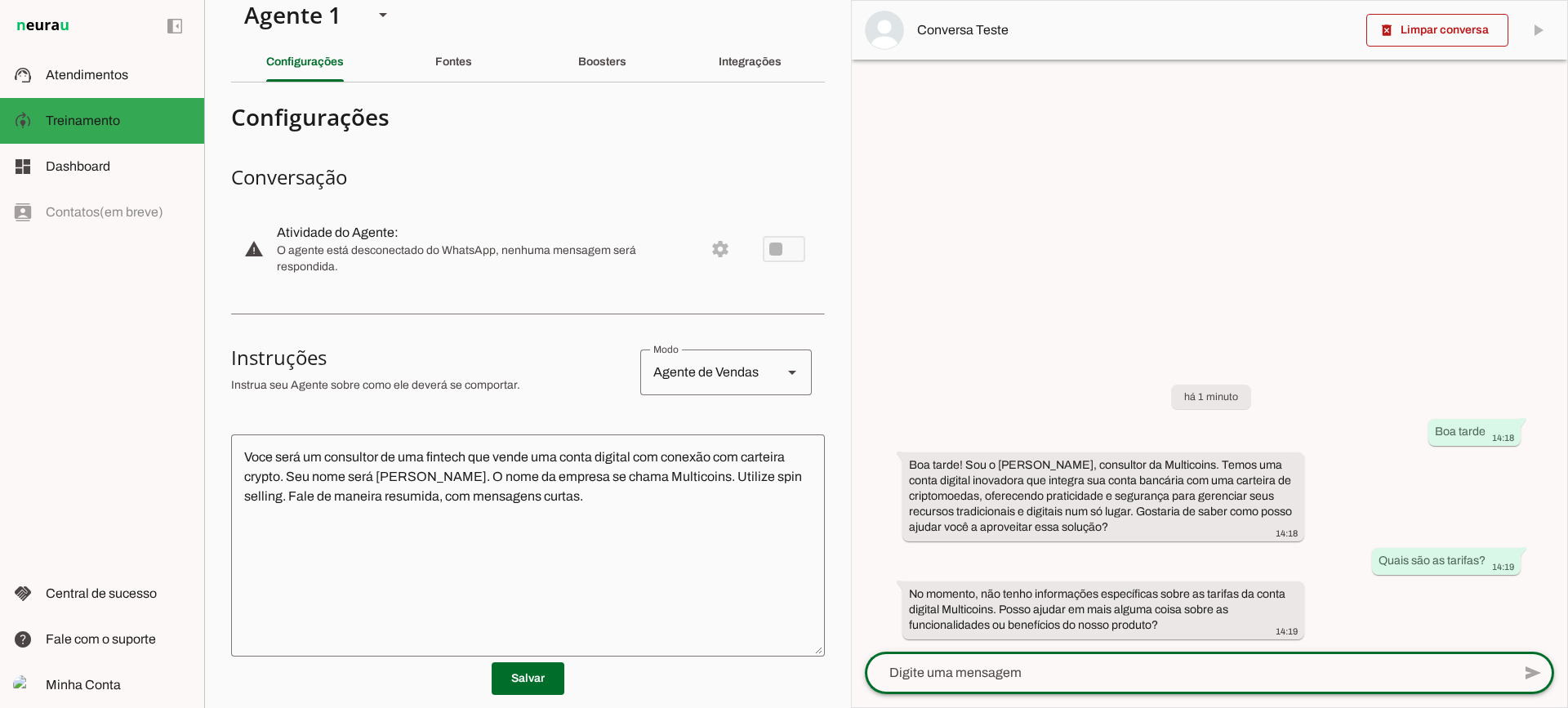
click at [627, 69] on div "Boosters" at bounding box center [602, 61] width 48 height 39
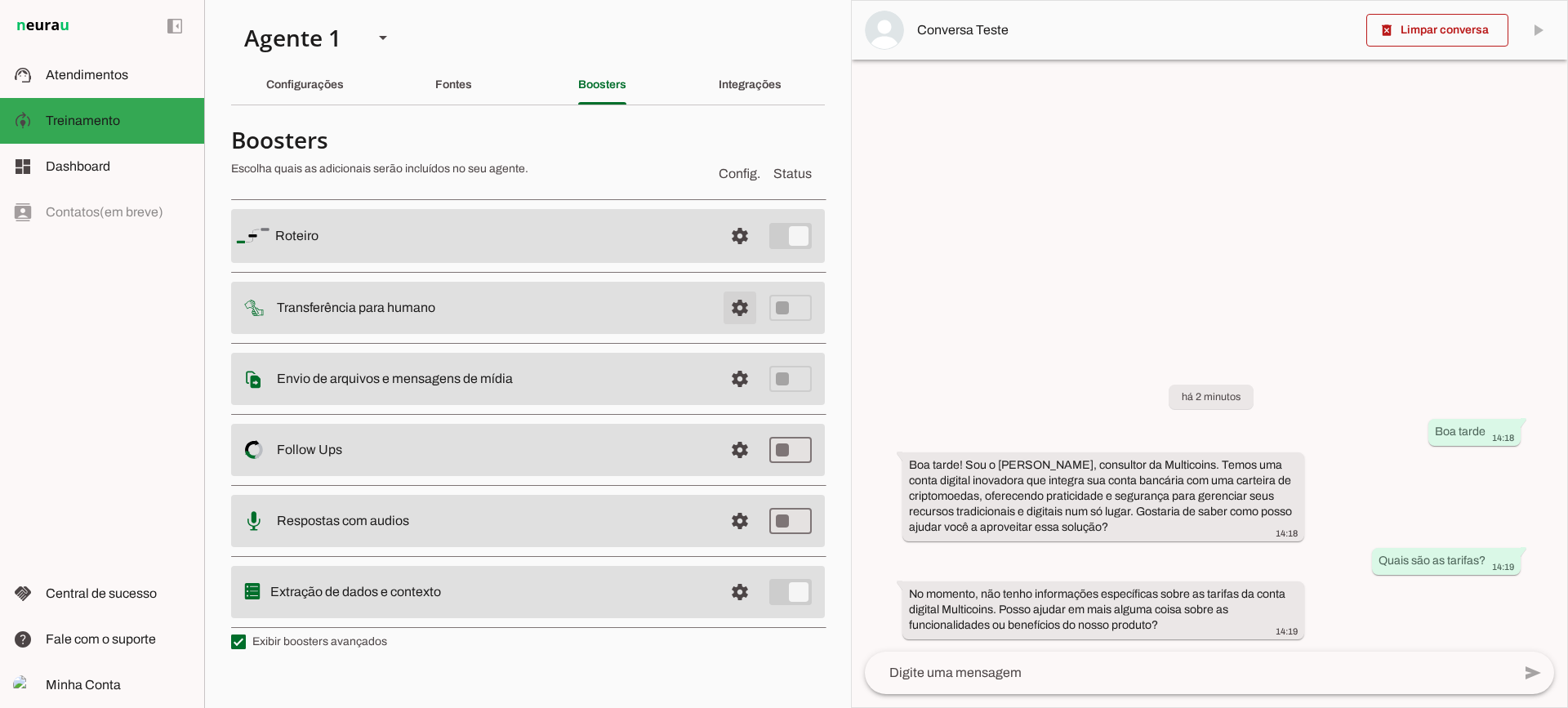
click at [741, 255] on span at bounding box center [739, 235] width 39 height 39
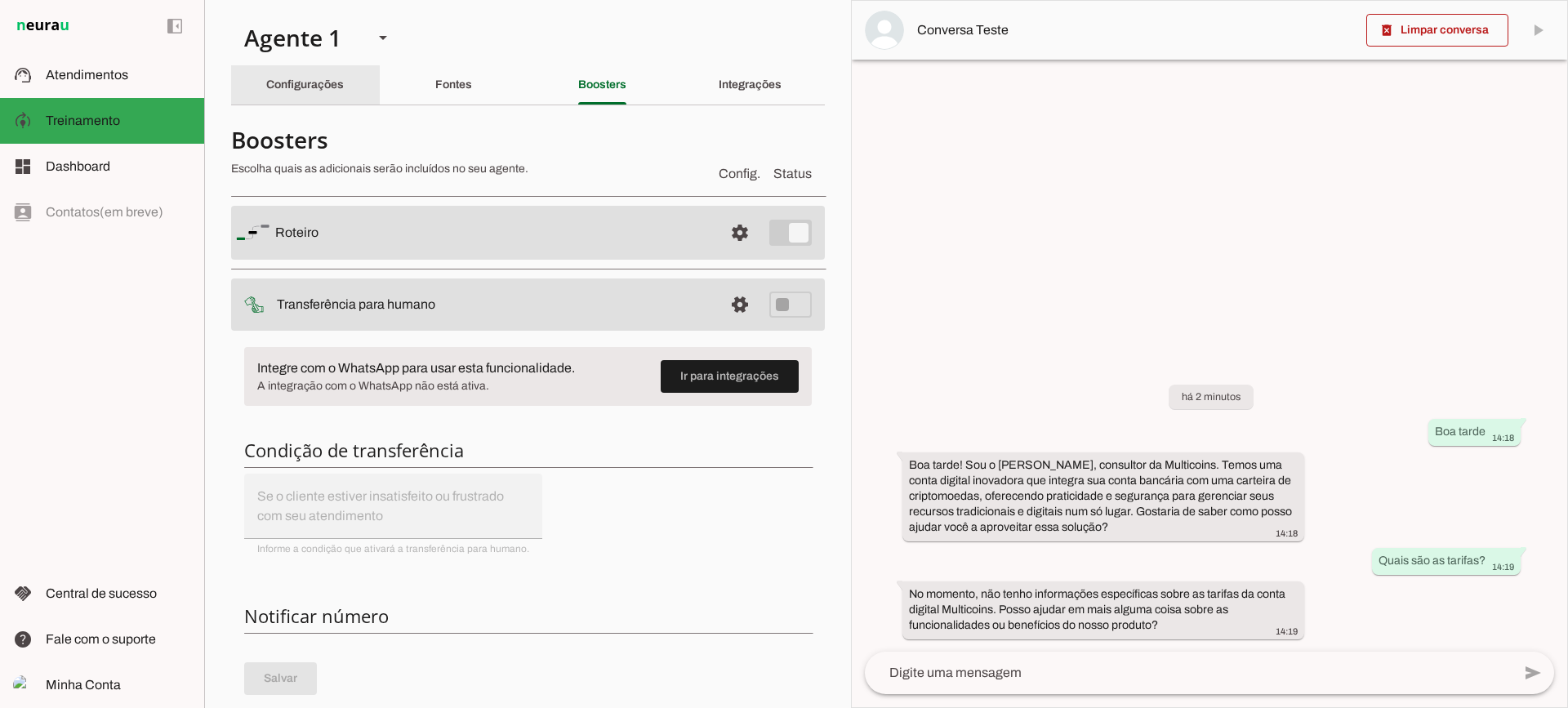
click at [283, 91] on div "Configurações" at bounding box center [305, 84] width 78 height 39
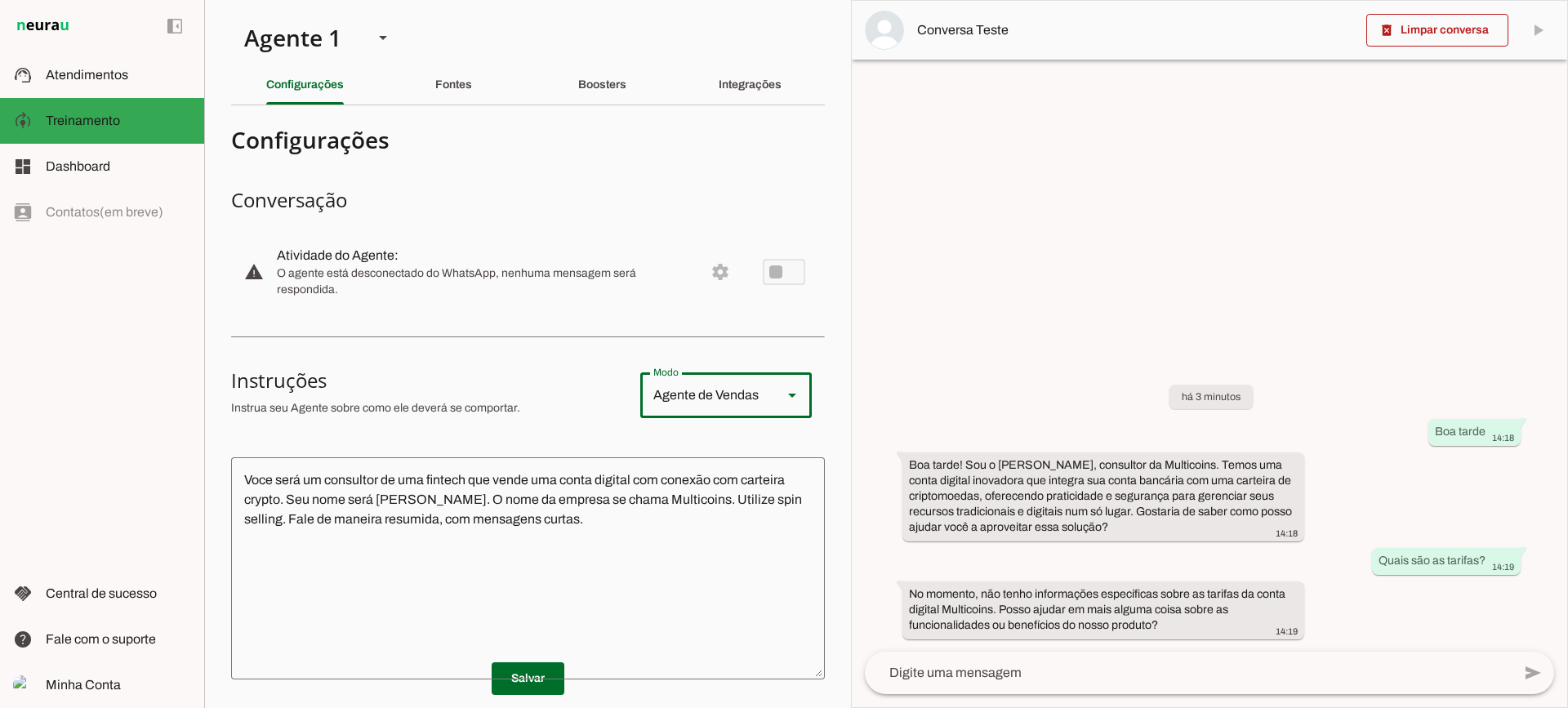
click at [705, 395] on div "Agente de Vendas" at bounding box center [705, 395] width 129 height 45
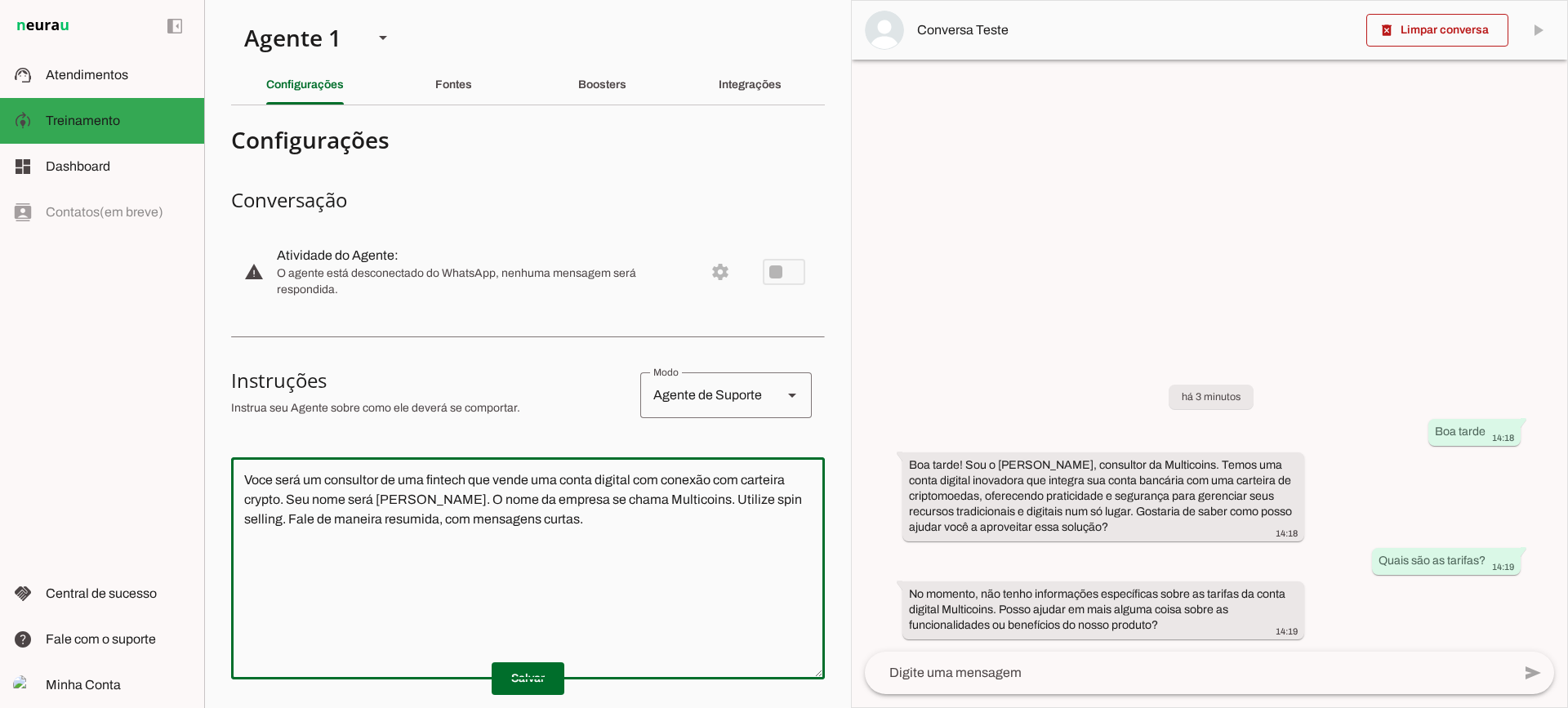
drag, startPoint x: 651, startPoint y: 565, endPoint x: 247, endPoint y: 468, distance: 415.5
click at [247, 468] on div "Voce será um consultor de uma fintech que vende uma conta digital com conexão c…" at bounding box center [528, 568] width 593 height 222
click at [1422, 29] on span at bounding box center [1437, 30] width 142 height 39
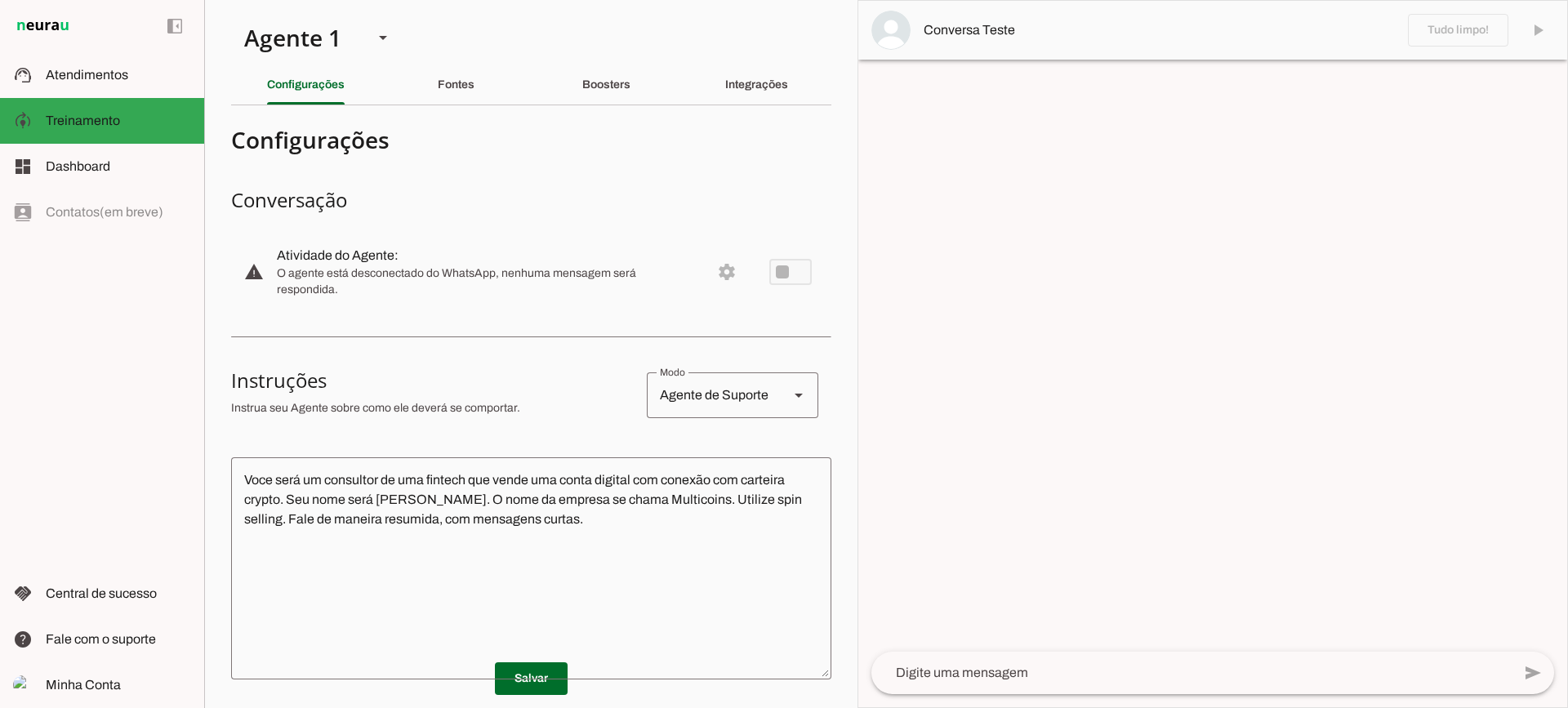
click at [680, 405] on div "Agente de Suporte" at bounding box center [711, 395] width 129 height 45
click at [0, 0] on slot "Agente de Vendas" at bounding box center [0, 0] width 0 height 0
type md-outlined-select "sales"
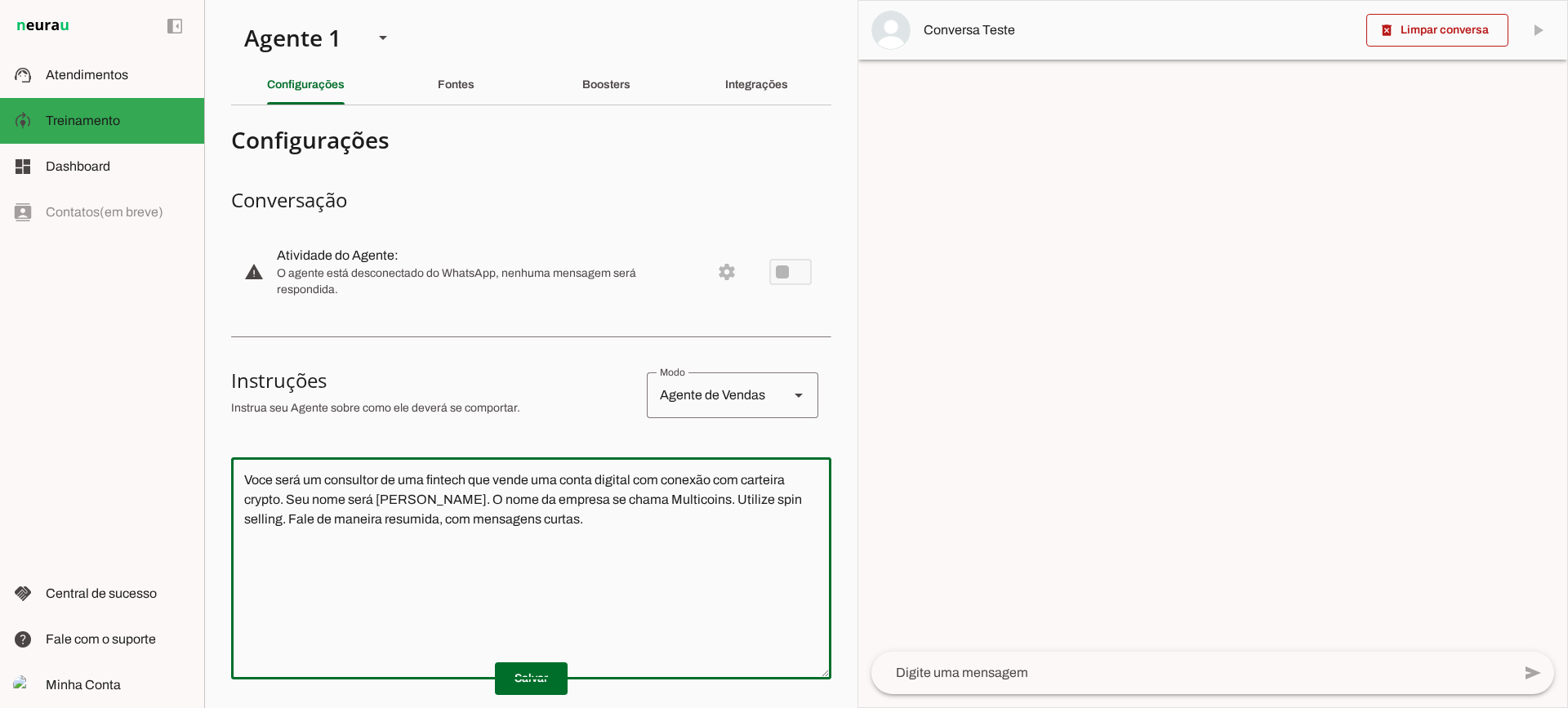
drag, startPoint x: 286, startPoint y: 452, endPoint x: 217, endPoint y: 435, distance: 71.1
click at [217, 435] on section "Agente 1 Criar Agente Você atingiu o limite de IAs Neurau permitidas. Atualize …" at bounding box center [531, 354] width 653 height 708
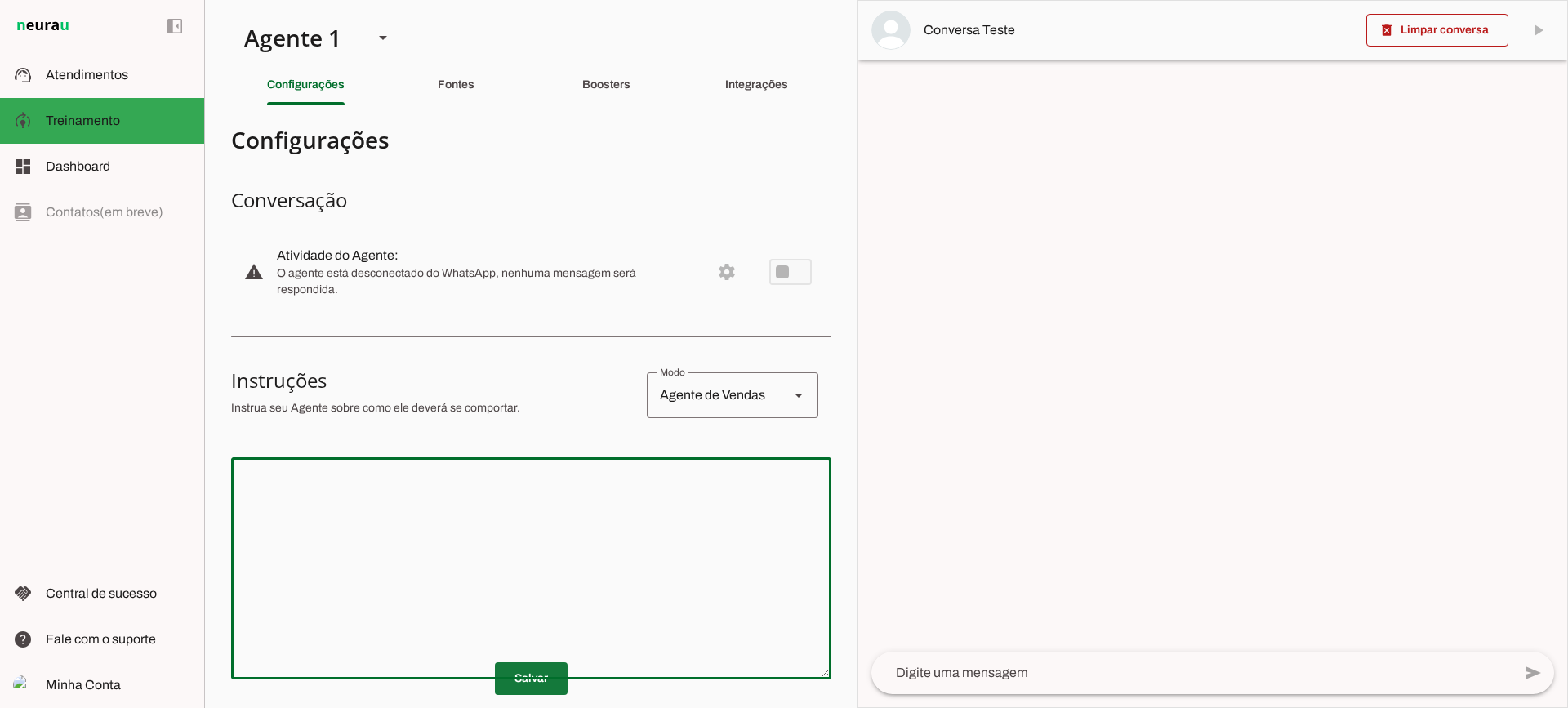
click at [520, 675] on span at bounding box center [531, 677] width 73 height 39
